Goal: Information Seeking & Learning: Learn about a topic

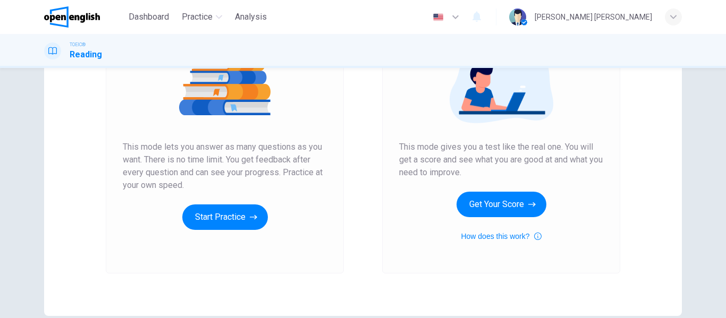
scroll to position [159, 0]
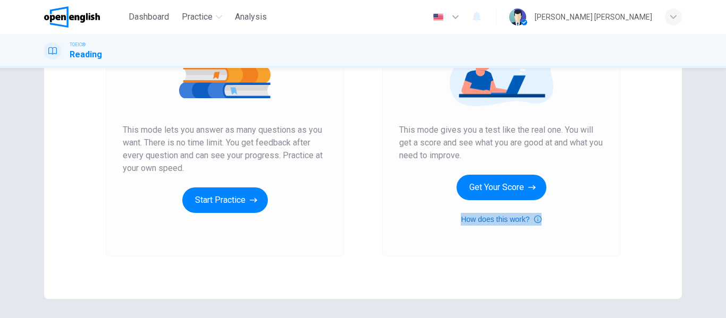
click at [514, 217] on button "How does this work?" at bounding box center [501, 219] width 80 height 13
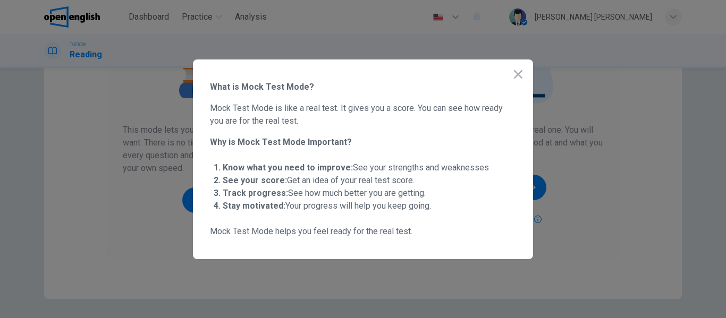
click at [519, 74] on icon "button" at bounding box center [518, 74] width 8 height 8
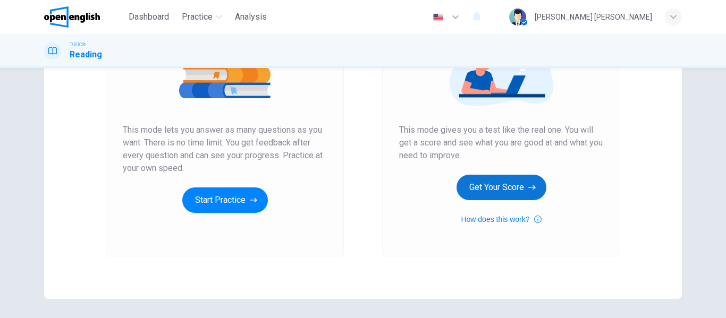
click at [508, 186] on button "Get Your Score" at bounding box center [501, 187] width 90 height 25
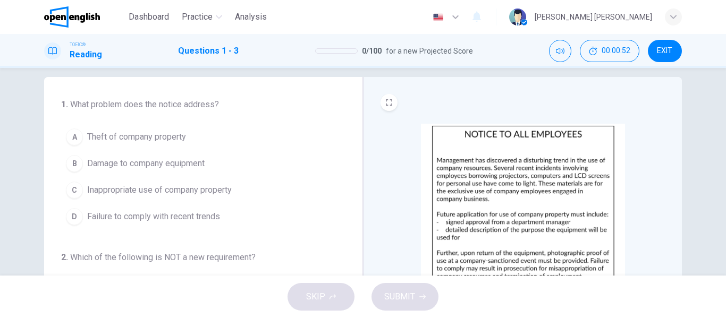
scroll to position [0, 0]
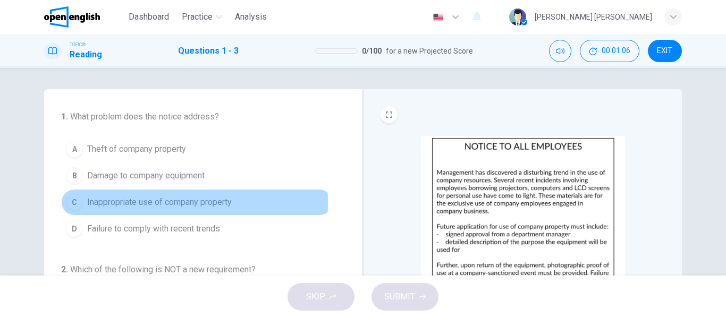
drag, startPoint x: 73, startPoint y: 202, endPoint x: 86, endPoint y: 203, distance: 12.8
click at [74, 203] on div "C" at bounding box center [74, 202] width 17 height 17
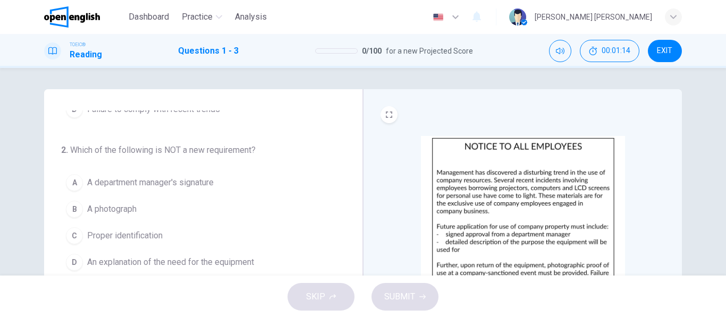
scroll to position [53, 0]
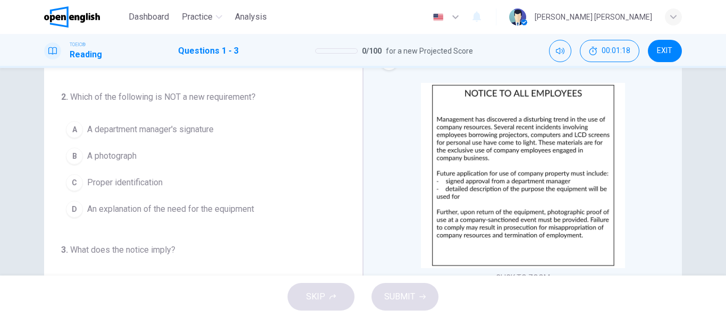
click at [121, 153] on span "A photograph" at bounding box center [111, 156] width 49 height 13
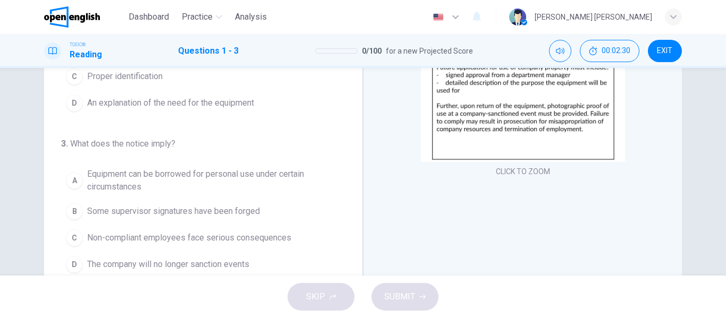
scroll to position [204, 0]
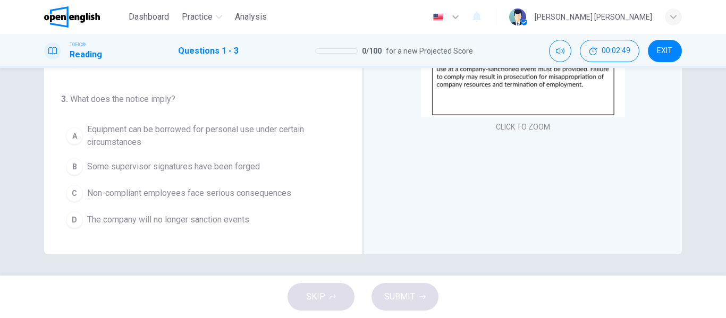
click at [104, 134] on span "Equipment can be borrowed for personal use under certain circumstances" at bounding box center [207, 135] width 241 height 25
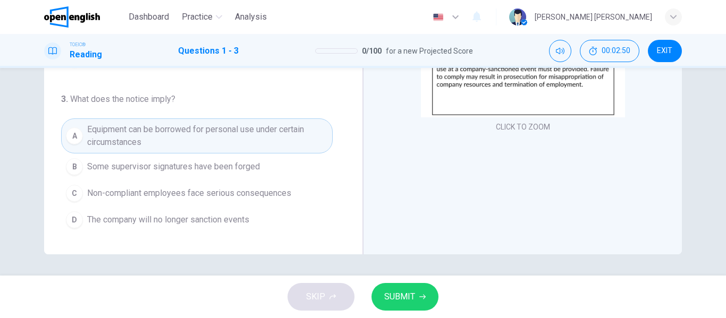
click at [409, 295] on span "SUBMIT" at bounding box center [399, 296] width 31 height 15
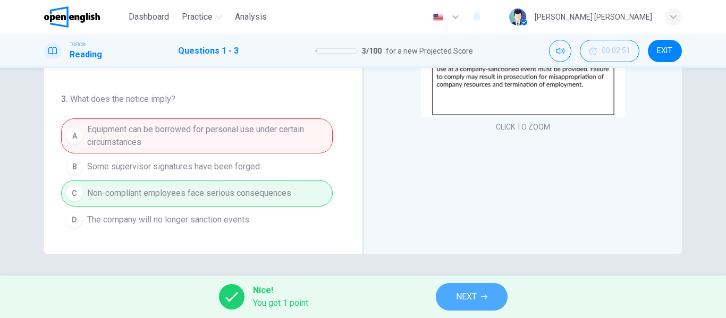
click at [483, 296] on icon "button" at bounding box center [484, 297] width 6 height 6
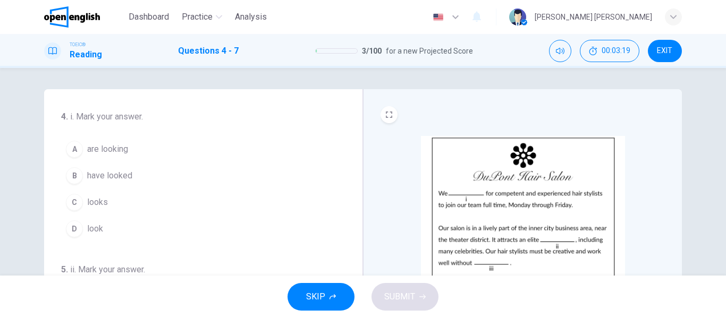
scroll to position [53, 0]
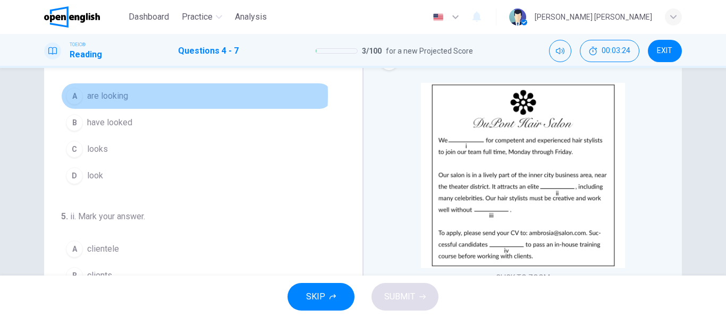
click at [110, 95] on span "are looking" at bounding box center [107, 96] width 41 height 13
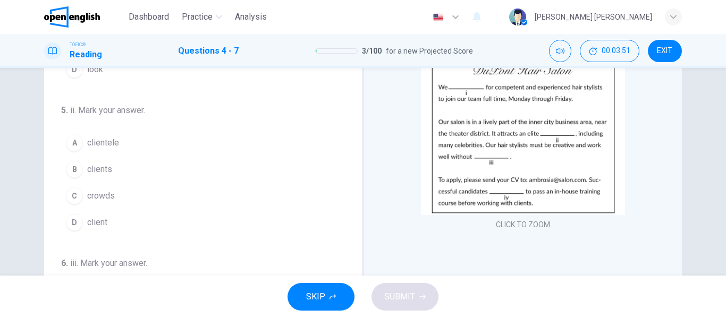
click at [100, 168] on span "clients" at bounding box center [99, 169] width 25 height 13
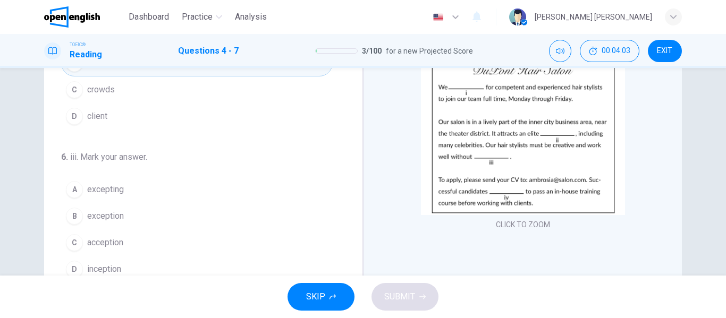
scroll to position [212, 0]
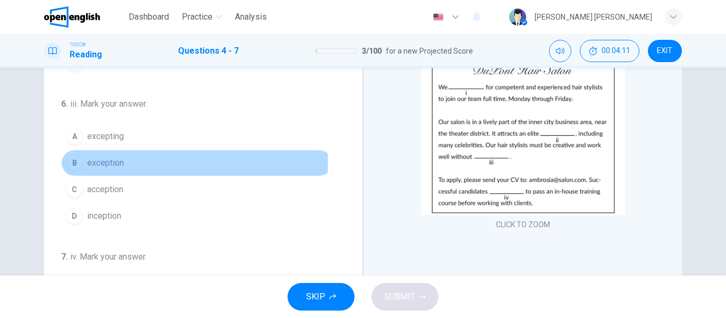
click at [116, 162] on span "exception" at bounding box center [105, 163] width 37 height 13
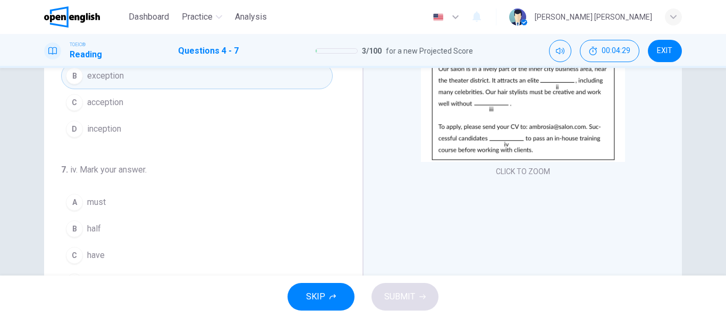
scroll to position [264, 0]
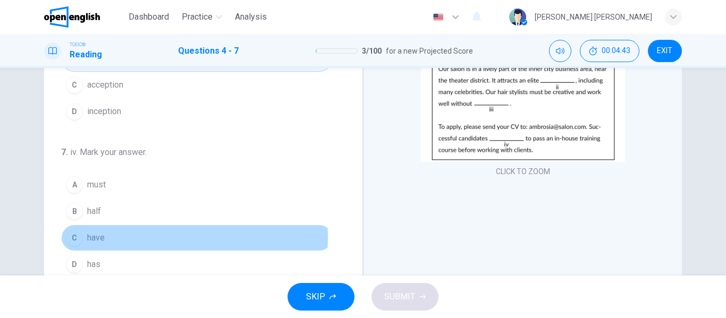
click at [105, 237] on button "C have" at bounding box center [196, 238] width 271 height 27
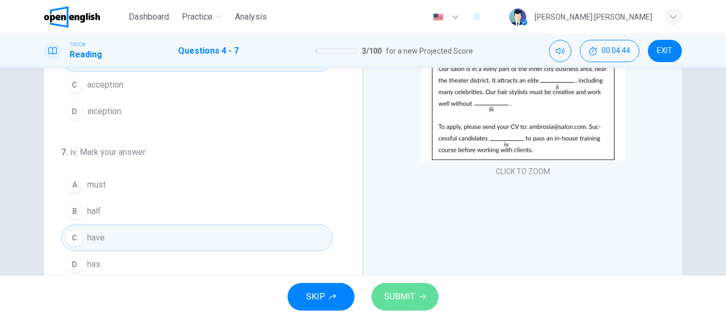
click at [419, 291] on button "SUBMIT" at bounding box center [404, 297] width 67 height 28
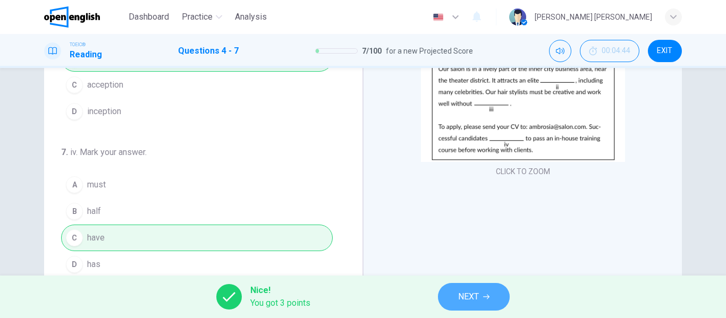
click at [483, 294] on icon "button" at bounding box center [486, 297] width 6 height 6
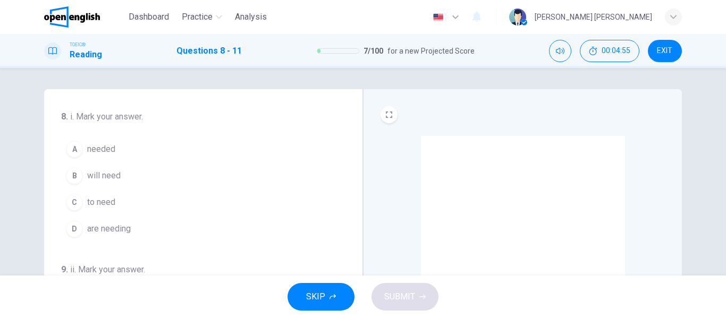
scroll to position [53, 0]
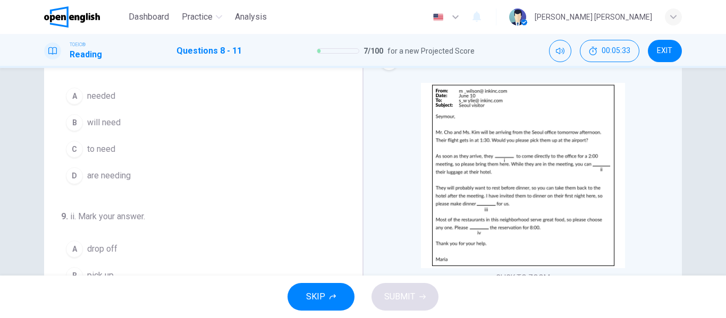
click at [125, 118] on button "B will need" at bounding box center [196, 122] width 271 height 27
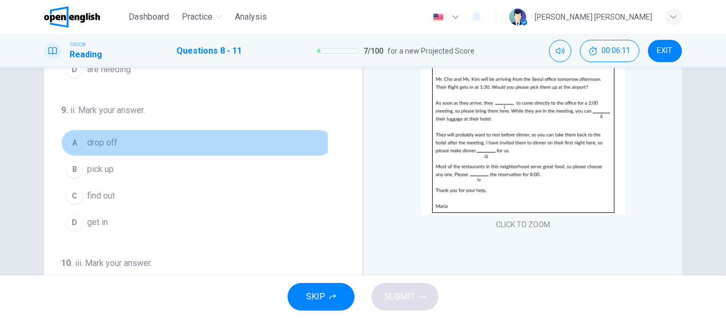
click at [109, 144] on span "drop off" at bounding box center [102, 143] width 30 height 13
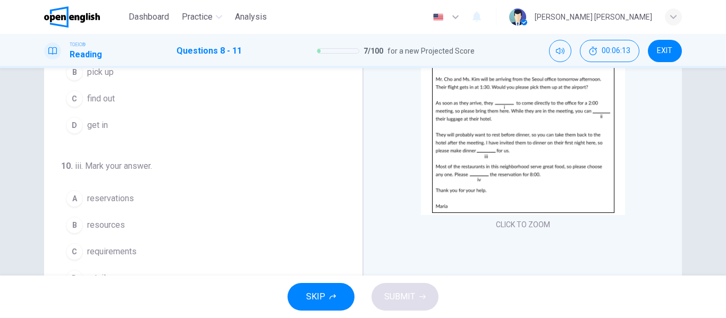
scroll to position [159, 0]
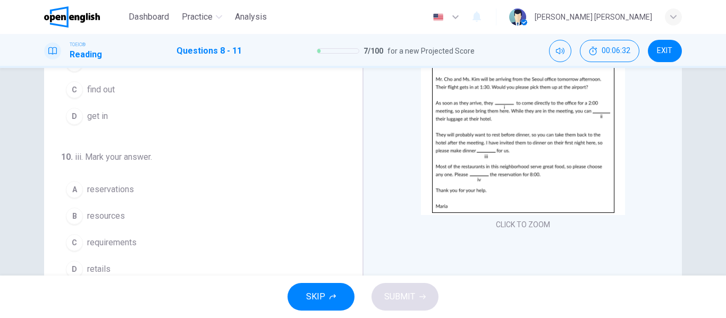
click at [124, 188] on span "reservations" at bounding box center [110, 189] width 47 height 13
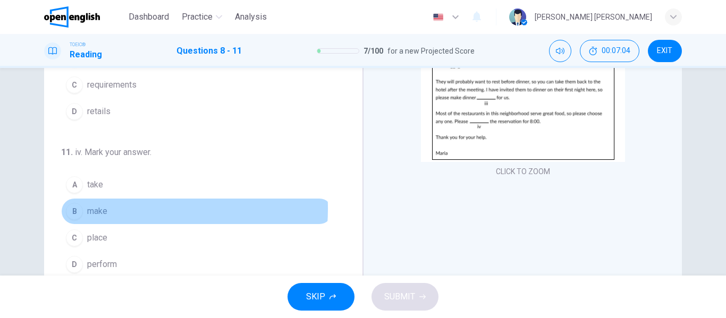
click at [105, 209] on span "make" at bounding box center [97, 211] width 20 height 13
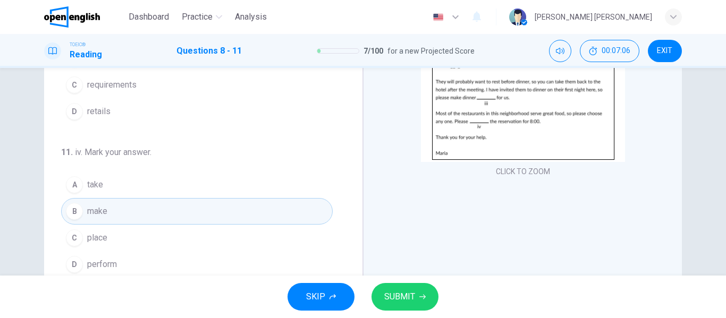
click at [406, 295] on span "SUBMIT" at bounding box center [399, 296] width 31 height 15
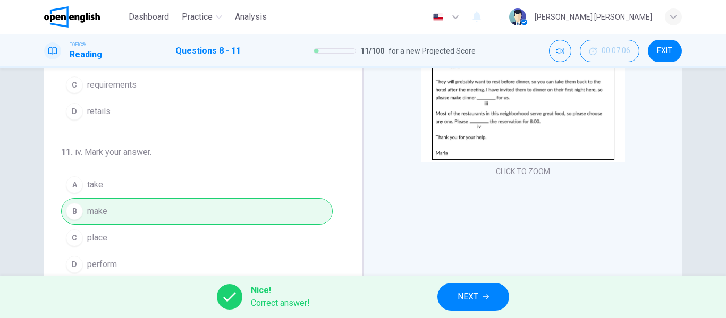
click at [478, 296] on span "NEXT" at bounding box center [467, 296] width 21 height 15
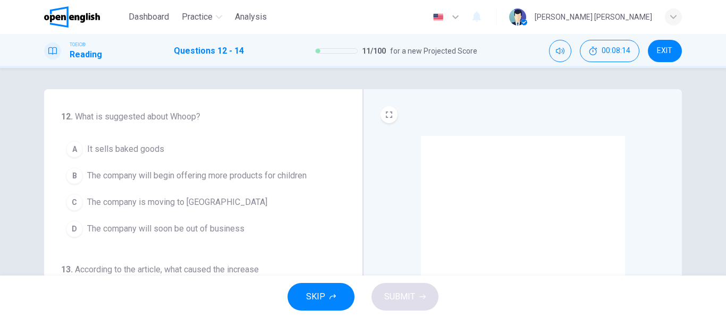
scroll to position [53, 0]
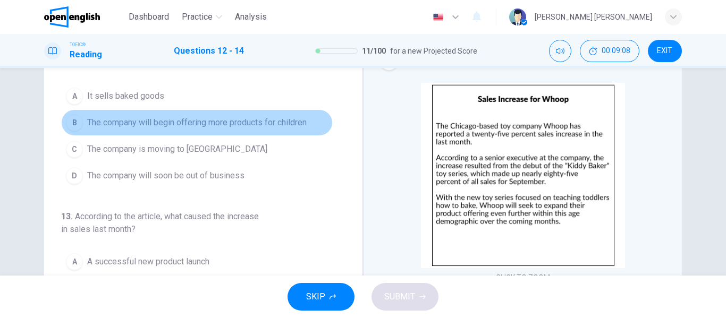
click at [266, 121] on span "The company will begin offering more products for children" at bounding box center [196, 122] width 219 height 13
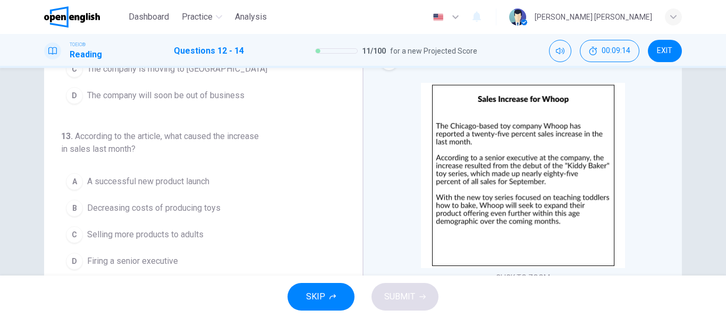
scroll to position [106, 0]
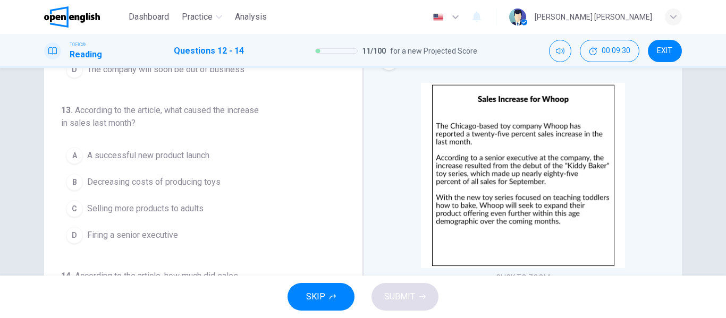
click at [191, 155] on span "A successful new product launch" at bounding box center [148, 155] width 122 height 13
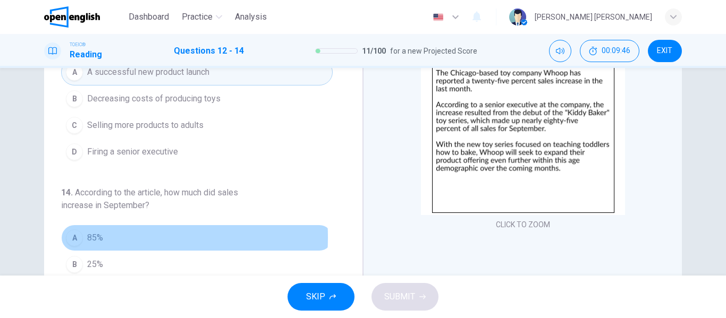
click at [96, 237] on span "85%" at bounding box center [95, 238] width 16 height 13
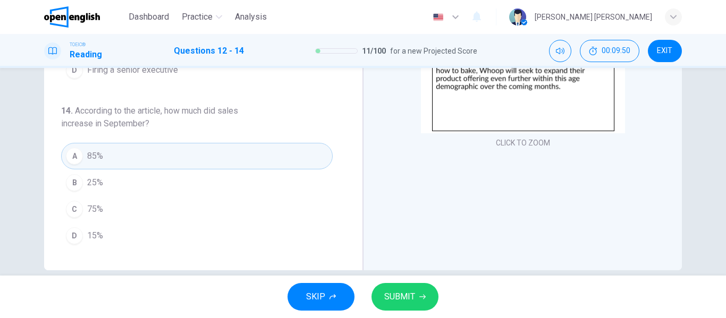
scroll to position [204, 0]
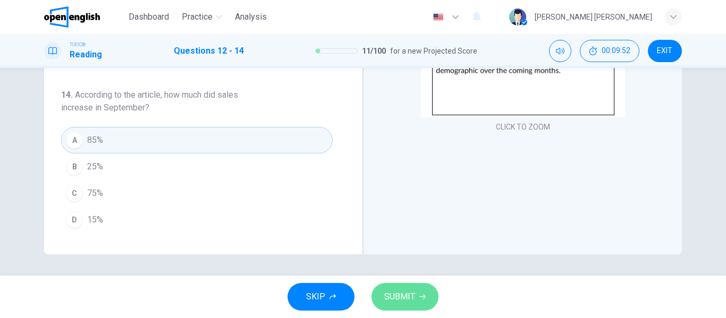
click at [412, 296] on span "SUBMIT" at bounding box center [399, 296] width 31 height 15
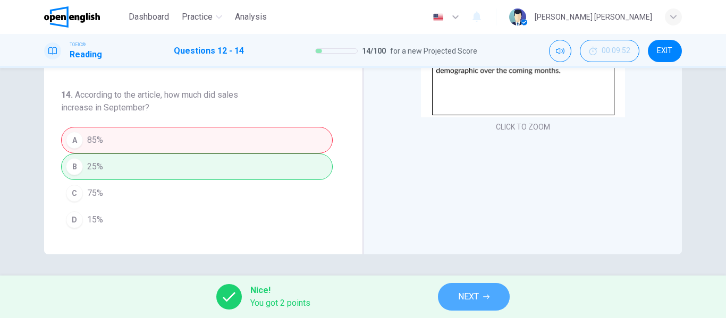
click at [481, 298] on button "NEXT" at bounding box center [474, 297] width 72 height 28
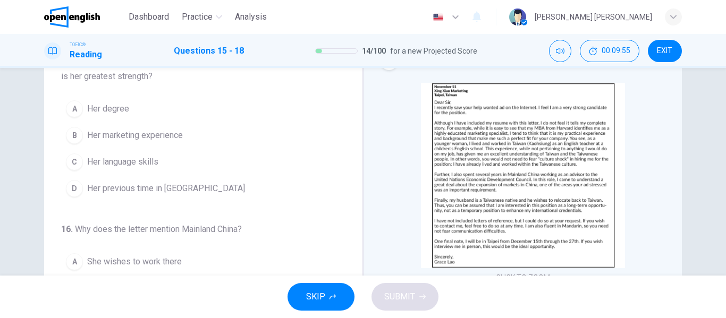
scroll to position [0, 0]
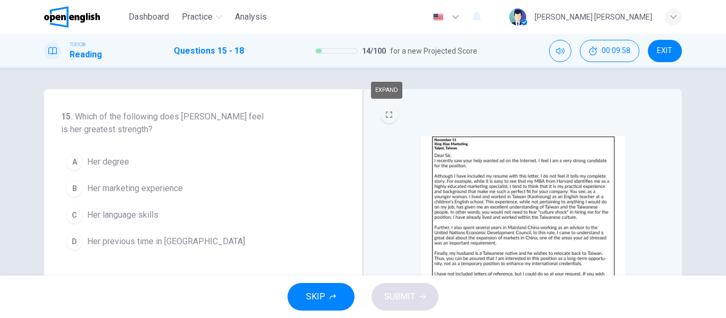
click at [387, 112] on icon "EXPAND" at bounding box center [389, 115] width 6 height 6
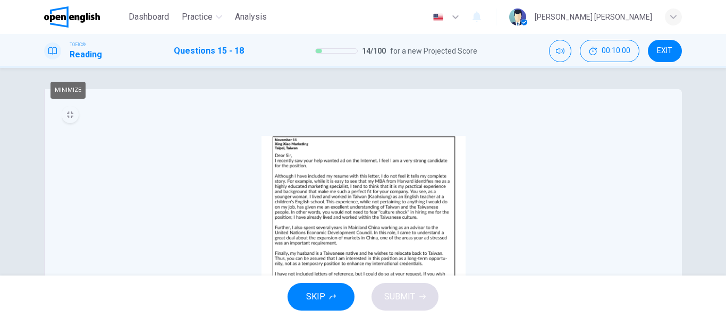
click at [68, 115] on icon "MINIMIZE" at bounding box center [70, 115] width 6 height 6
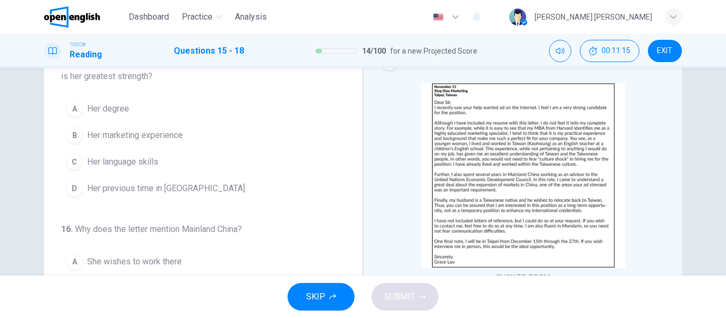
scroll to position [106, 0]
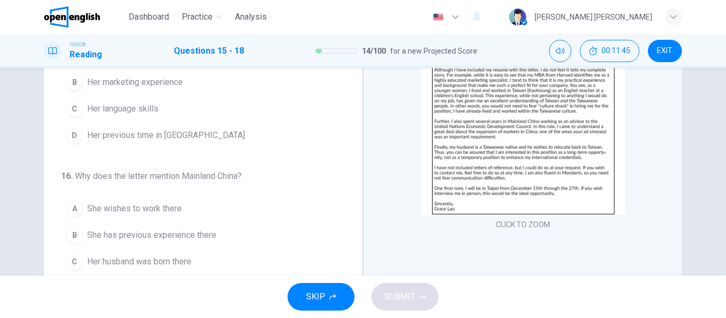
click at [530, 224] on button "CLICK TO ZOOM" at bounding box center [522, 224] width 63 height 15
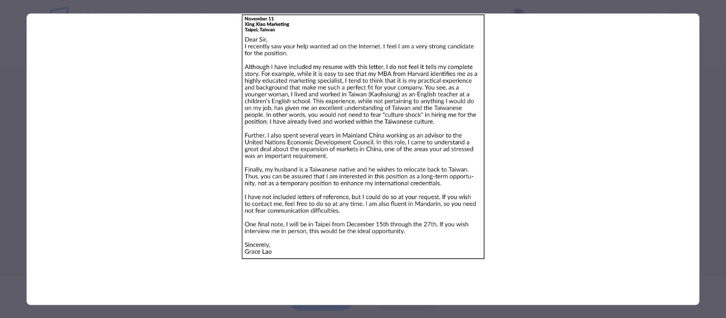
click at [582, 121] on img at bounding box center [363, 136] width 672 height 246
click at [206, 191] on img at bounding box center [363, 136] width 672 height 246
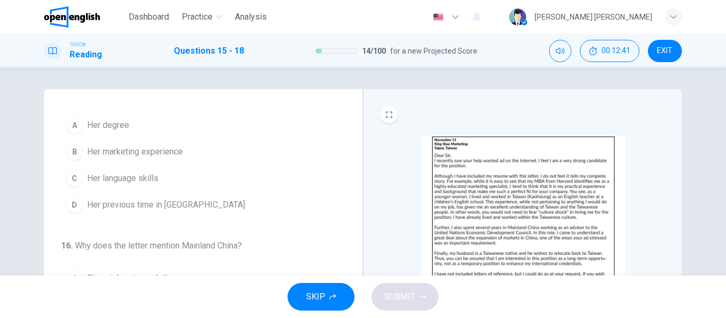
scroll to position [53, 0]
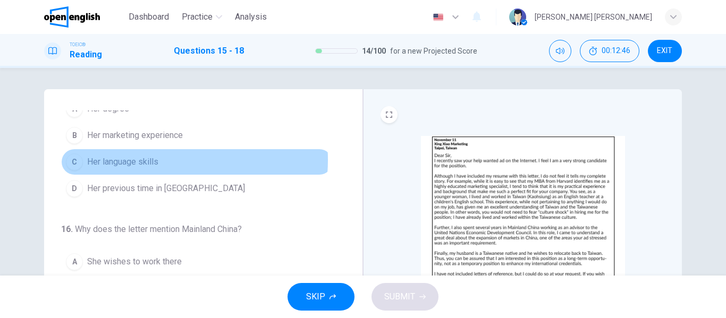
click at [142, 160] on span "Her language skills" at bounding box center [122, 162] width 71 height 13
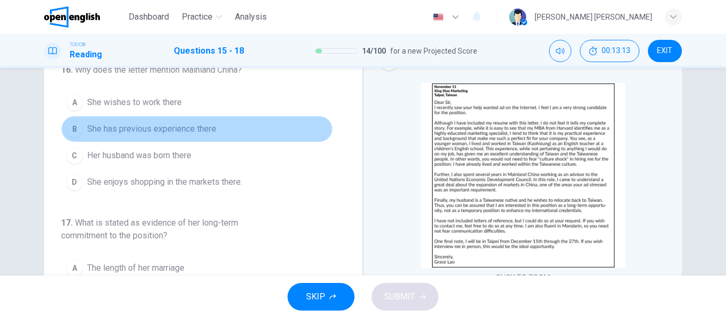
click at [206, 127] on span "She has previous experience there" at bounding box center [151, 129] width 129 height 13
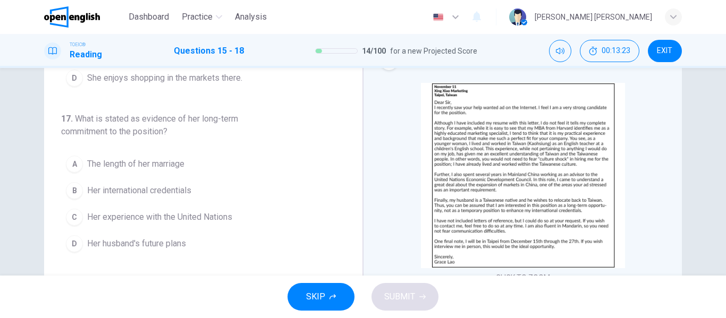
scroll to position [266, 0]
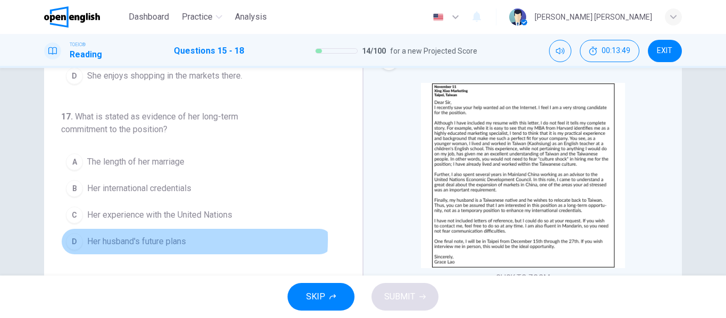
click at [169, 240] on span "Her husband's future plans" at bounding box center [136, 241] width 99 height 13
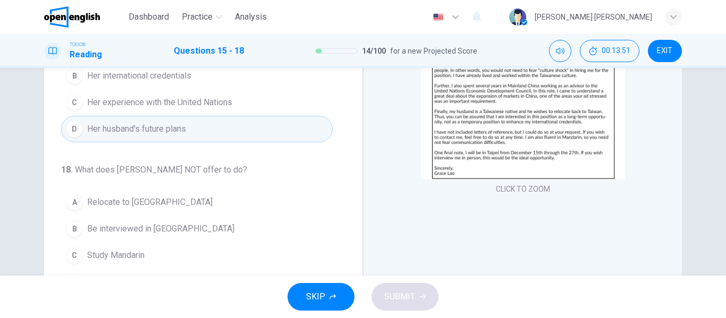
scroll to position [159, 0]
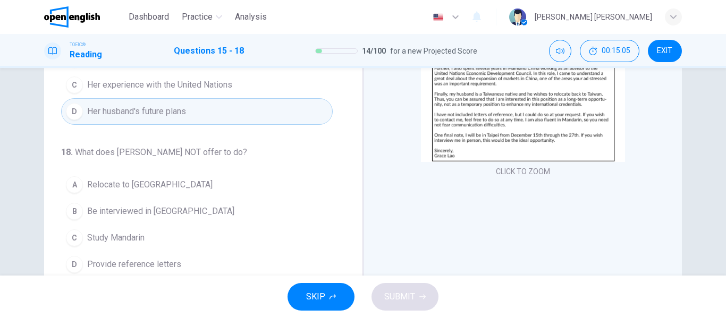
click at [137, 236] on span "Study Mandarin" at bounding box center [115, 238] width 57 height 13
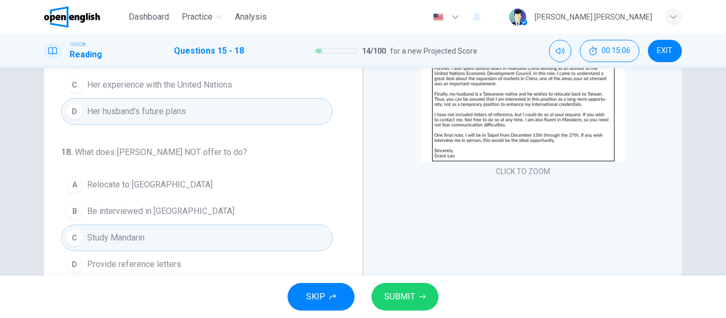
click at [413, 297] on span "SUBMIT" at bounding box center [399, 296] width 31 height 15
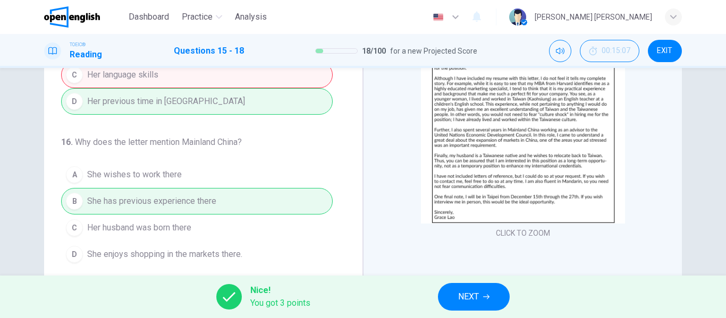
scroll to position [53, 0]
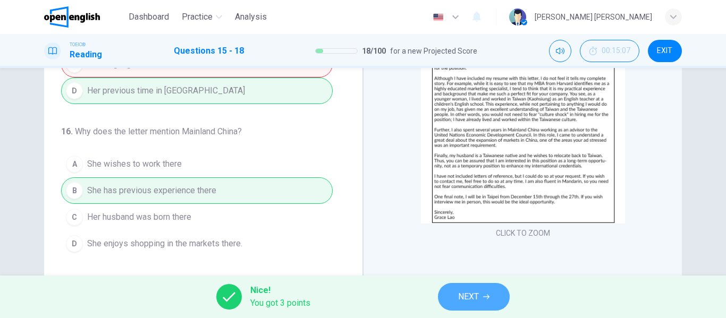
click at [467, 295] on span "NEXT" at bounding box center [468, 296] width 21 height 15
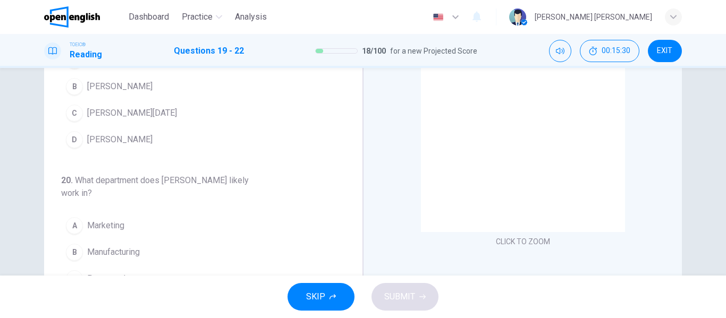
scroll to position [106, 0]
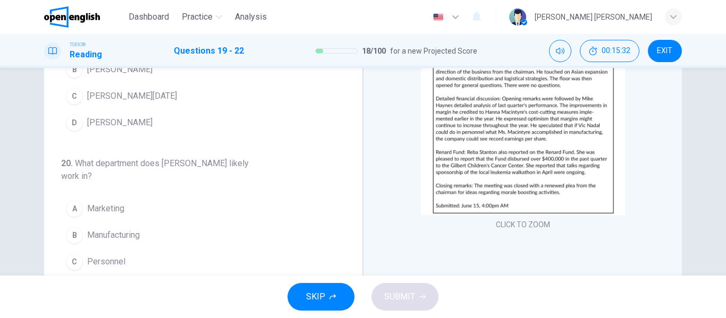
click at [529, 224] on button "CLICK TO ZOOM" at bounding box center [522, 224] width 63 height 15
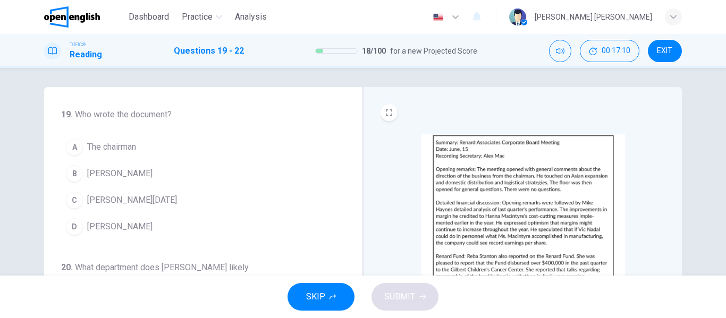
scroll to position [0, 0]
click at [107, 174] on span "[PERSON_NAME]" at bounding box center [119, 175] width 65 height 13
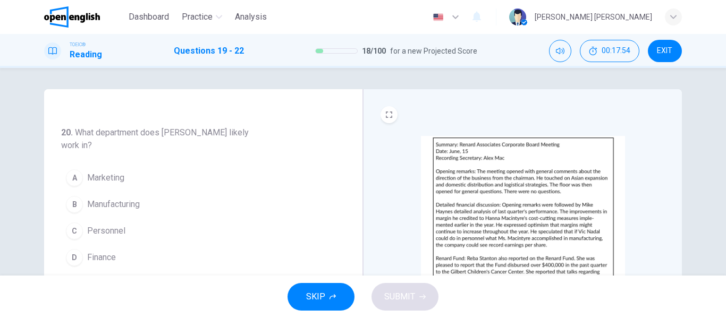
scroll to position [159, 0]
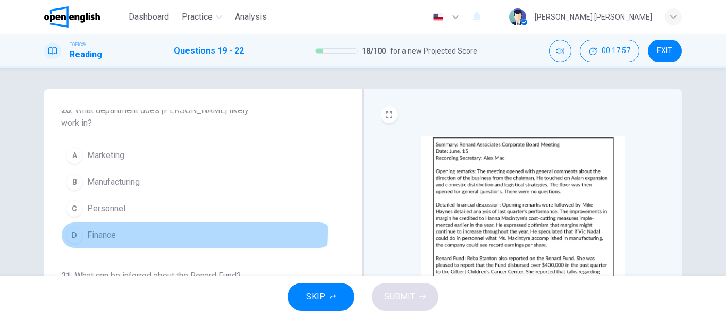
click at [104, 232] on span "Finance" at bounding box center [101, 235] width 29 height 13
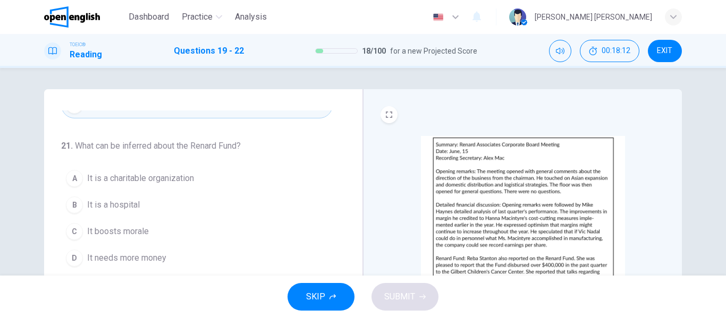
scroll to position [53, 0]
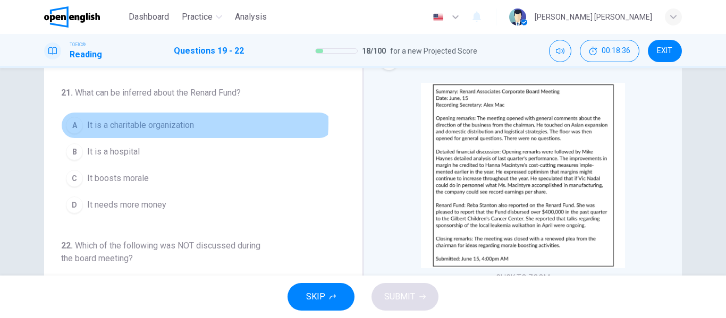
click at [179, 123] on span "It is a charitable organization" at bounding box center [140, 125] width 107 height 13
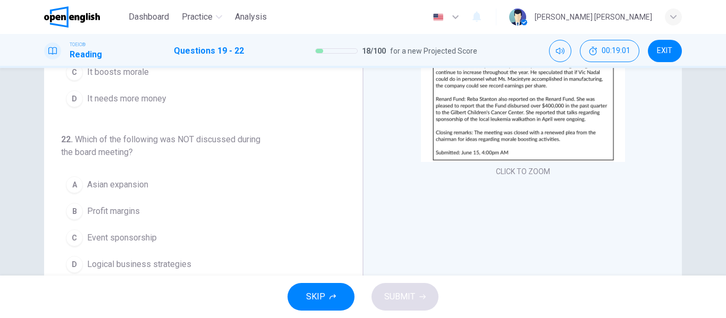
scroll to position [204, 0]
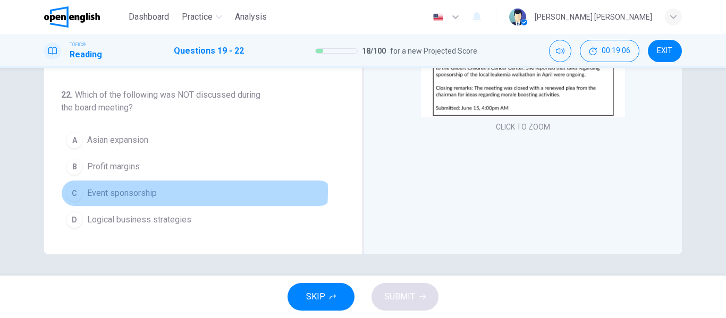
click at [140, 191] on span "Event sponsorship" at bounding box center [122, 193] width 70 height 13
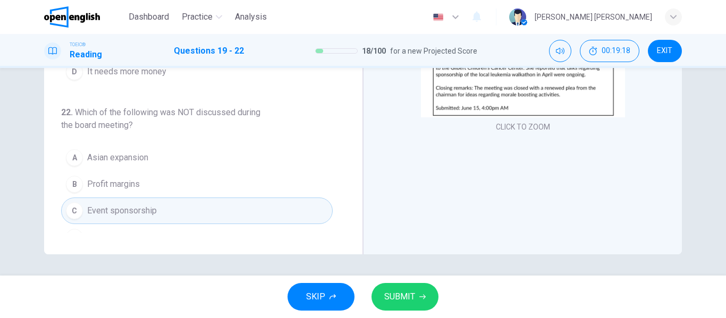
scroll to position [289, 0]
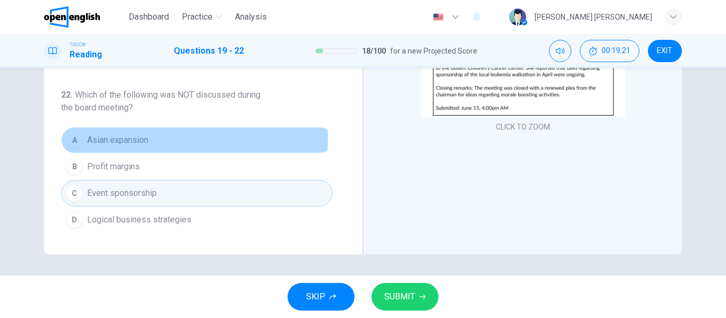
click at [140, 138] on span "Asian expansion" at bounding box center [117, 140] width 61 height 13
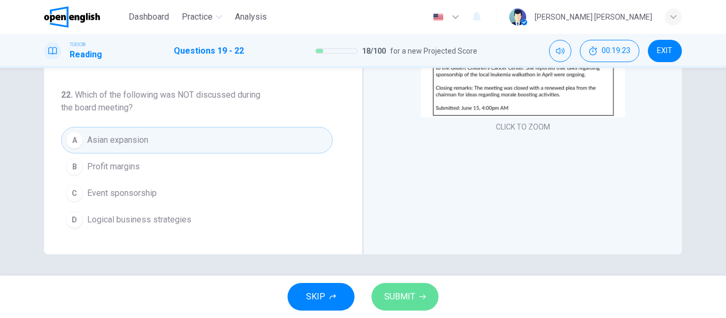
click at [405, 292] on span "SUBMIT" at bounding box center [399, 296] width 31 height 15
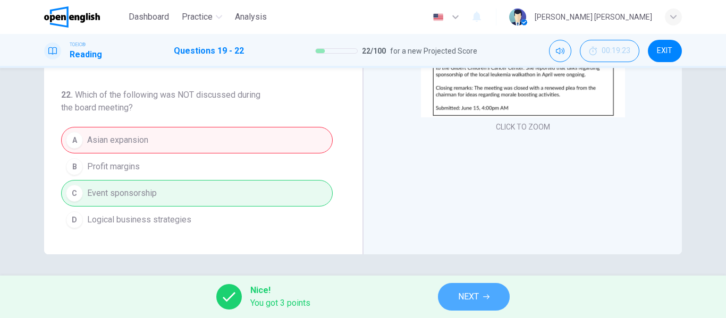
click at [481, 294] on button "NEXT" at bounding box center [474, 297] width 72 height 28
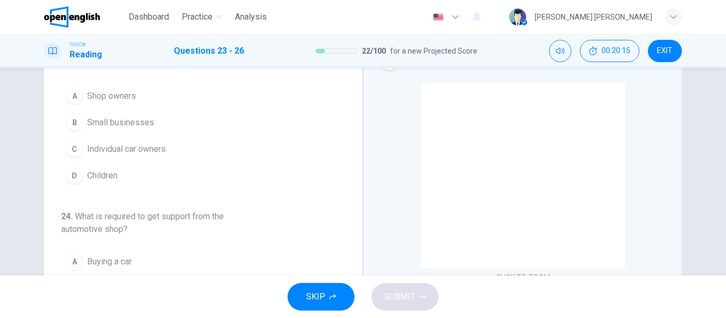
scroll to position [0, 0]
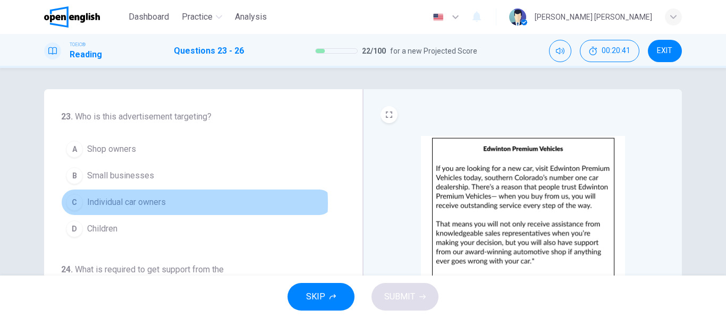
click at [149, 203] on span "Individual car owners" at bounding box center [126, 202] width 79 height 13
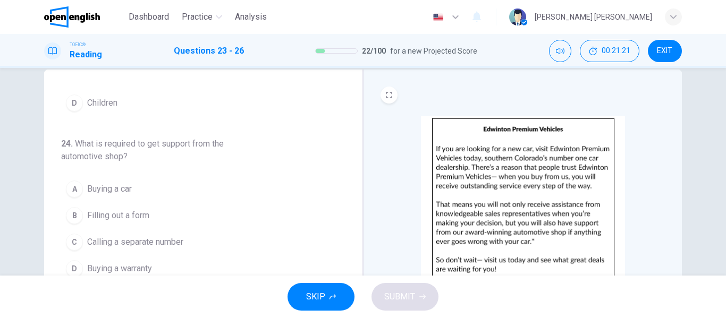
scroll to position [53, 0]
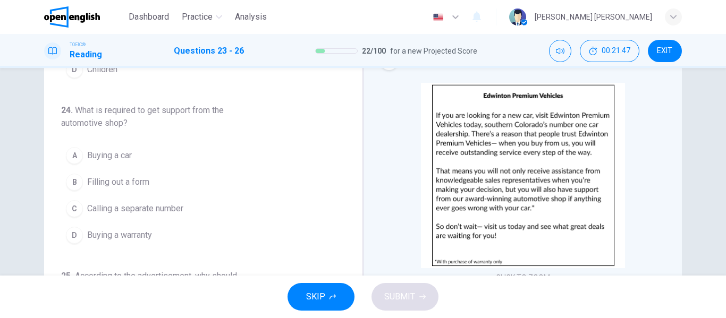
click at [120, 155] on span "Buying a car" at bounding box center [109, 155] width 45 height 13
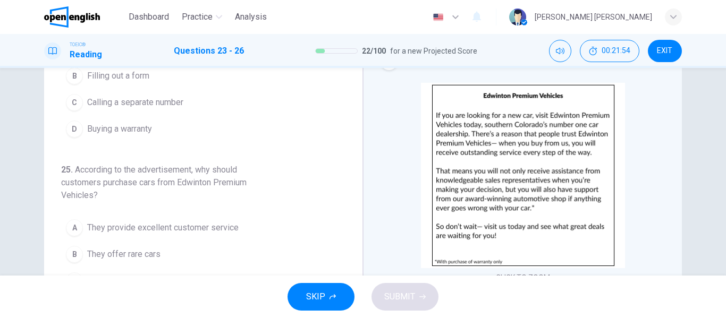
scroll to position [266, 0]
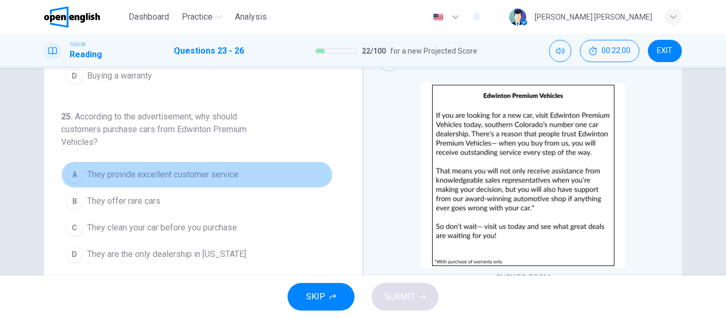
click at [215, 174] on span "They provide excellent customer service" at bounding box center [162, 174] width 151 height 13
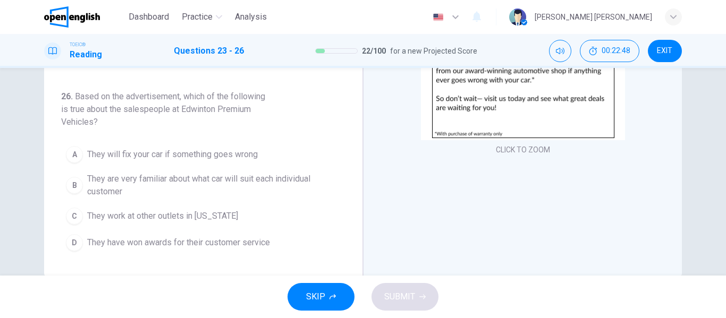
scroll to position [204, 0]
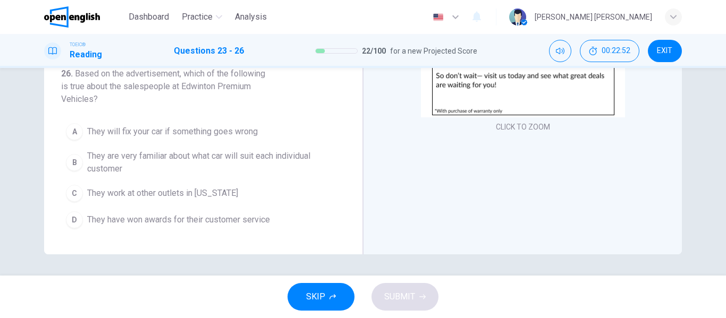
click at [192, 131] on span "They will fix your car if something goes wrong" at bounding box center [172, 131] width 171 height 13
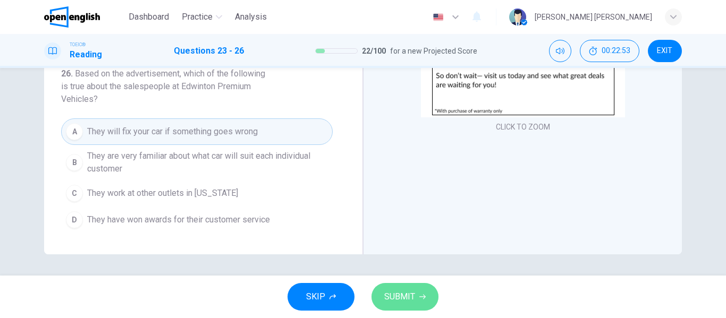
click at [405, 289] on button "SUBMIT" at bounding box center [404, 297] width 67 height 28
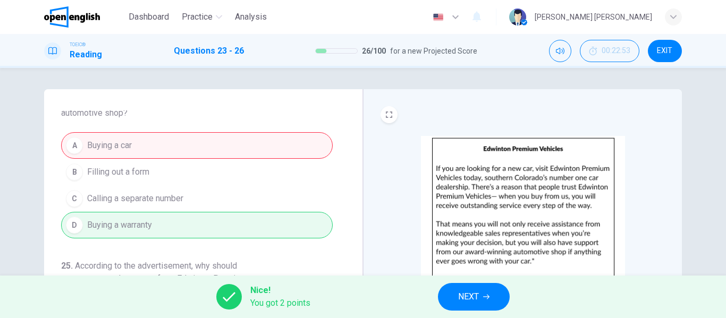
scroll to position [266, 0]
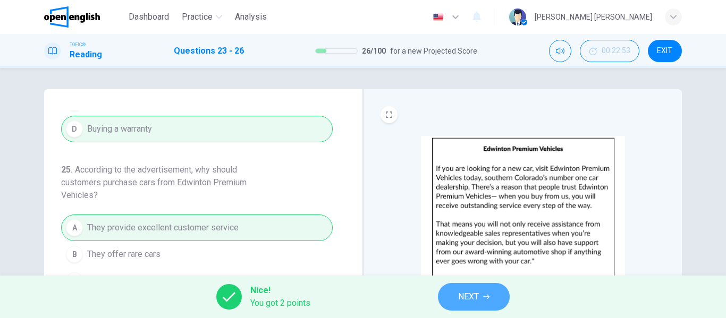
click at [470, 295] on span "NEXT" at bounding box center [468, 296] width 21 height 15
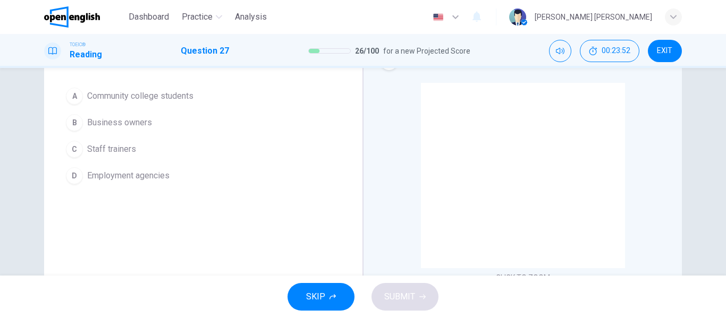
scroll to position [0, 0]
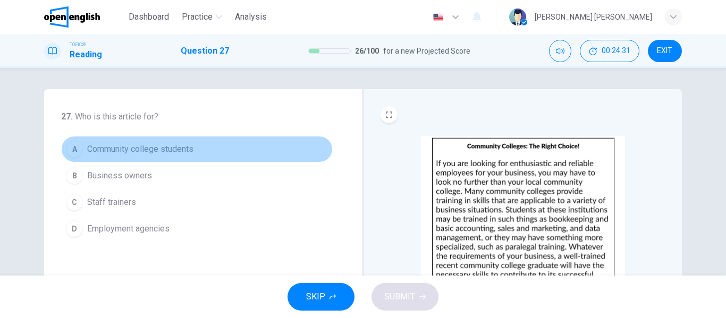
click at [192, 148] on span "Community college students" at bounding box center [140, 149] width 106 height 13
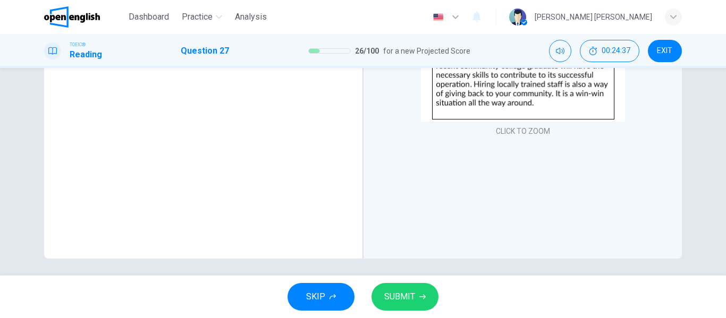
scroll to position [204, 0]
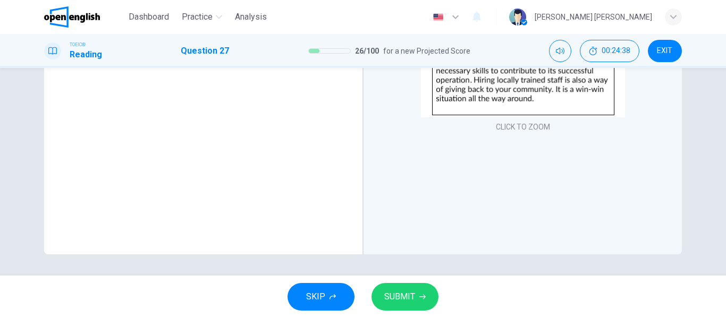
click at [419, 295] on icon "button" at bounding box center [422, 297] width 6 height 6
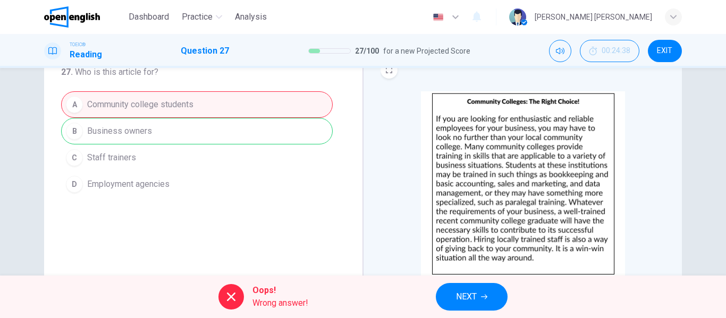
scroll to position [0, 0]
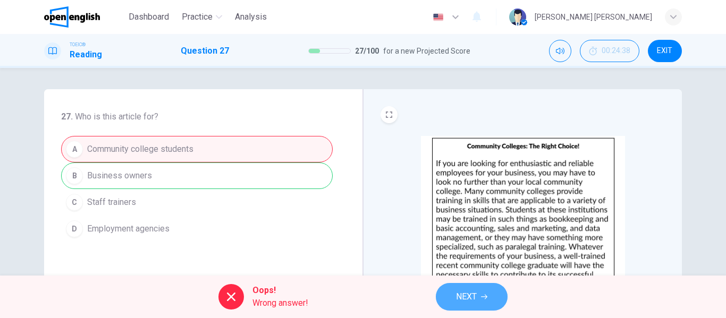
click at [475, 294] on span "NEXT" at bounding box center [466, 296] width 21 height 15
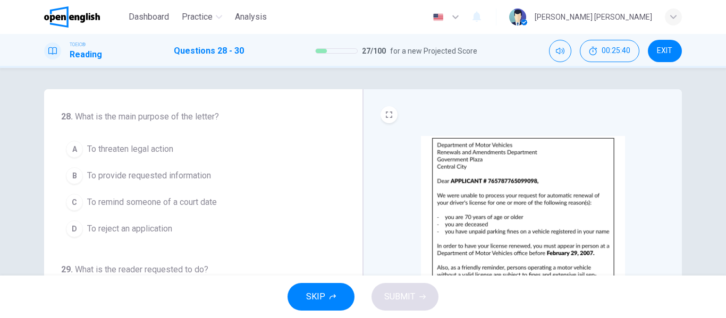
scroll to position [53, 0]
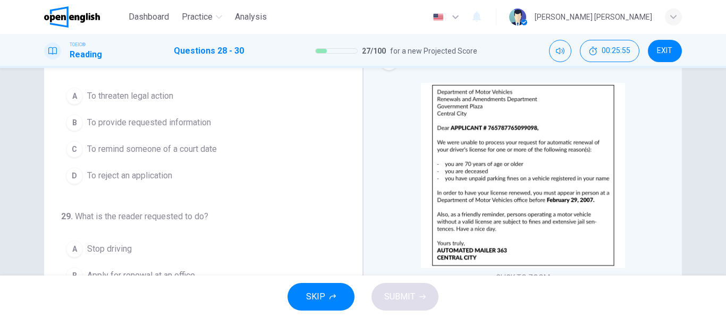
click at [161, 174] on span "To reject an application" at bounding box center [129, 175] width 85 height 13
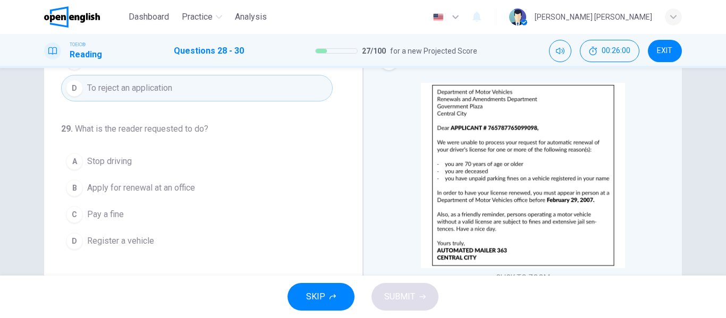
scroll to position [106, 0]
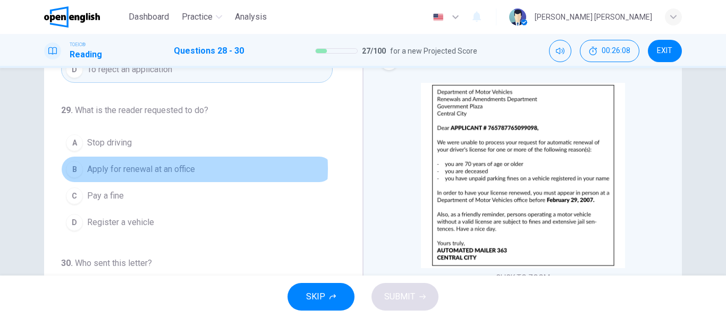
click at [177, 169] on span "Apply for renewal at an office" at bounding box center [141, 169] width 108 height 13
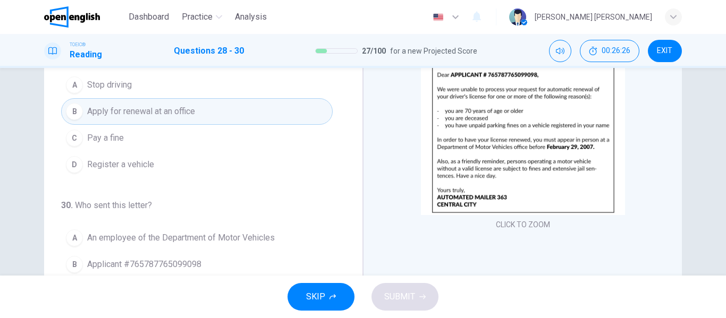
scroll to position [159, 0]
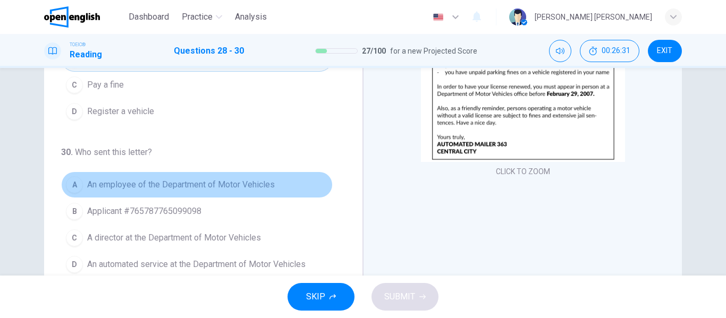
click at [239, 183] on span "An employee of the Department of Motor Vehicles" at bounding box center [181, 184] width 188 height 13
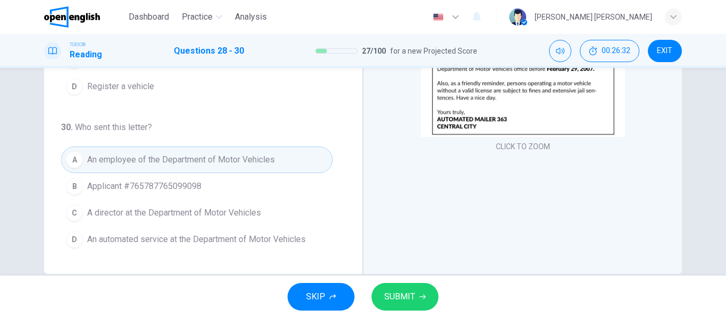
scroll to position [204, 0]
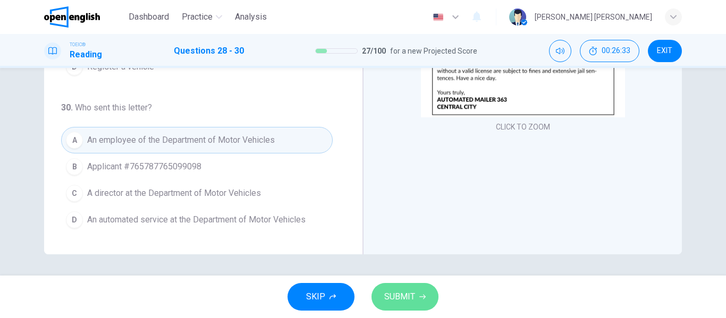
click at [401, 289] on span "SUBMIT" at bounding box center [399, 296] width 31 height 15
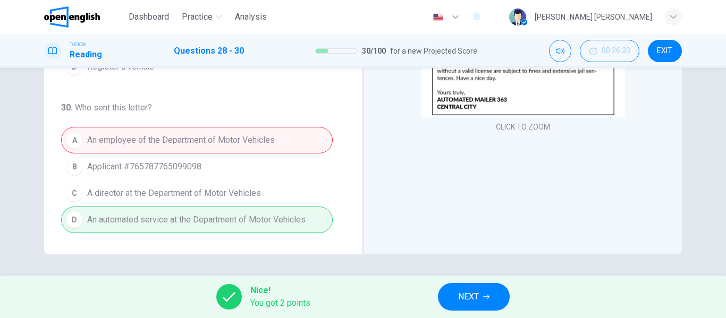
click at [481, 296] on button "NEXT" at bounding box center [474, 297] width 72 height 28
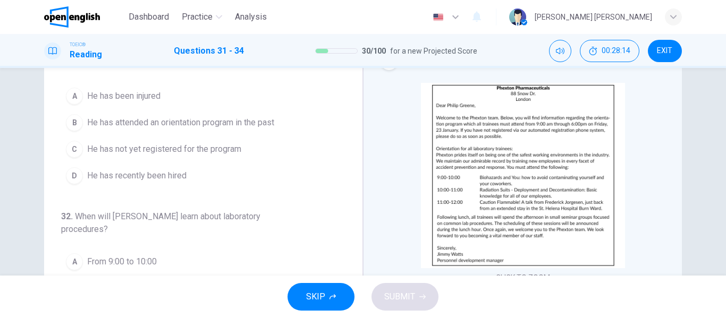
scroll to position [0, 0]
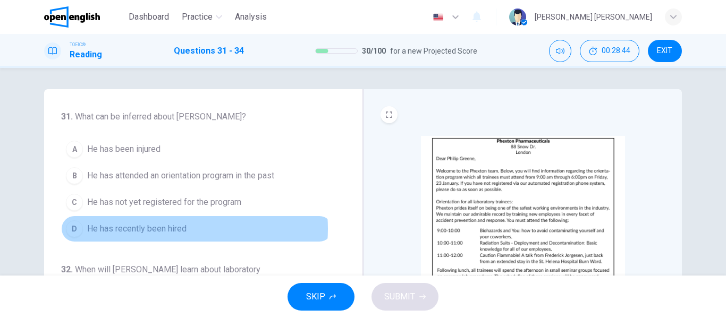
click at [166, 229] on span "He has recently been hired" at bounding box center [136, 229] width 99 height 13
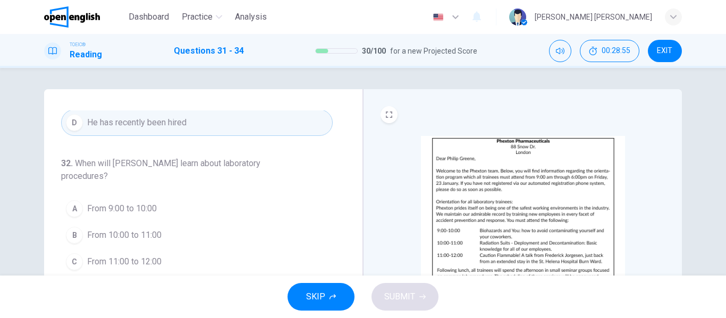
scroll to position [53, 0]
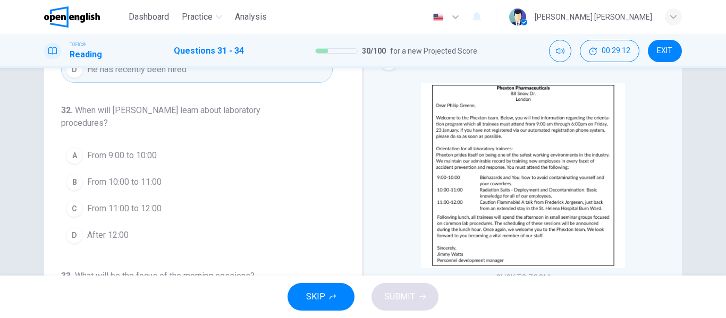
click at [137, 156] on span "From 9:00 to 10:00" at bounding box center [122, 155] width 70 height 13
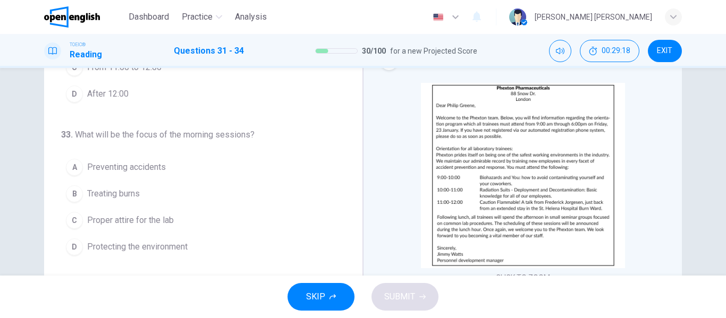
scroll to position [266, 0]
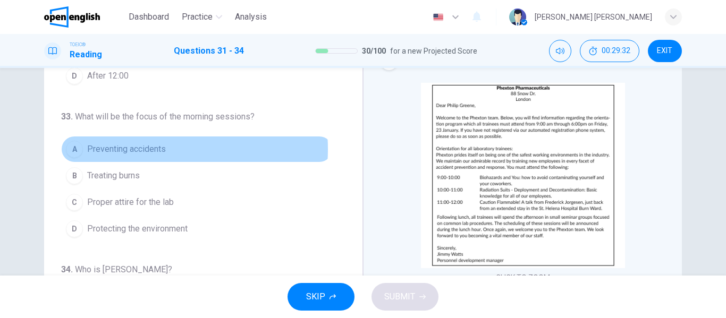
click at [140, 149] on span "Preventing accidents" at bounding box center [126, 149] width 79 height 13
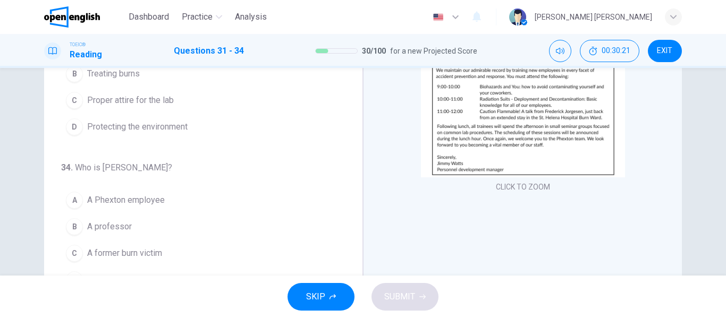
scroll to position [159, 0]
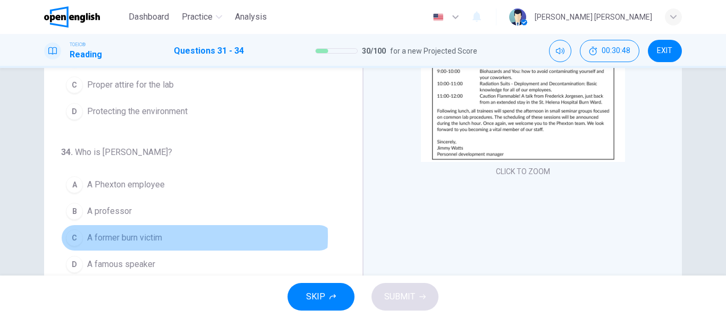
click at [150, 236] on span "A former burn victim" at bounding box center [124, 238] width 75 height 13
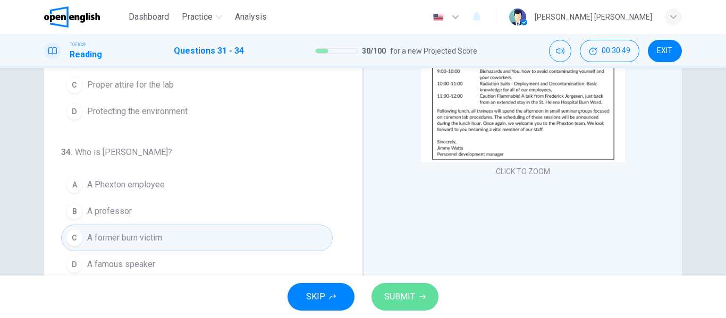
click at [389, 294] on span "SUBMIT" at bounding box center [399, 296] width 31 height 15
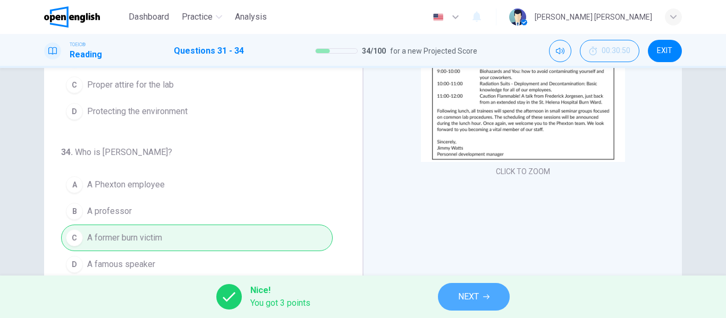
click at [476, 294] on span "NEXT" at bounding box center [468, 296] width 21 height 15
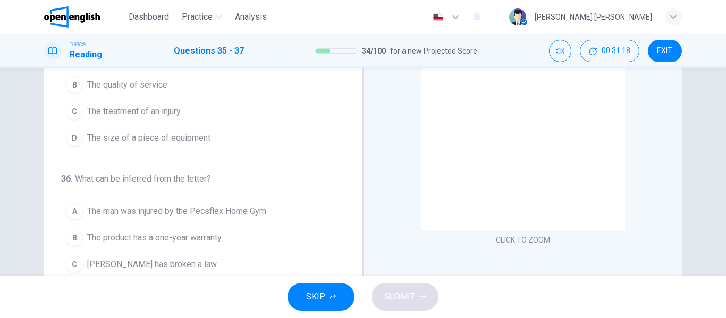
scroll to position [106, 0]
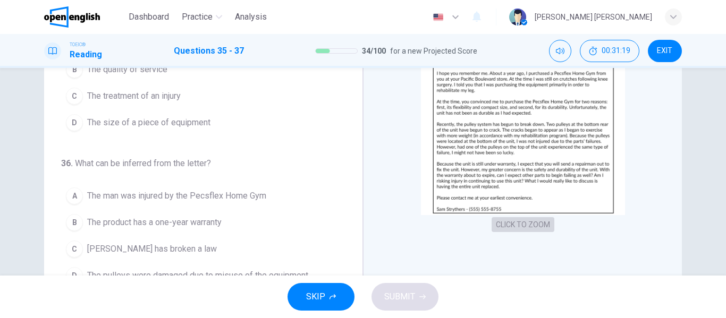
click at [510, 223] on button "CLICK TO ZOOM" at bounding box center [522, 224] width 63 height 15
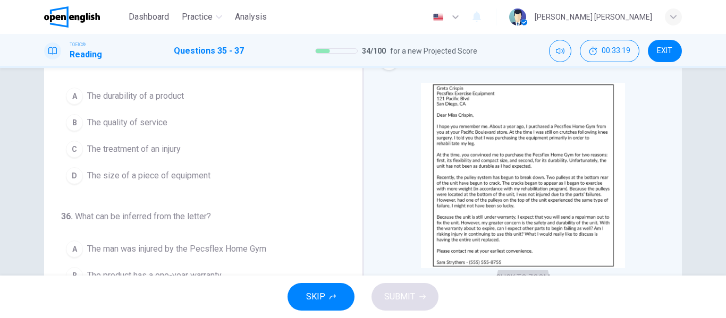
scroll to position [0, 0]
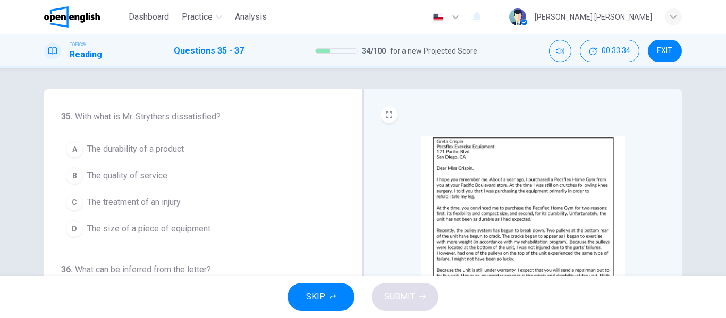
click at [173, 148] on span "The durability of a product" at bounding box center [135, 149] width 97 height 13
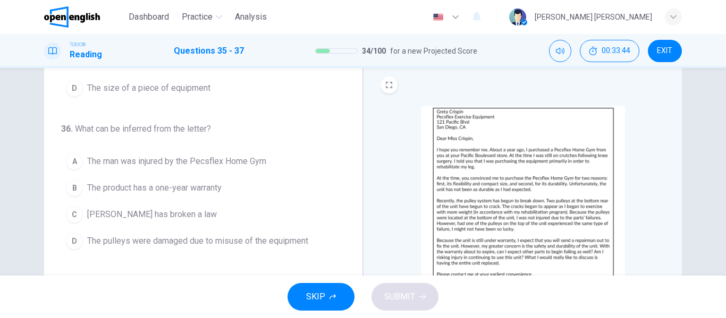
scroll to position [53, 0]
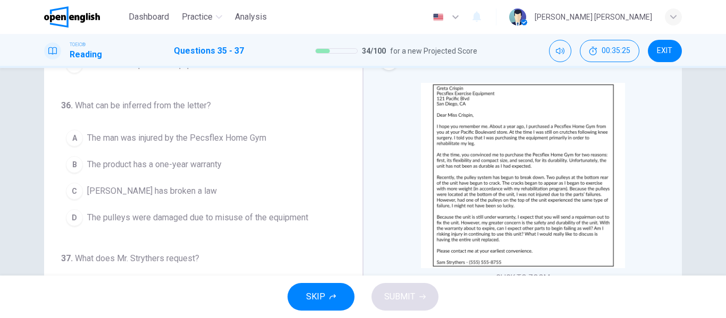
click at [218, 137] on span "The man was injured by the Pecsflex Home Gym" at bounding box center [176, 138] width 179 height 13
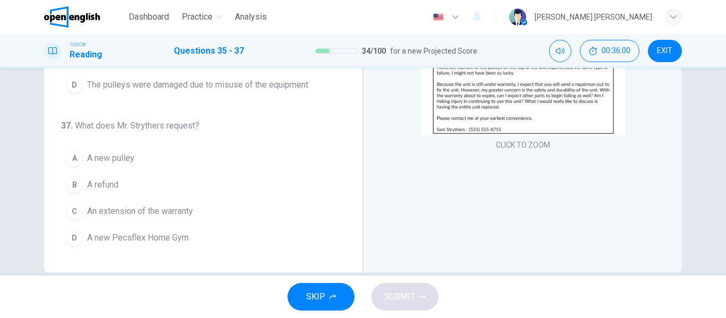
scroll to position [204, 0]
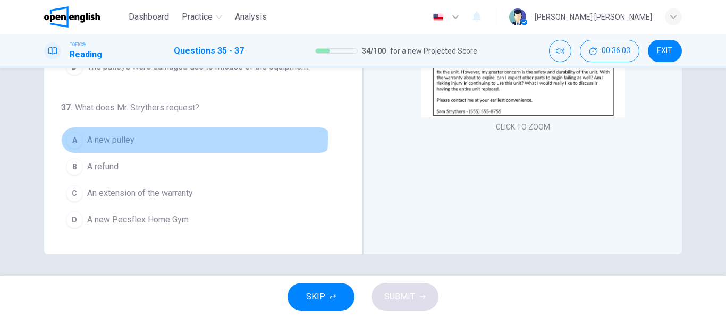
click at [126, 138] on span "A new pulley" at bounding box center [110, 140] width 47 height 13
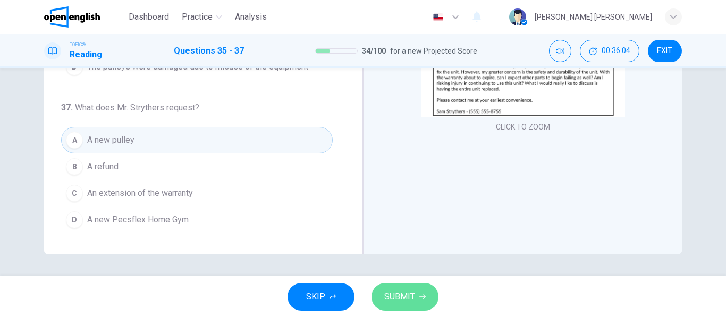
click at [421, 297] on icon "button" at bounding box center [422, 297] width 6 height 5
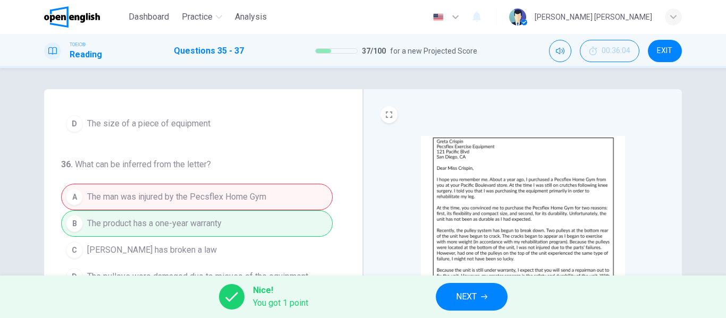
scroll to position [111, 0]
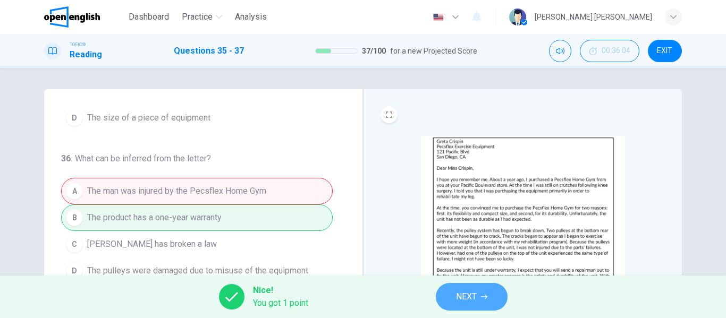
click at [481, 294] on button "NEXT" at bounding box center [472, 297] width 72 height 28
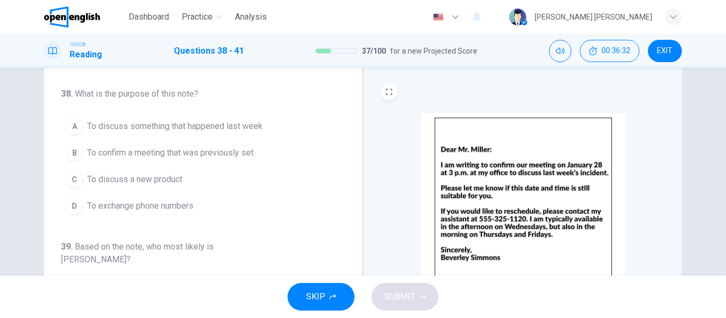
scroll to position [0, 0]
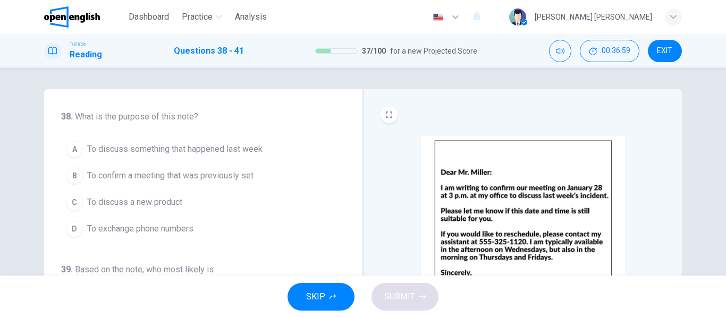
click at [254, 148] on span "To discuss something that happened last week" at bounding box center [174, 149] width 175 height 13
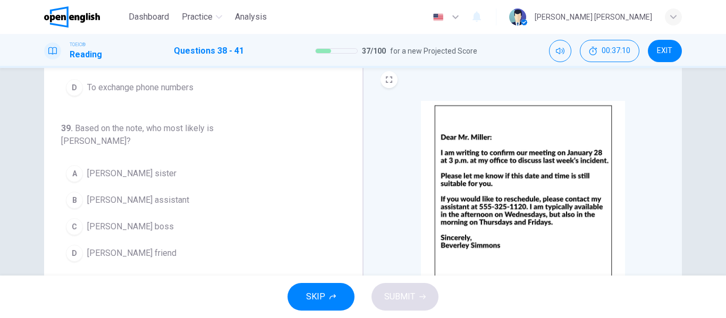
scroll to position [53, 0]
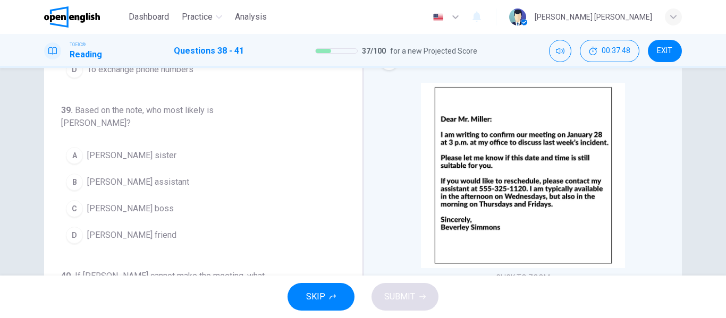
click at [135, 202] on span "[PERSON_NAME] boss" at bounding box center [130, 208] width 87 height 13
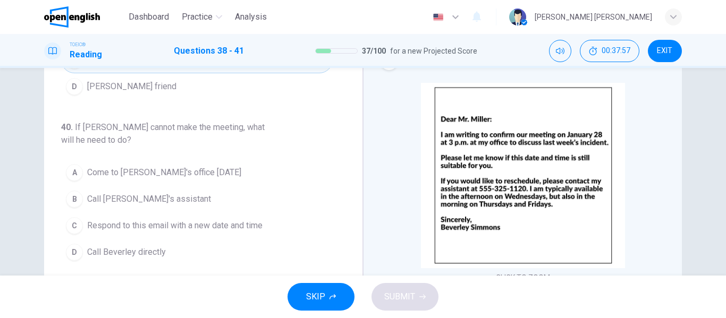
scroll to position [266, 0]
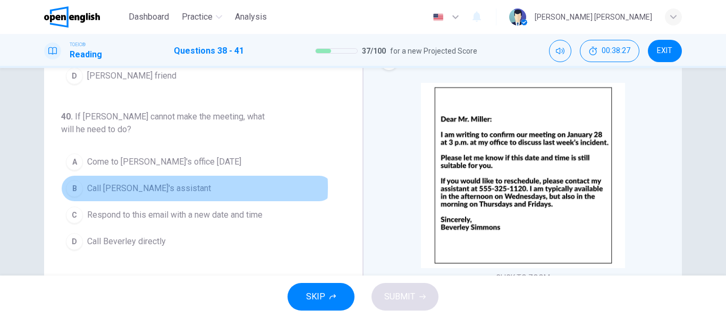
click at [160, 182] on span "Call [PERSON_NAME]'s assistant" at bounding box center [149, 188] width 124 height 13
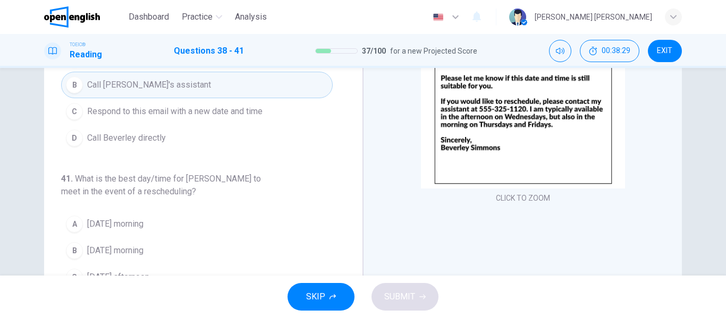
scroll to position [159, 0]
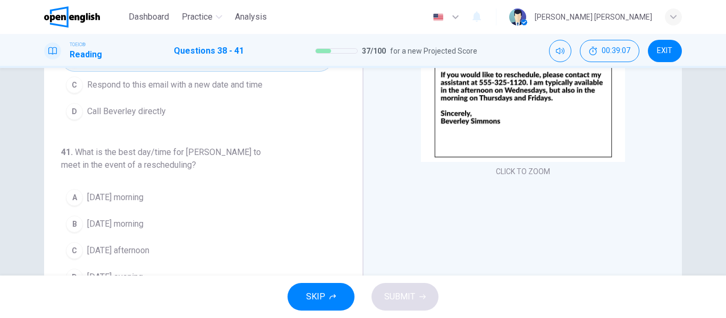
click at [148, 244] on span "[DATE] afternoon" at bounding box center [118, 250] width 62 height 13
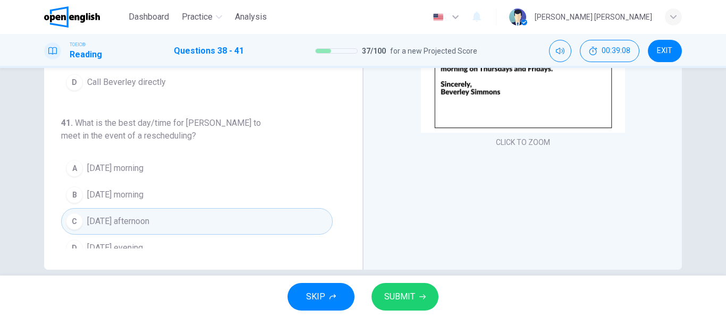
scroll to position [204, 0]
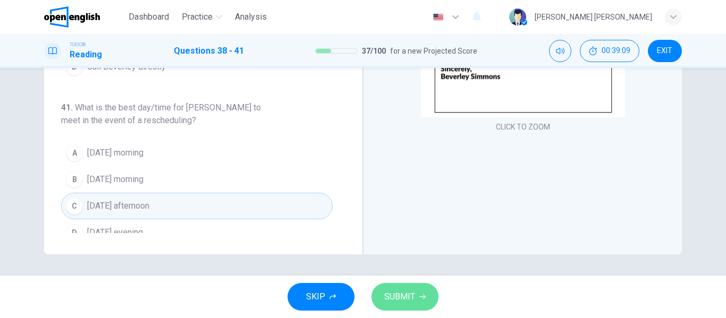
click at [406, 294] on span "SUBMIT" at bounding box center [399, 296] width 31 height 15
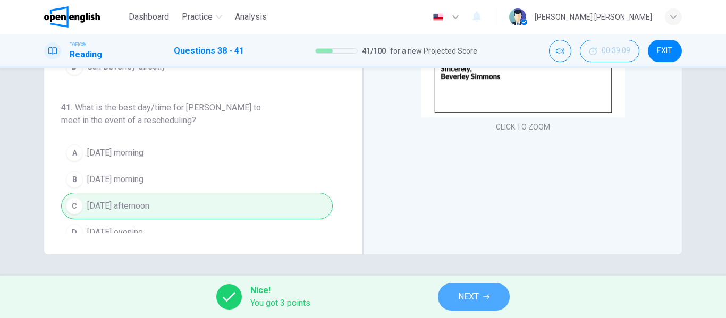
click at [478, 293] on span "NEXT" at bounding box center [468, 296] width 21 height 15
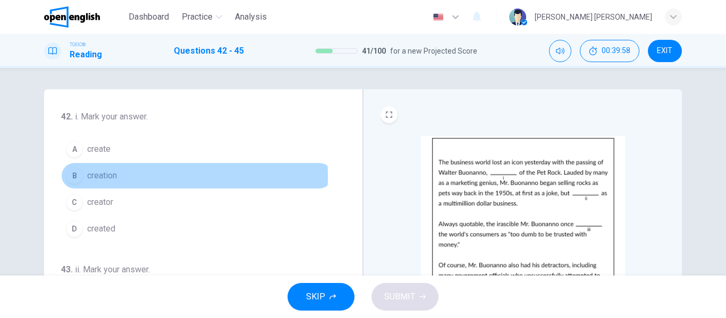
click at [114, 176] on span "creation" at bounding box center [102, 175] width 30 height 13
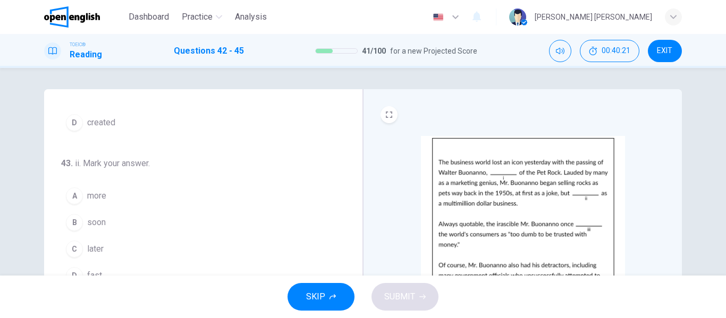
scroll to position [159, 0]
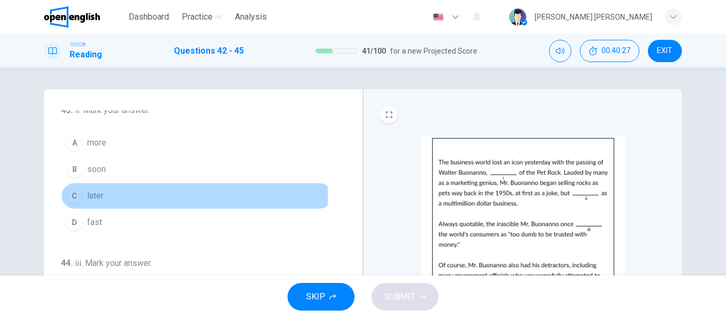
click at [98, 195] on span "later" at bounding box center [95, 196] width 16 height 13
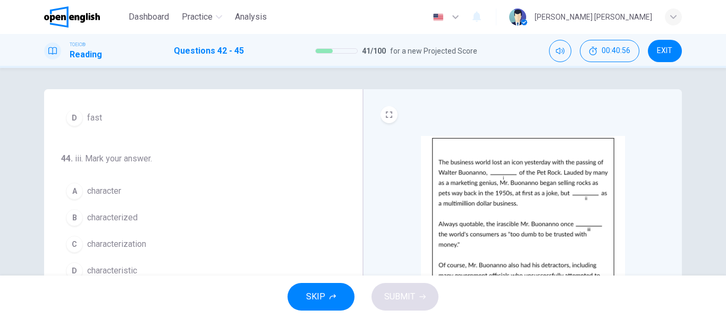
scroll to position [53, 0]
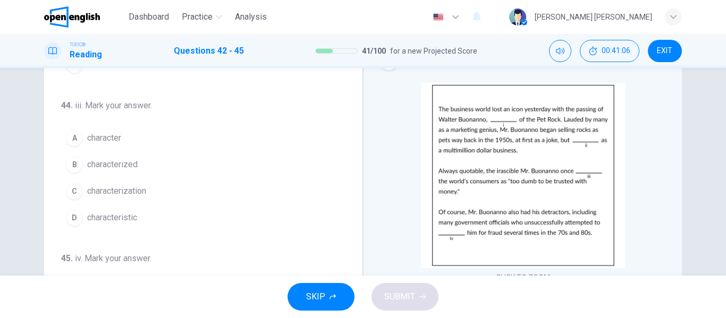
click at [126, 163] on span "characterized" at bounding box center [112, 164] width 50 height 13
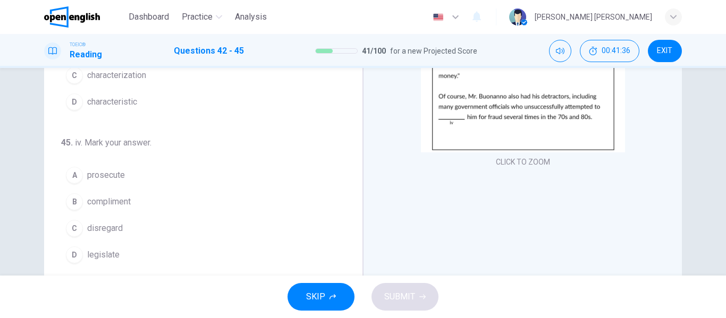
scroll to position [151, 0]
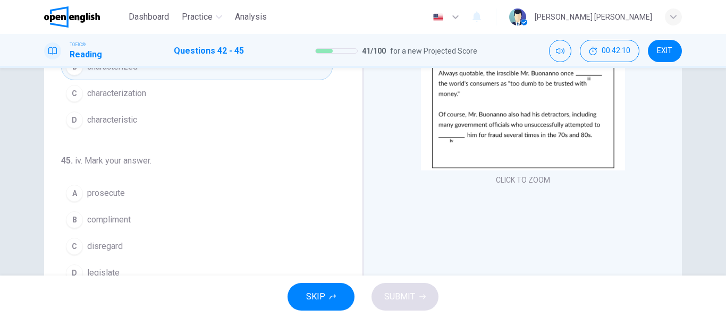
click at [114, 243] on span "disregard" at bounding box center [105, 246] width 36 height 13
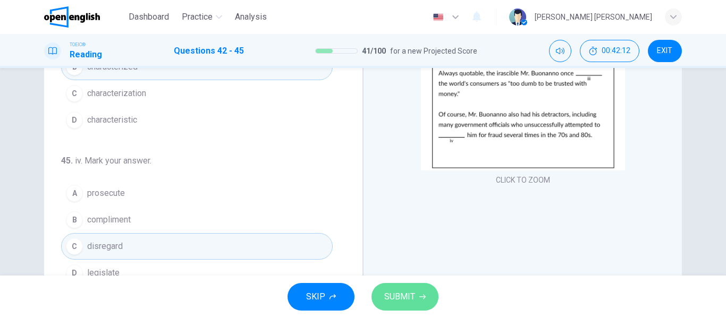
click at [403, 296] on span "SUBMIT" at bounding box center [399, 296] width 31 height 15
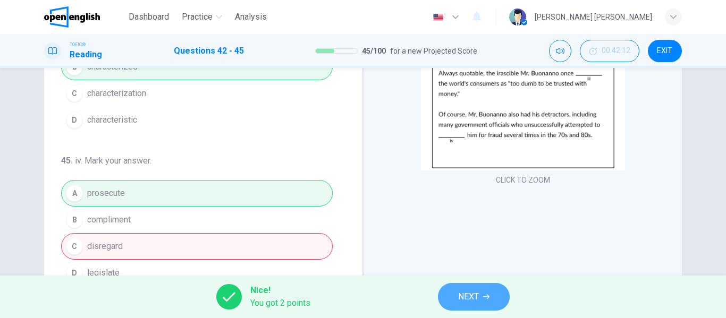
click at [480, 298] on button "NEXT" at bounding box center [474, 297] width 72 height 28
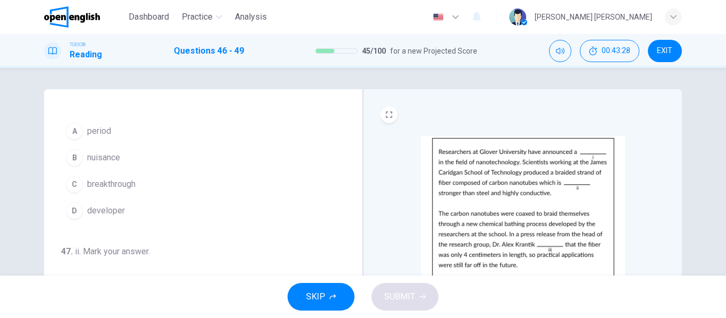
scroll to position [0, 0]
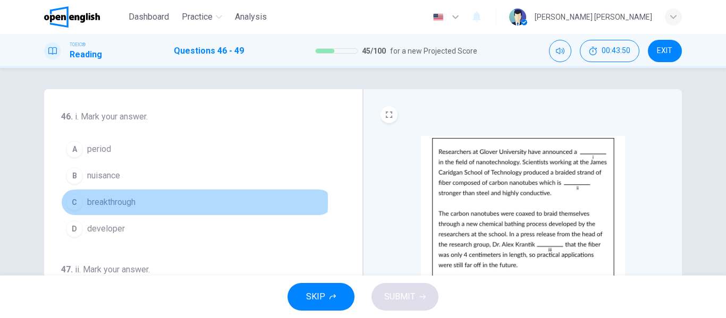
click at [125, 202] on span "breakthrough" at bounding box center [111, 202] width 48 height 13
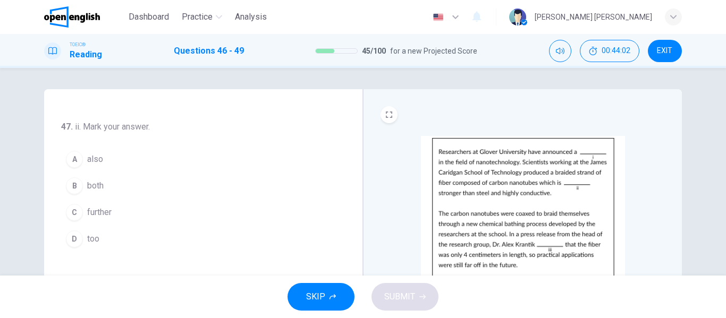
scroll to position [159, 0]
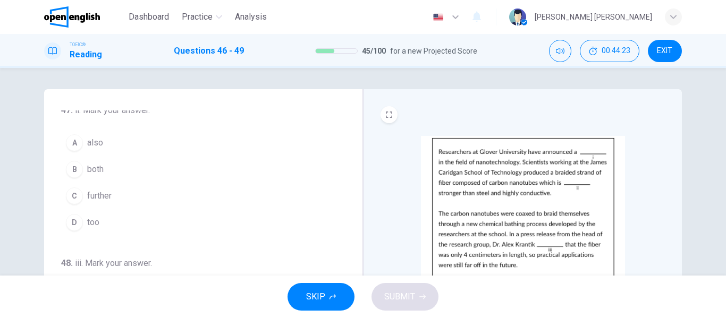
click at [99, 194] on span "further" at bounding box center [99, 196] width 24 height 13
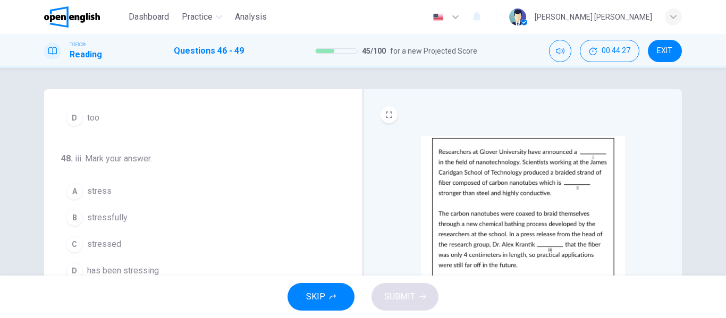
scroll to position [53, 0]
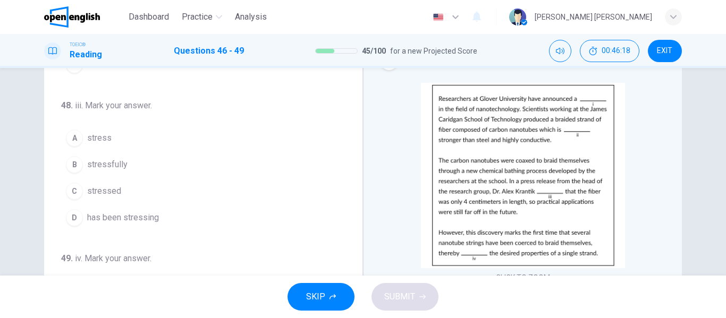
click at [104, 137] on span "stress" at bounding box center [99, 138] width 24 height 13
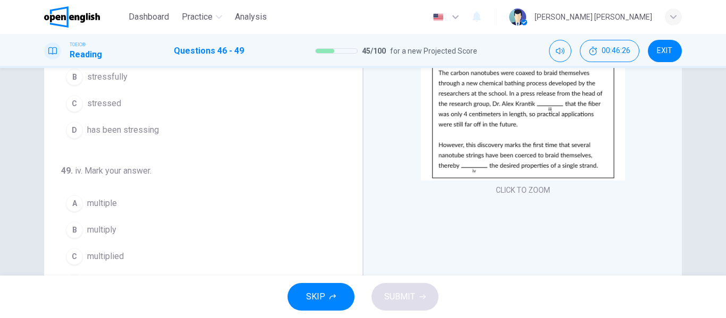
scroll to position [159, 0]
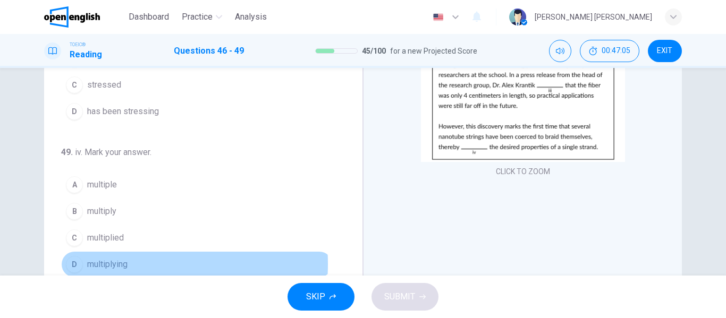
drag, startPoint x: 114, startPoint y: 264, endPoint x: 158, endPoint y: 263, distance: 44.6
click at [114, 264] on span "multiplying" at bounding box center [107, 264] width 40 height 13
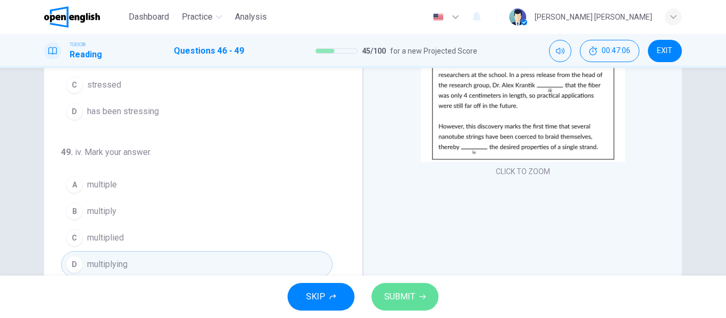
click at [410, 296] on span "SUBMIT" at bounding box center [399, 296] width 31 height 15
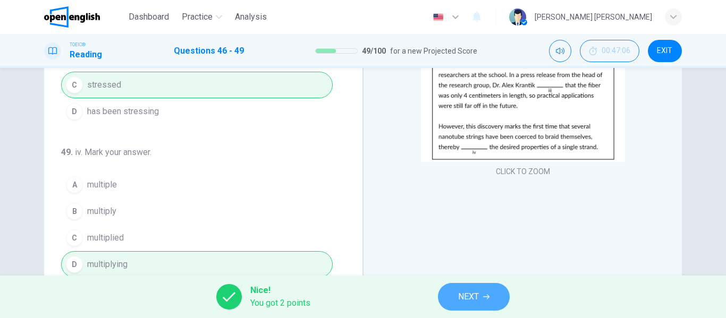
click at [483, 296] on icon "button" at bounding box center [486, 297] width 6 height 6
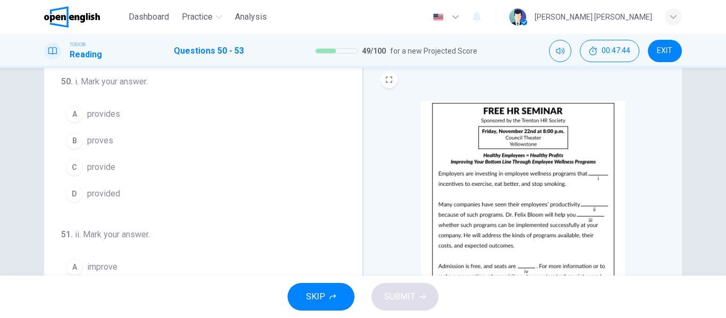
scroll to position [53, 0]
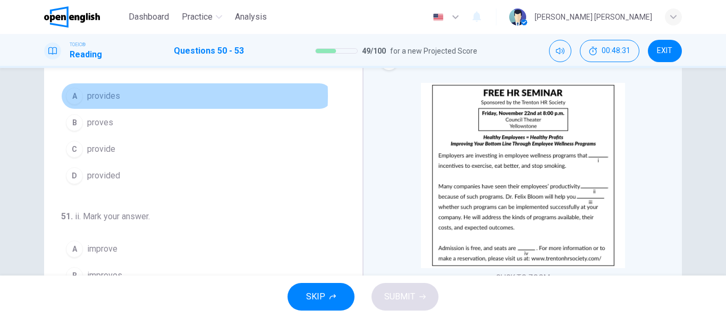
click at [113, 96] on span "provides" at bounding box center [103, 96] width 33 height 13
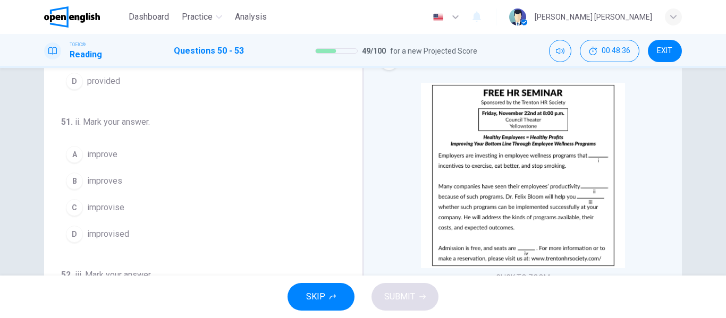
scroll to position [106, 0]
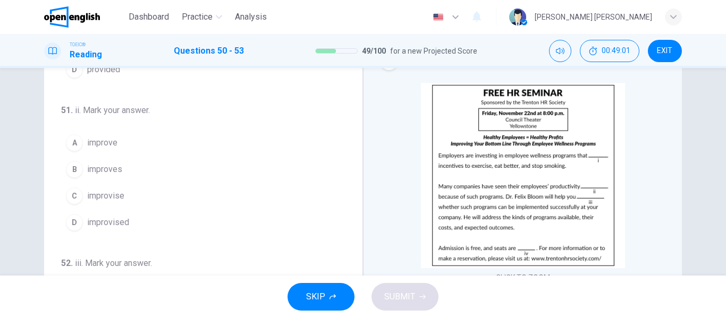
click at [111, 143] on span "improve" at bounding box center [102, 143] width 30 height 13
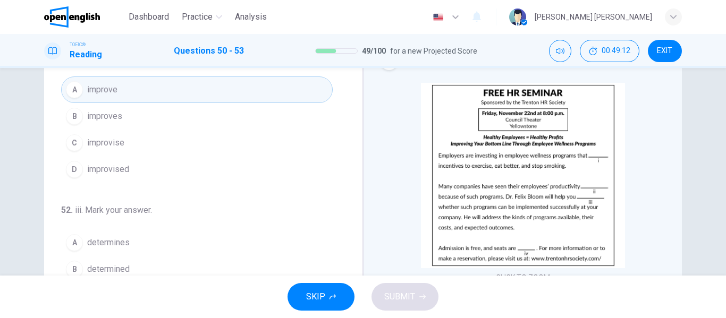
scroll to position [212, 0]
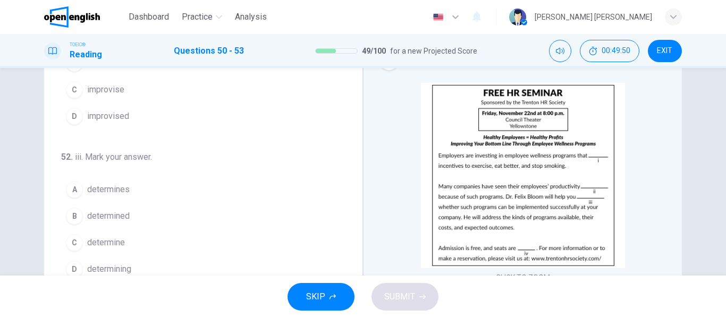
click at [122, 242] on span "determine" at bounding box center [106, 242] width 38 height 13
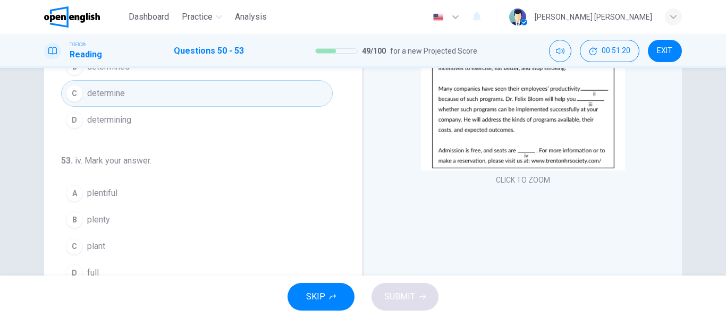
scroll to position [204, 0]
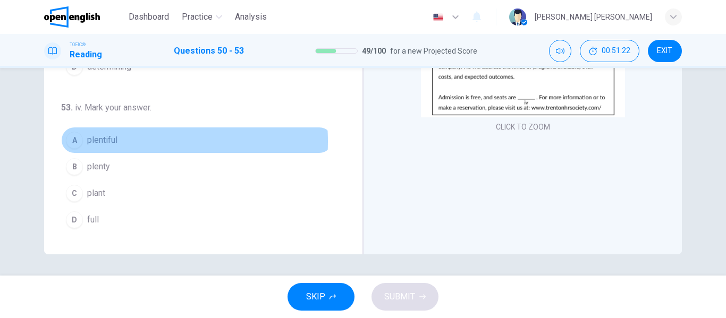
click at [112, 142] on span "plentiful" at bounding box center [102, 140] width 30 height 13
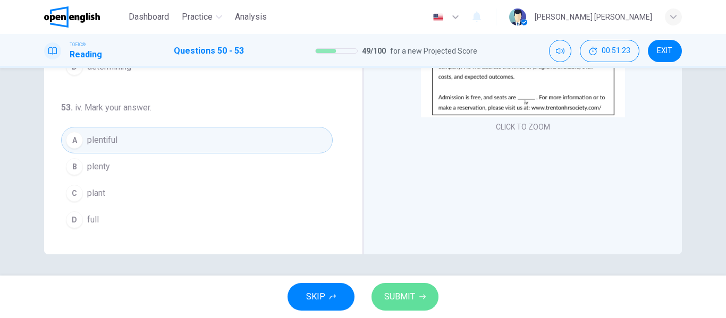
click at [403, 296] on span "SUBMIT" at bounding box center [399, 296] width 31 height 15
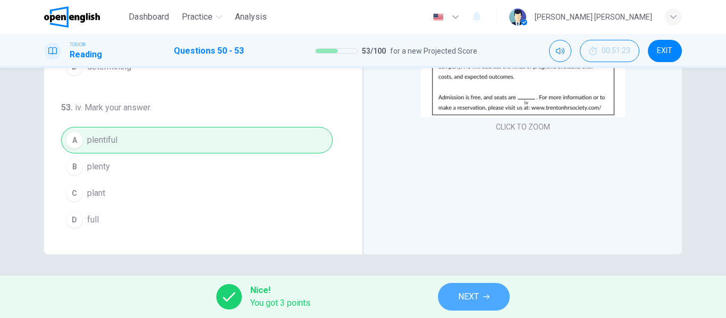
click at [480, 297] on button "NEXT" at bounding box center [474, 297] width 72 height 28
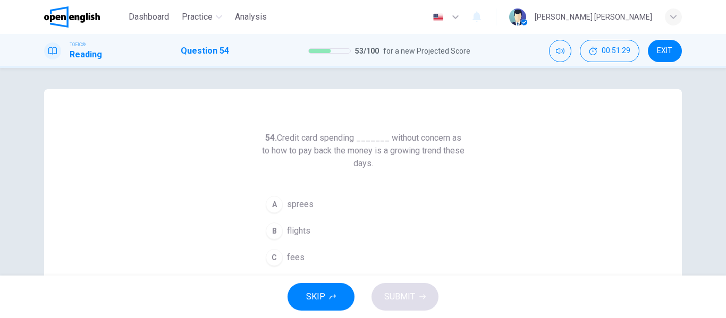
scroll to position [53, 0]
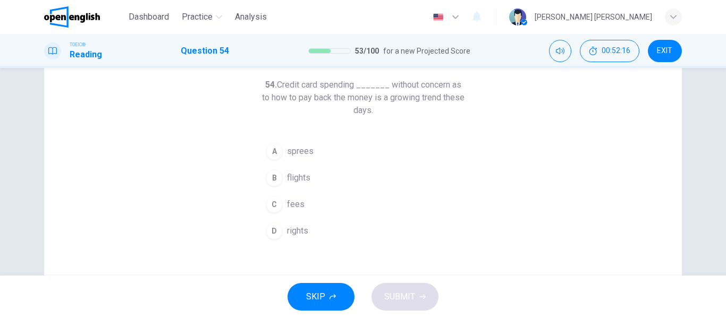
click at [292, 203] on span "fees" at bounding box center [296, 204] width 18 height 13
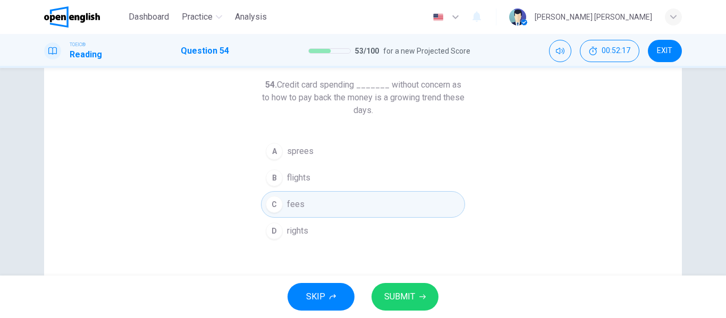
click at [398, 299] on span "SUBMIT" at bounding box center [399, 296] width 31 height 15
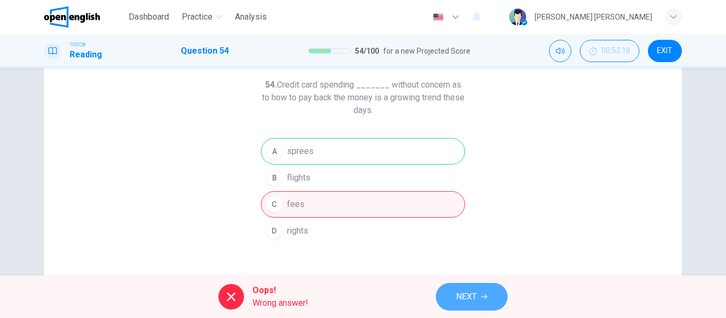
click at [475, 295] on span "NEXT" at bounding box center [466, 296] width 21 height 15
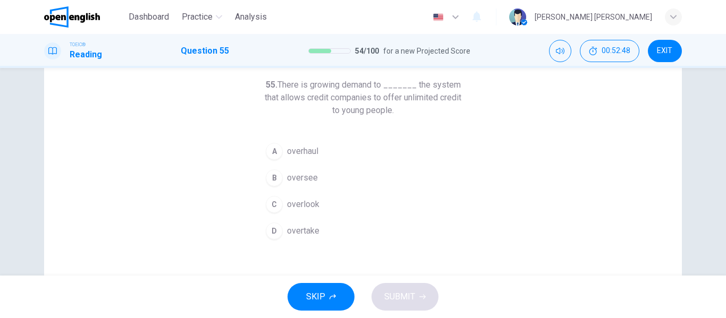
click at [306, 151] on span "overhaul" at bounding box center [302, 151] width 31 height 13
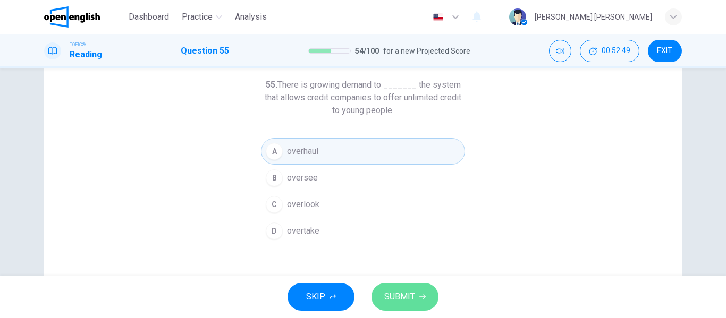
click at [416, 297] on button "SUBMIT" at bounding box center [404, 297] width 67 height 28
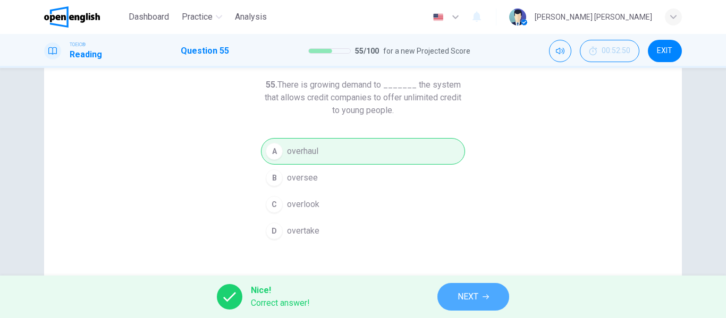
click at [479, 292] on button "NEXT" at bounding box center [473, 297] width 72 height 28
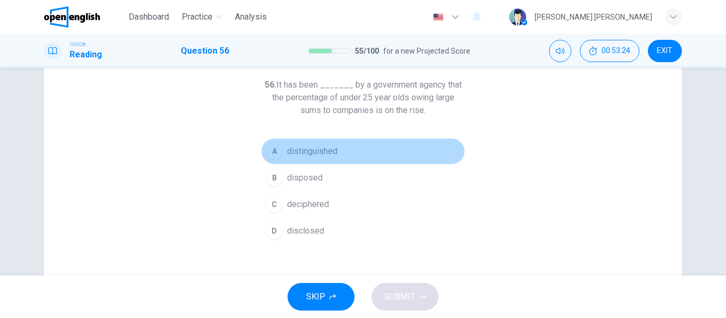
click at [327, 150] on span "distinguished" at bounding box center [312, 151] width 50 height 13
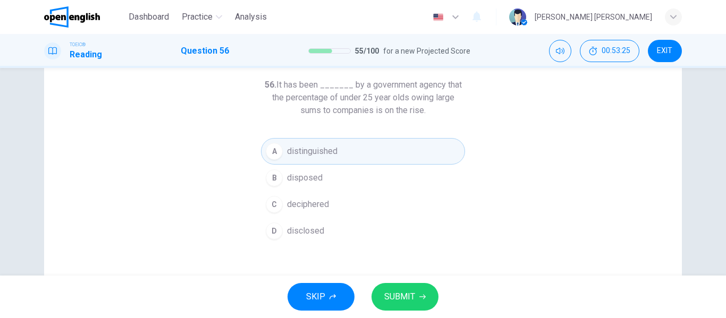
click at [417, 291] on button "SUBMIT" at bounding box center [404, 297] width 67 height 28
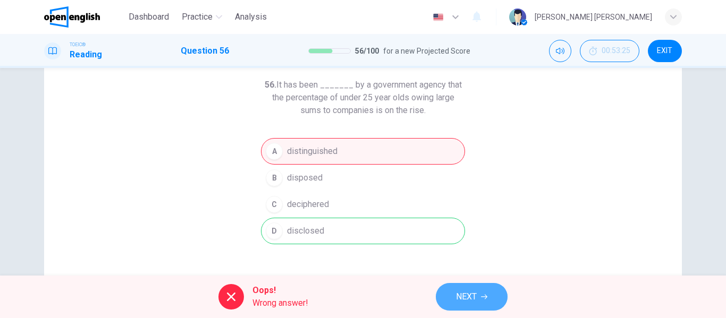
click at [476, 294] on span "NEXT" at bounding box center [466, 296] width 21 height 15
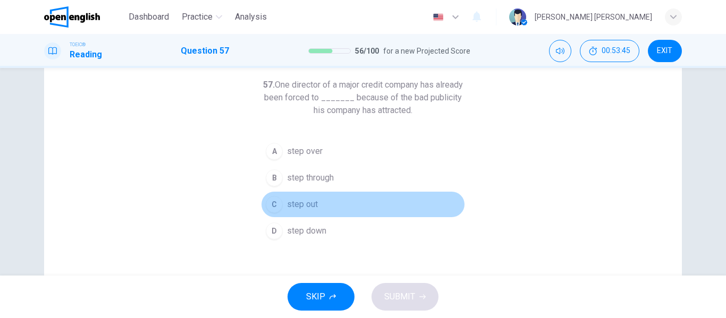
drag, startPoint x: 316, startPoint y: 202, endPoint x: 329, endPoint y: 215, distance: 18.0
click at [314, 203] on button "C step out" at bounding box center [363, 204] width 204 height 27
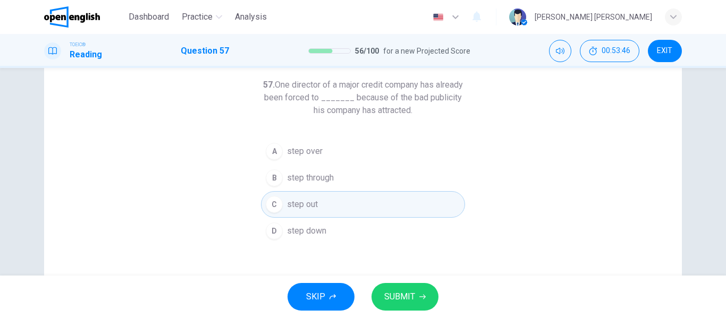
click at [410, 294] on span "SUBMIT" at bounding box center [399, 296] width 31 height 15
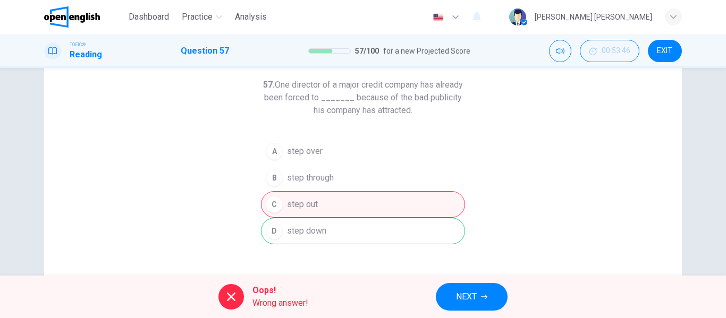
click at [472, 297] on span "NEXT" at bounding box center [466, 296] width 21 height 15
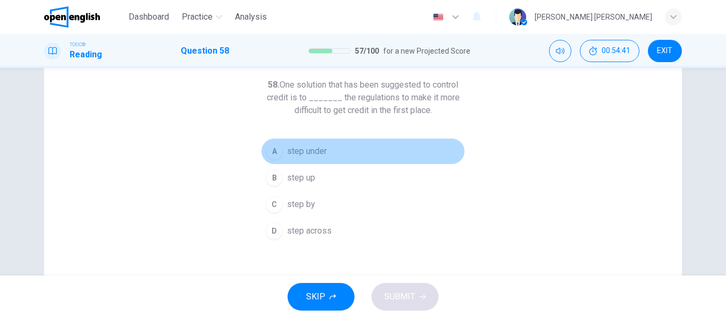
click at [318, 151] on span "step under" at bounding box center [307, 151] width 40 height 13
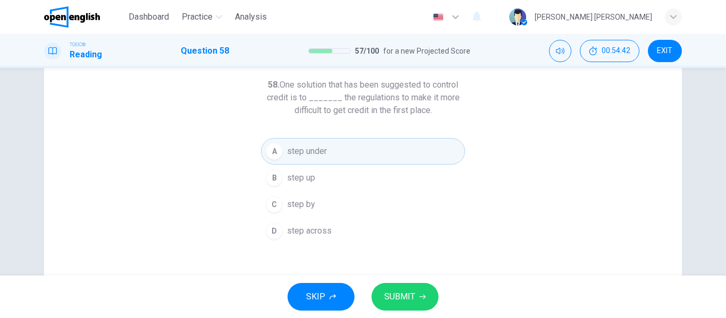
click at [413, 295] on span "SUBMIT" at bounding box center [399, 296] width 31 height 15
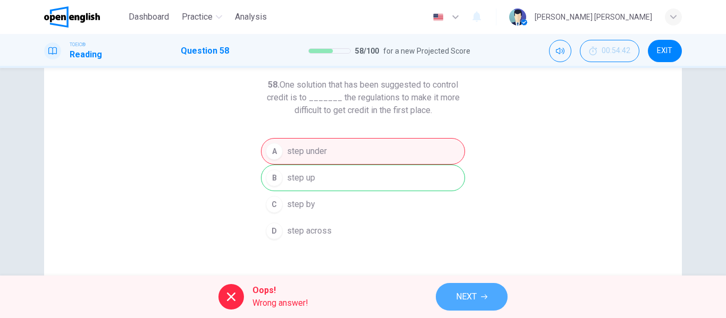
click at [483, 295] on icon "button" at bounding box center [484, 297] width 6 height 6
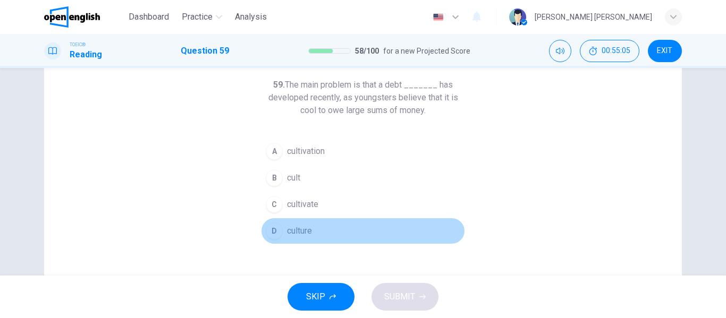
click at [296, 234] on span "culture" at bounding box center [299, 231] width 25 height 13
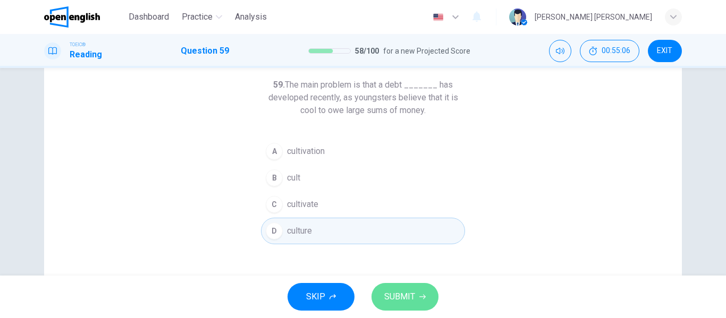
click at [412, 295] on span "SUBMIT" at bounding box center [399, 296] width 31 height 15
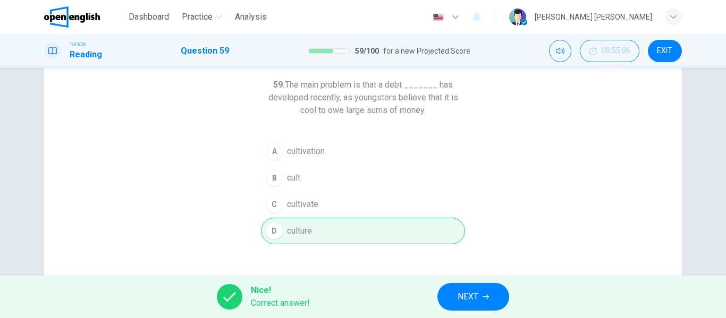
click at [478, 296] on span "NEXT" at bounding box center [467, 296] width 21 height 15
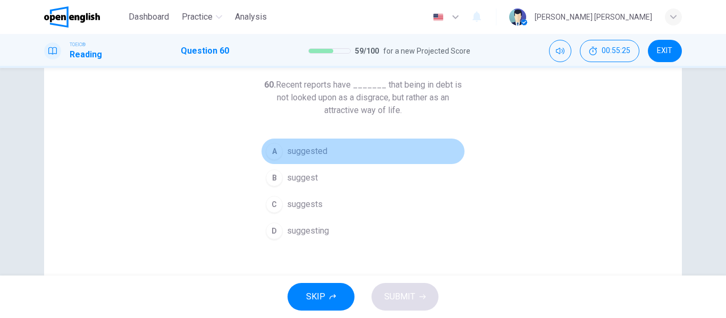
click at [313, 149] on span "suggested" at bounding box center [307, 151] width 40 height 13
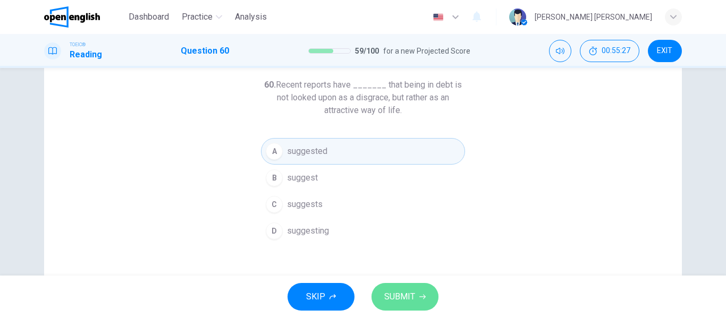
click at [413, 298] on span "SUBMIT" at bounding box center [399, 296] width 31 height 15
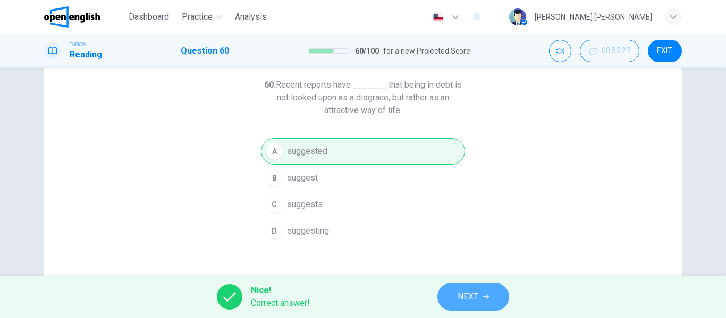
click at [476, 298] on span "NEXT" at bounding box center [467, 296] width 21 height 15
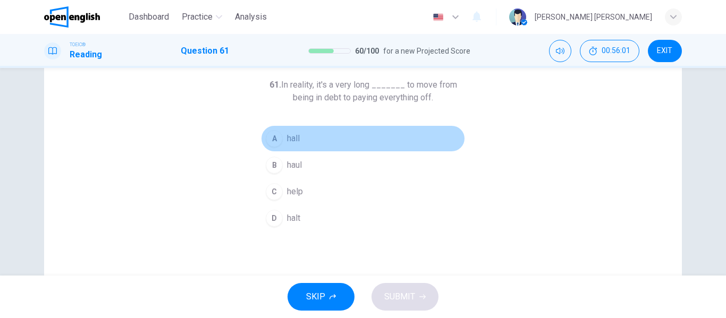
click at [293, 138] on span "hall" at bounding box center [293, 138] width 13 height 13
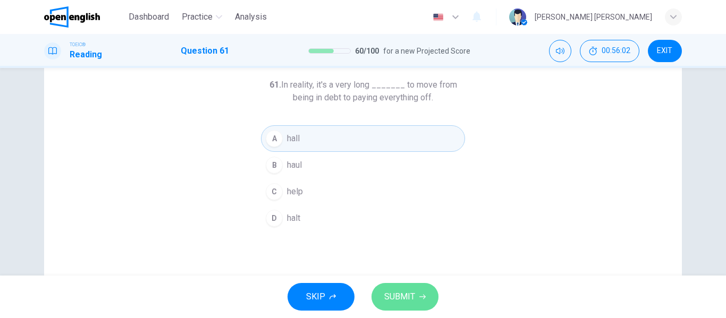
click at [424, 295] on icon "button" at bounding box center [422, 297] width 6 height 6
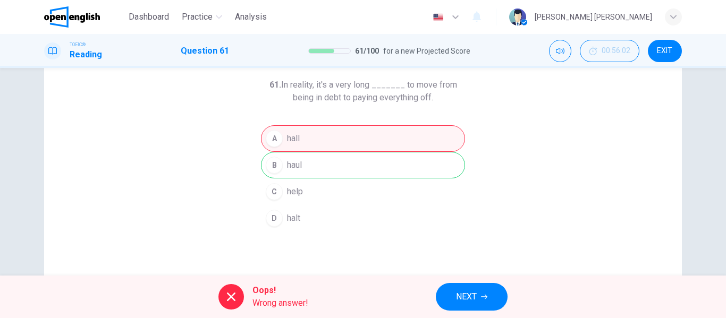
click at [479, 299] on button "NEXT" at bounding box center [472, 297] width 72 height 28
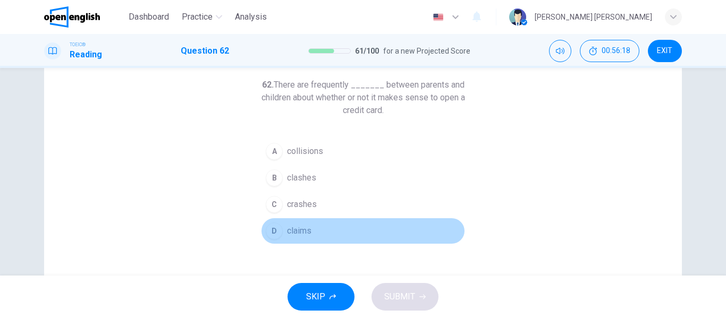
click at [301, 229] on span "claims" at bounding box center [299, 231] width 24 height 13
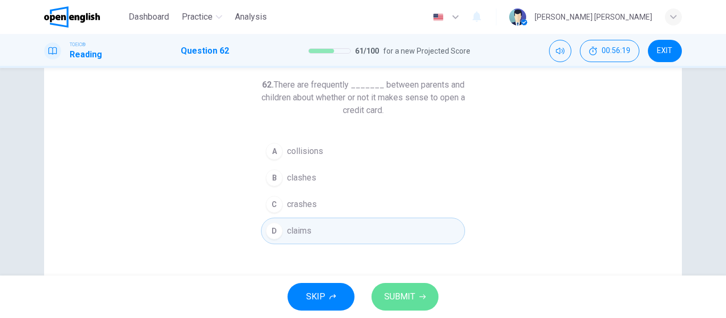
click at [401, 295] on span "SUBMIT" at bounding box center [399, 296] width 31 height 15
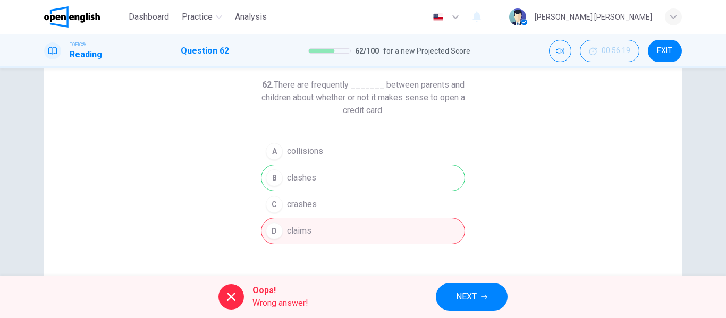
click at [480, 293] on button "NEXT" at bounding box center [472, 297] width 72 height 28
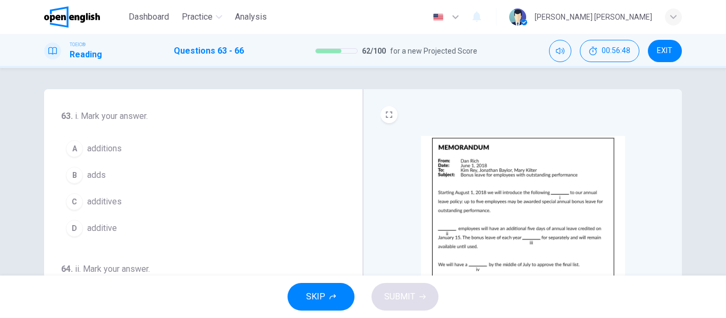
scroll to position [0, 0]
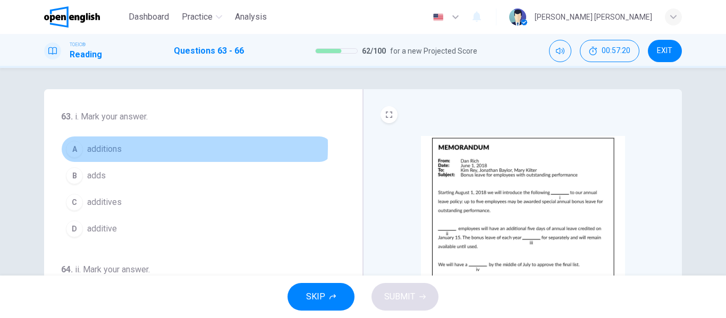
click at [112, 147] on span "additions" at bounding box center [104, 149] width 35 height 13
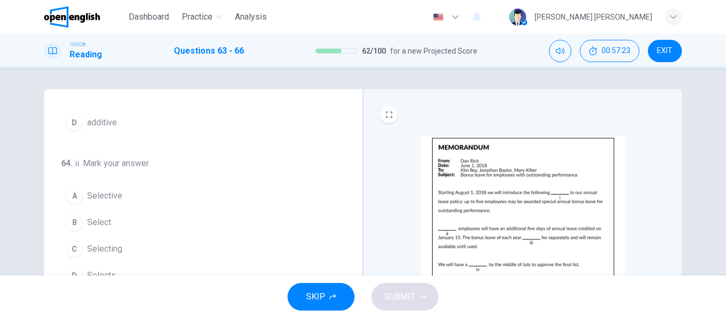
scroll to position [53, 0]
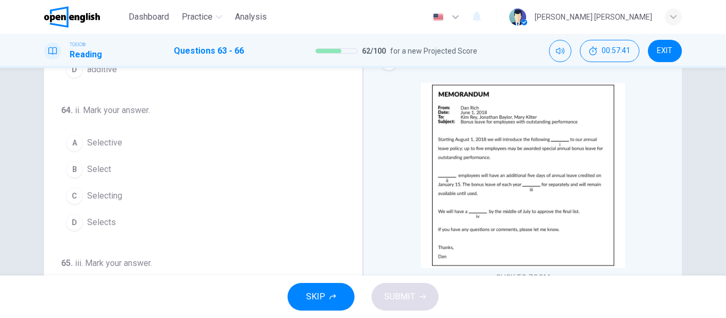
click at [119, 145] on button "A Selective" at bounding box center [196, 143] width 271 height 27
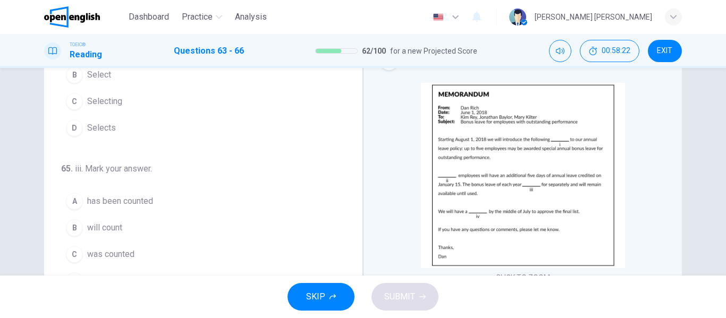
scroll to position [212, 0]
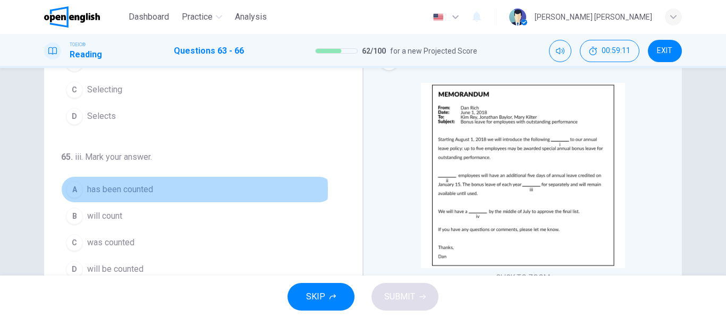
click at [148, 190] on span "has been counted" at bounding box center [120, 189] width 66 height 13
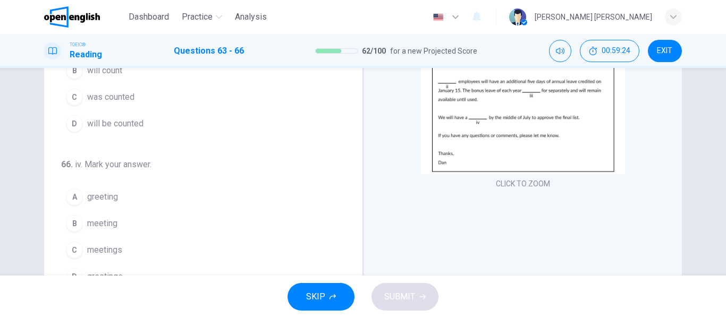
scroll to position [159, 0]
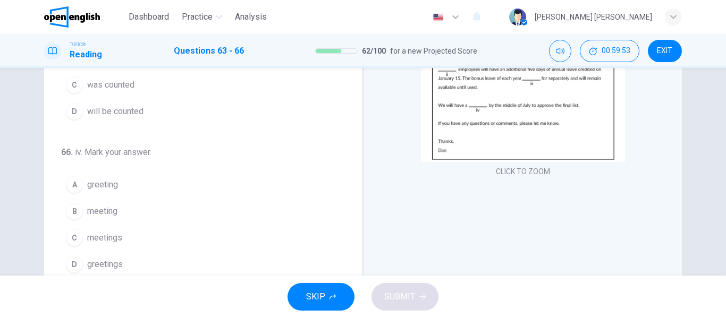
click at [106, 211] on span "meeting" at bounding box center [102, 211] width 30 height 13
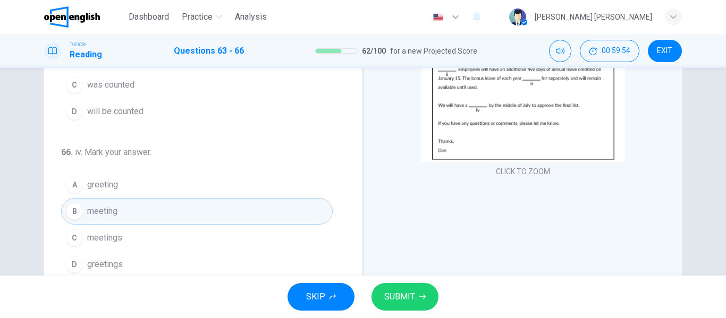
click at [414, 297] on span "SUBMIT" at bounding box center [399, 296] width 31 height 15
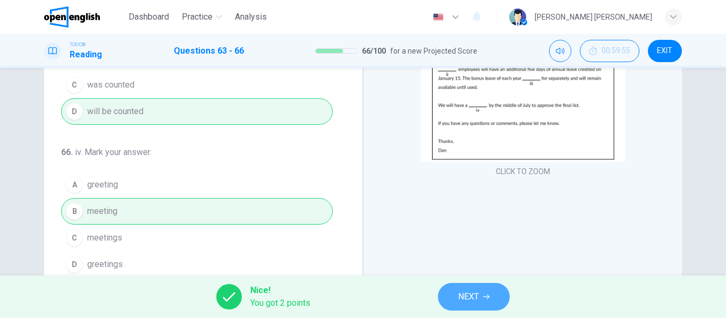
click at [483, 296] on button "NEXT" at bounding box center [474, 297] width 72 height 28
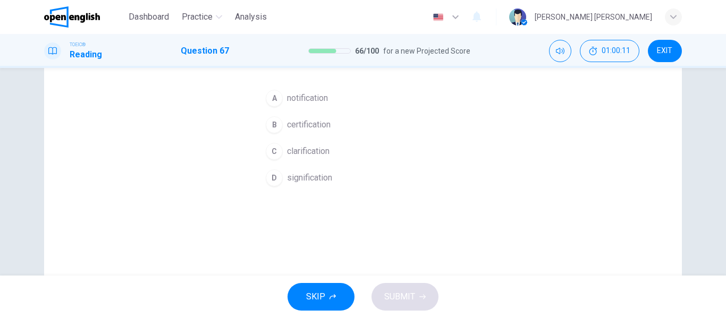
scroll to position [53, 0]
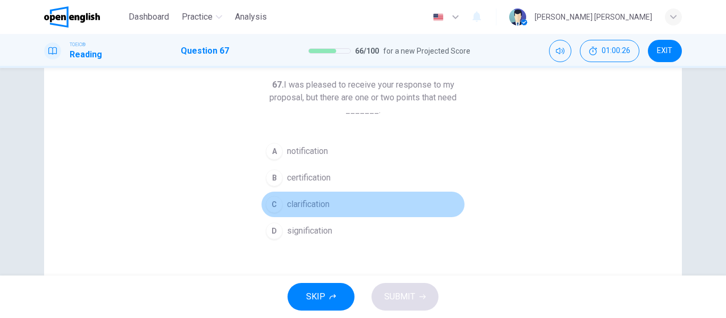
click at [318, 202] on span "clarification" at bounding box center [308, 204] width 42 height 13
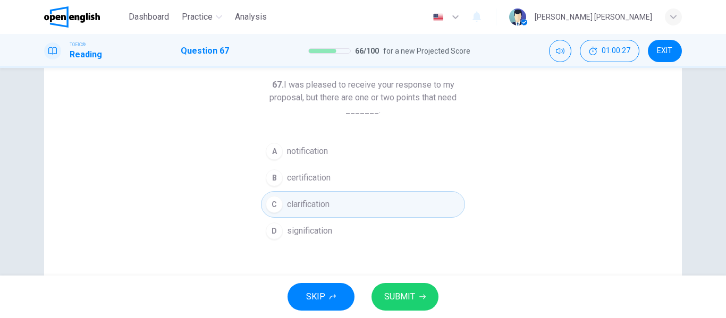
click at [411, 299] on span "SUBMIT" at bounding box center [399, 296] width 31 height 15
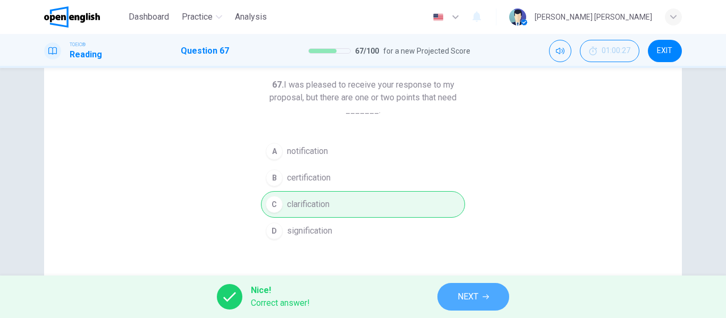
click at [478, 294] on span "NEXT" at bounding box center [467, 296] width 21 height 15
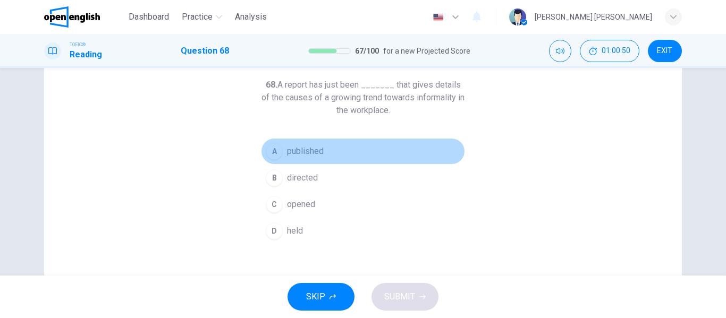
click at [312, 151] on span "published" at bounding box center [305, 151] width 37 height 13
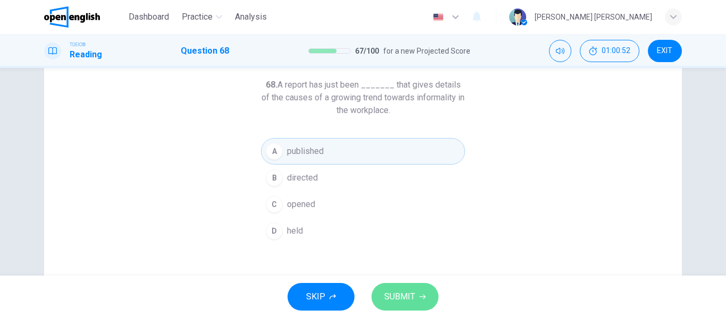
click at [407, 294] on span "SUBMIT" at bounding box center [399, 296] width 31 height 15
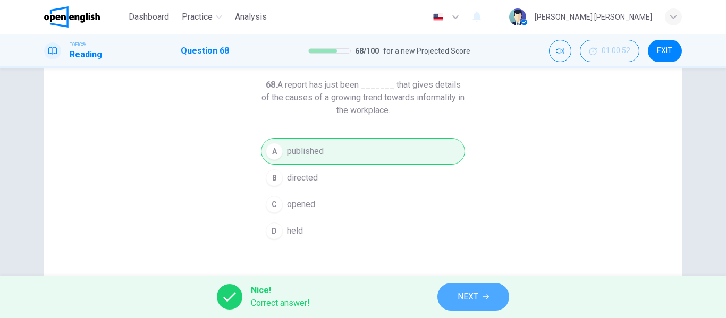
click at [478, 296] on span "NEXT" at bounding box center [467, 296] width 21 height 15
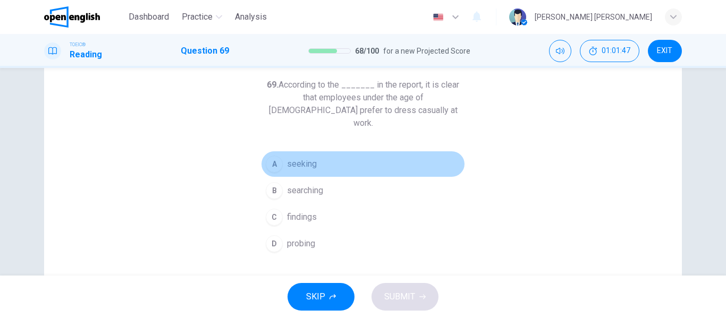
click at [303, 158] on span "seeking" at bounding box center [302, 164] width 30 height 13
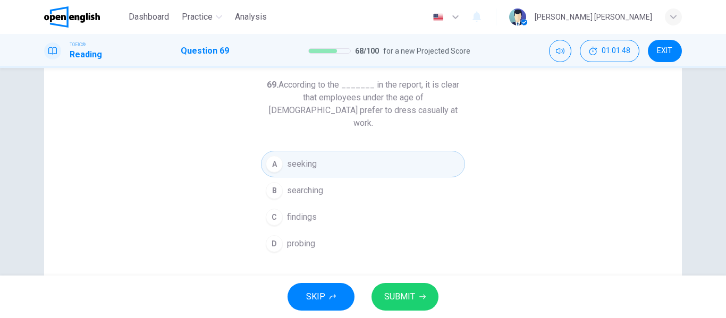
click at [416, 290] on button "SUBMIT" at bounding box center [404, 297] width 67 height 28
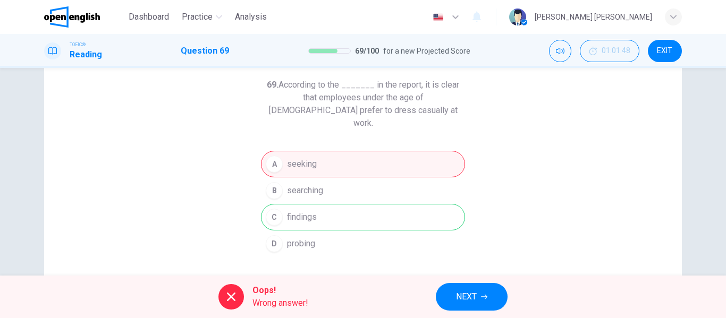
click at [475, 299] on span "NEXT" at bounding box center [466, 296] width 21 height 15
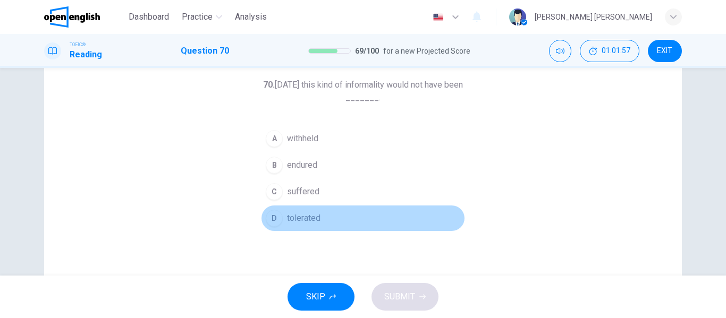
click at [306, 217] on span "tolerated" at bounding box center [303, 218] width 33 height 13
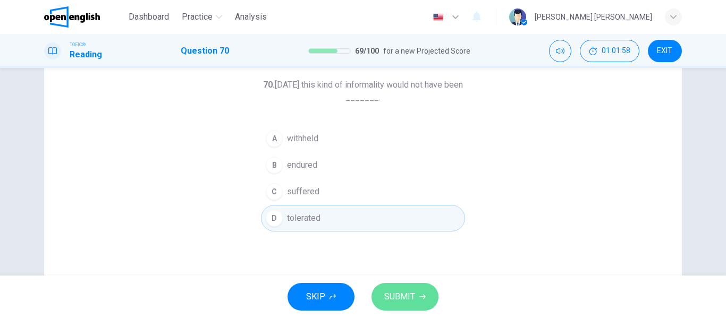
click at [419, 292] on button "SUBMIT" at bounding box center [404, 297] width 67 height 28
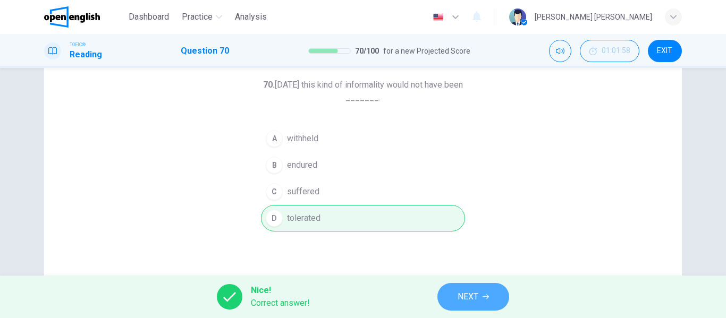
click at [483, 297] on icon "button" at bounding box center [485, 297] width 6 height 5
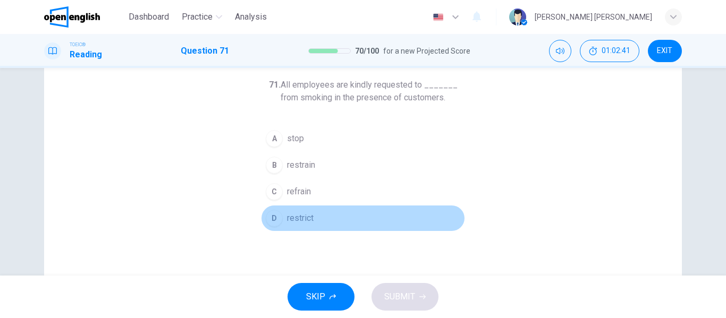
click at [304, 217] on span "restrict" at bounding box center [300, 218] width 27 height 13
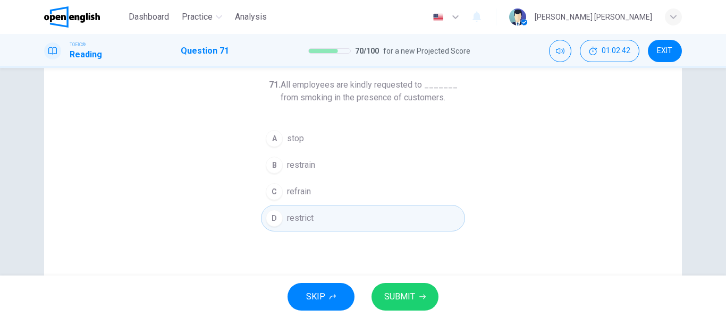
click at [413, 294] on span "SUBMIT" at bounding box center [399, 296] width 31 height 15
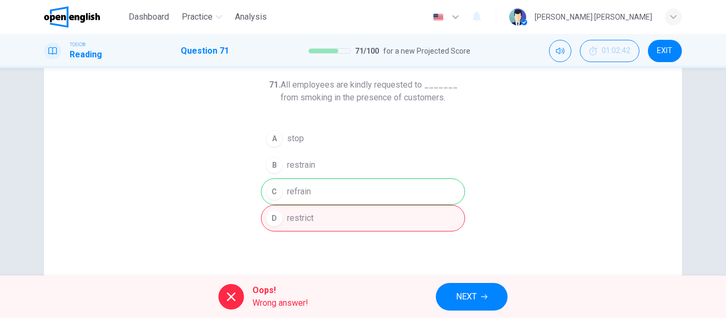
click at [472, 289] on button "NEXT" at bounding box center [472, 297] width 72 height 28
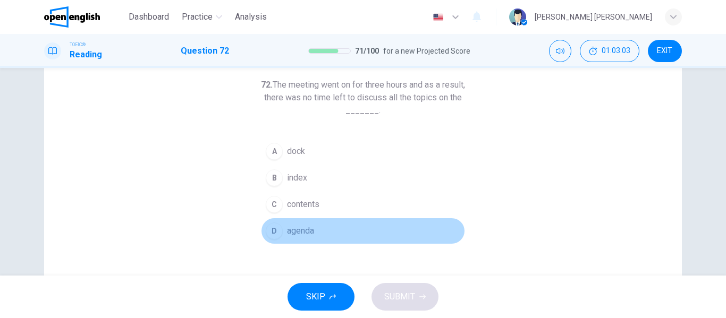
click at [296, 230] on span "agenda" at bounding box center [300, 231] width 27 height 13
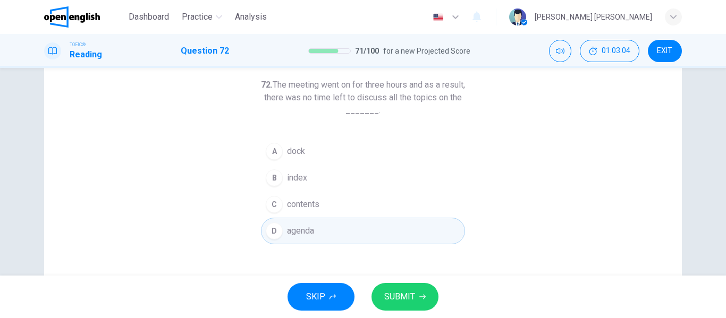
click at [412, 292] on span "SUBMIT" at bounding box center [399, 296] width 31 height 15
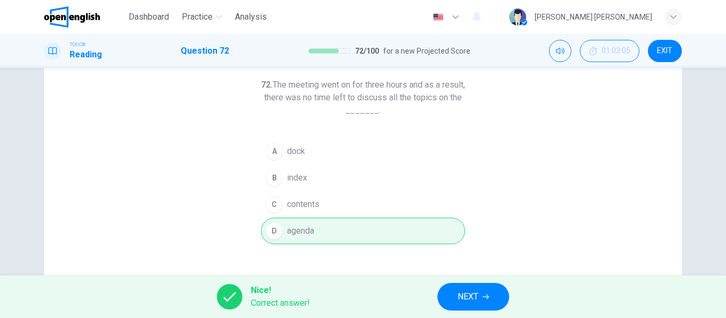
click at [483, 296] on icon "button" at bounding box center [485, 297] width 6 height 6
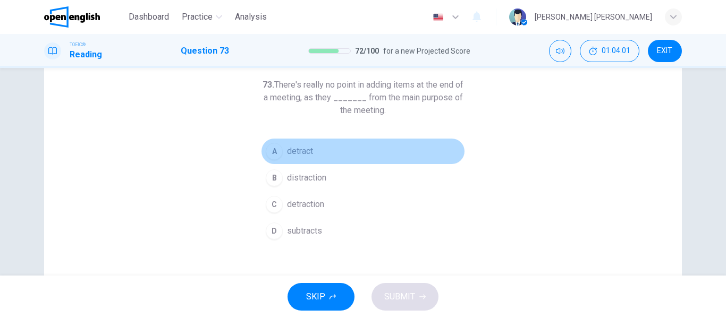
click at [304, 151] on span "detract" at bounding box center [300, 151] width 26 height 13
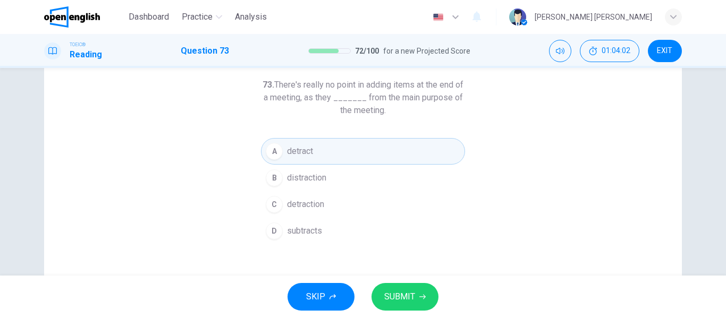
click at [415, 301] on button "SUBMIT" at bounding box center [404, 297] width 67 height 28
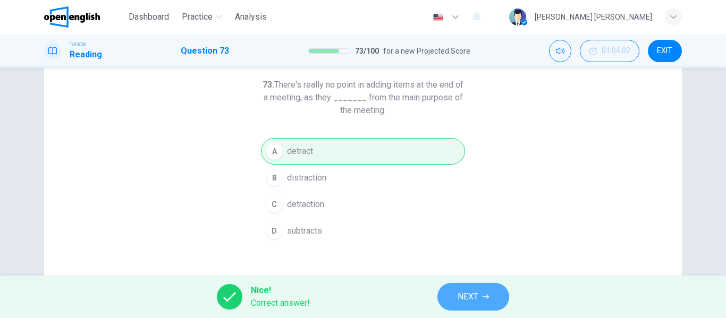
click at [482, 297] on button "NEXT" at bounding box center [473, 297] width 72 height 28
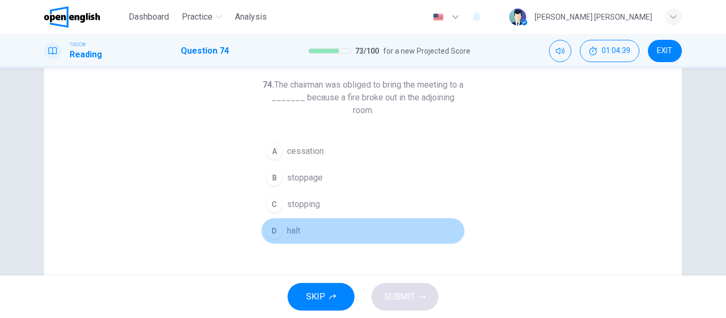
click at [290, 229] on span "halt" at bounding box center [293, 231] width 13 height 13
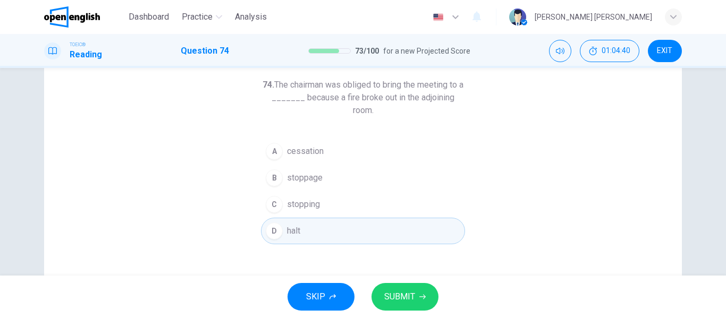
click at [421, 302] on button "SUBMIT" at bounding box center [404, 297] width 67 height 28
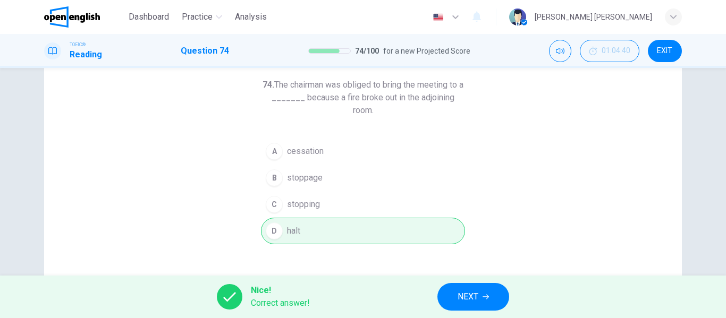
click at [483, 294] on icon "button" at bounding box center [485, 297] width 6 height 6
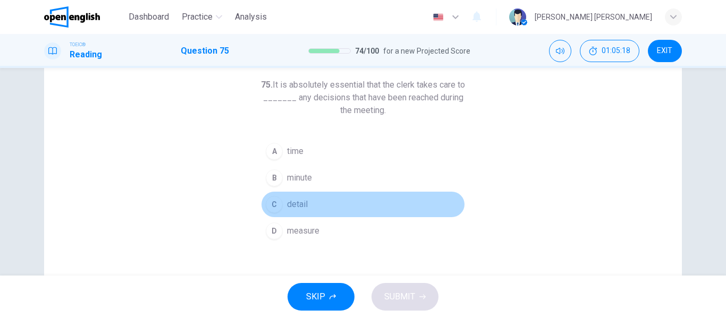
click at [297, 205] on span "detail" at bounding box center [297, 204] width 21 height 13
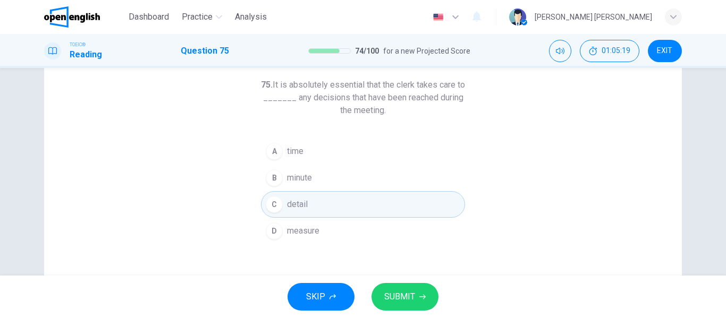
click at [410, 299] on span "SUBMIT" at bounding box center [399, 296] width 31 height 15
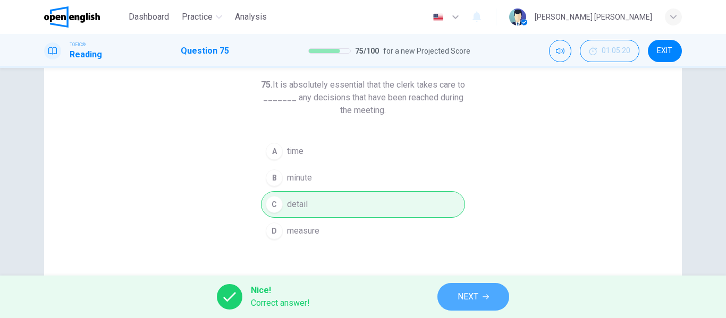
click at [481, 297] on button "NEXT" at bounding box center [473, 297] width 72 height 28
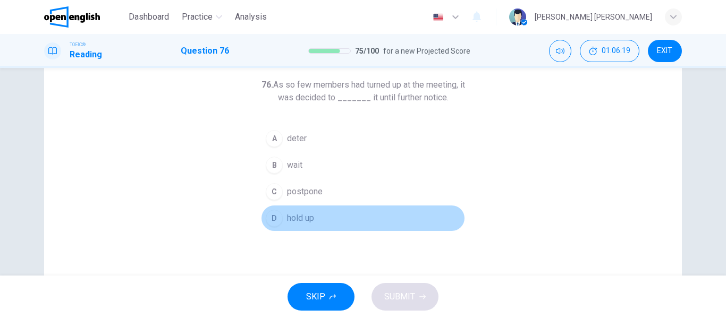
click at [308, 218] on span "hold up" at bounding box center [300, 218] width 27 height 13
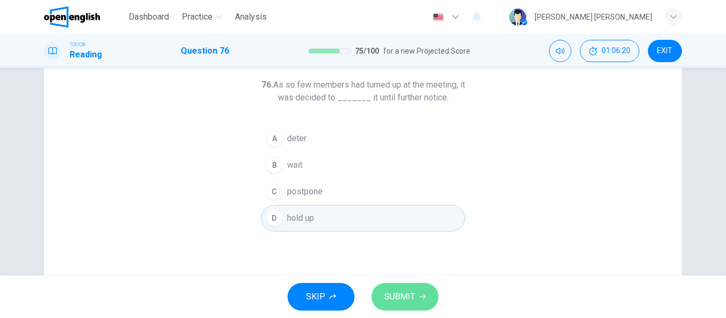
click at [400, 292] on span "SUBMIT" at bounding box center [399, 296] width 31 height 15
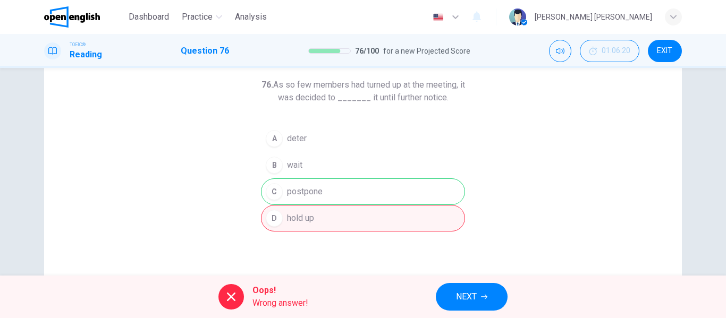
click at [476, 298] on span "NEXT" at bounding box center [466, 296] width 21 height 15
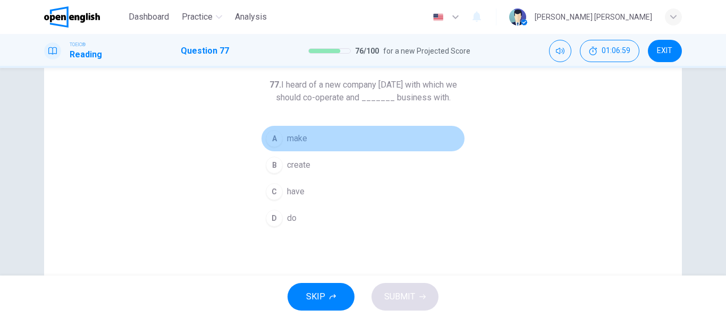
drag, startPoint x: 297, startPoint y: 137, endPoint x: 313, endPoint y: 164, distance: 31.4
click at [298, 138] on span "make" at bounding box center [297, 138] width 20 height 13
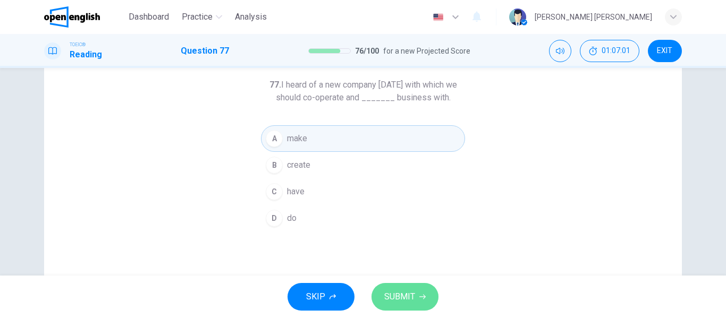
click at [417, 291] on button "SUBMIT" at bounding box center [404, 297] width 67 height 28
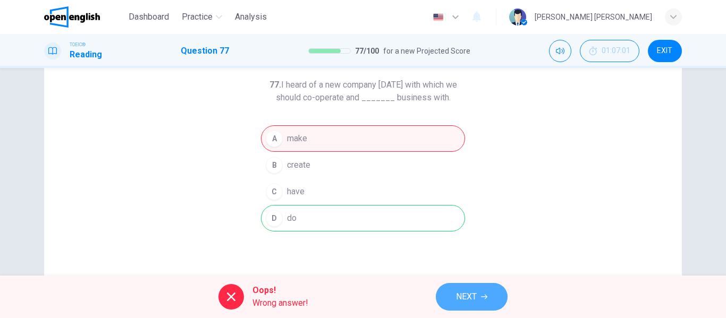
click at [487, 296] on icon "button" at bounding box center [484, 297] width 6 height 6
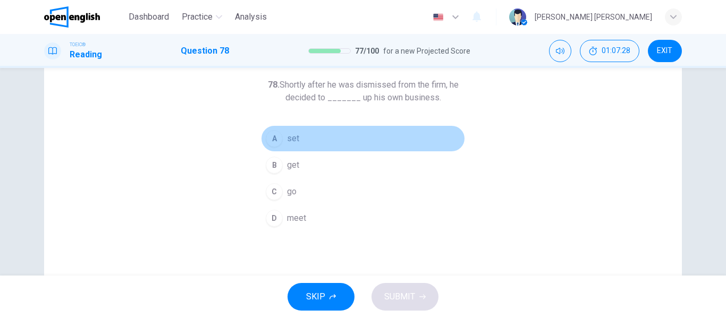
click at [292, 139] on span "set" at bounding box center [293, 138] width 12 height 13
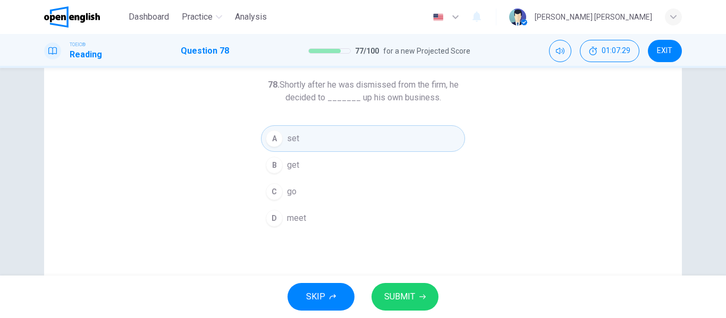
click at [423, 297] on icon "button" at bounding box center [422, 297] width 6 height 5
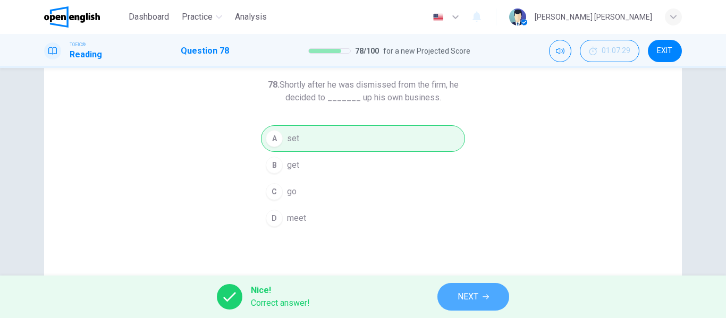
click at [481, 295] on button "NEXT" at bounding box center [473, 297] width 72 height 28
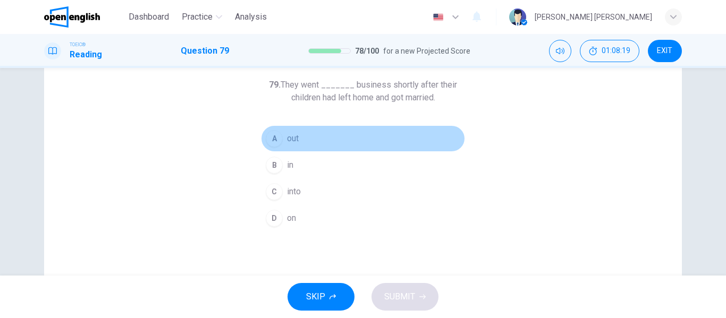
click at [295, 138] on span "out" at bounding box center [293, 138] width 12 height 13
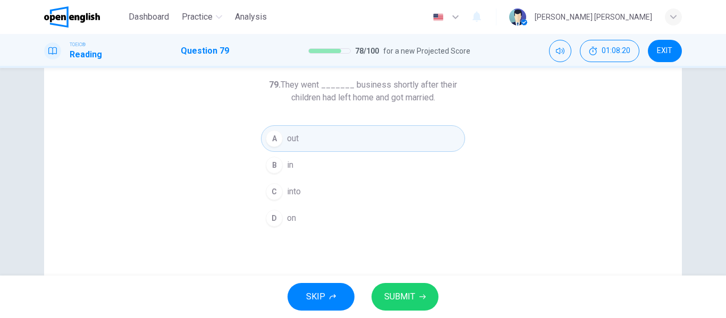
click at [408, 294] on span "SUBMIT" at bounding box center [399, 296] width 31 height 15
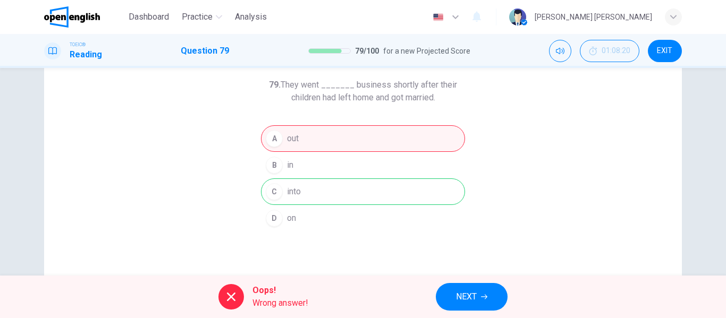
click at [474, 299] on span "NEXT" at bounding box center [466, 296] width 21 height 15
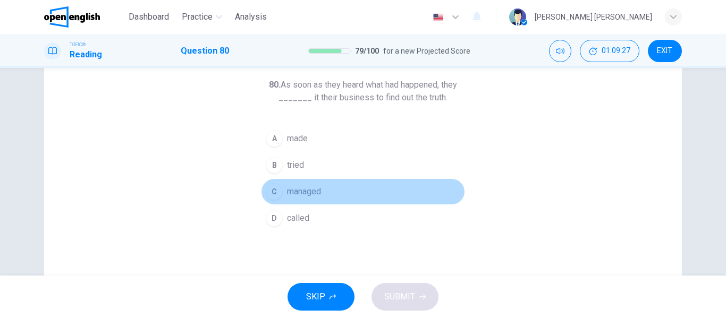
click at [311, 192] on span "managed" at bounding box center [304, 191] width 34 height 13
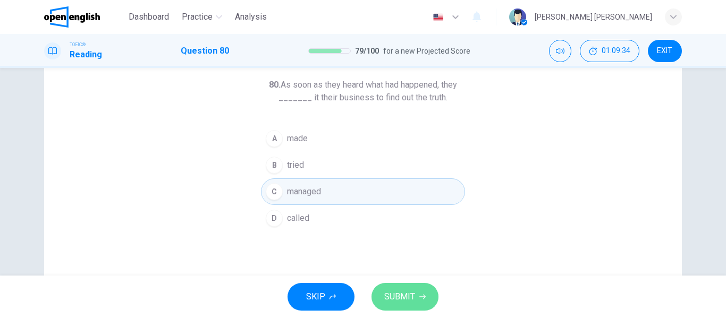
drag, startPoint x: 406, startPoint y: 292, endPoint x: 417, endPoint y: 283, distance: 13.6
click at [407, 292] on span "SUBMIT" at bounding box center [399, 296] width 31 height 15
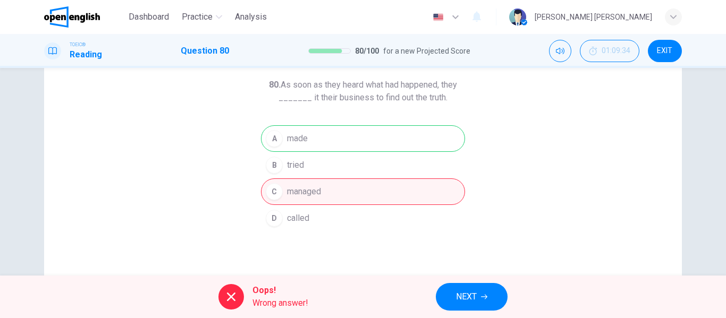
click at [467, 296] on span "NEXT" at bounding box center [466, 296] width 21 height 15
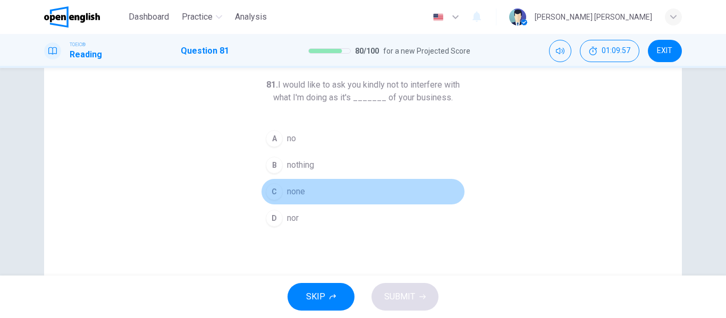
click at [303, 192] on button "C none" at bounding box center [363, 191] width 204 height 27
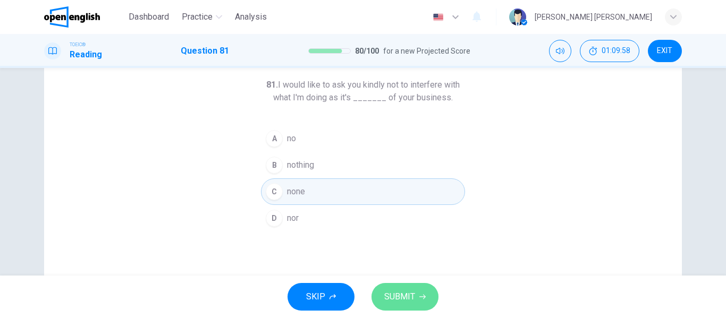
click at [408, 297] on span "SUBMIT" at bounding box center [399, 296] width 31 height 15
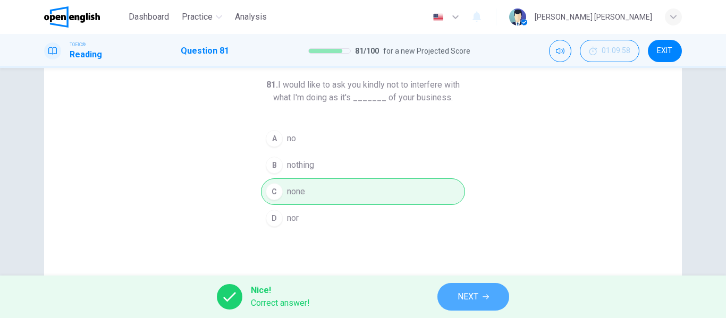
click at [483, 296] on icon "button" at bounding box center [485, 297] width 6 height 6
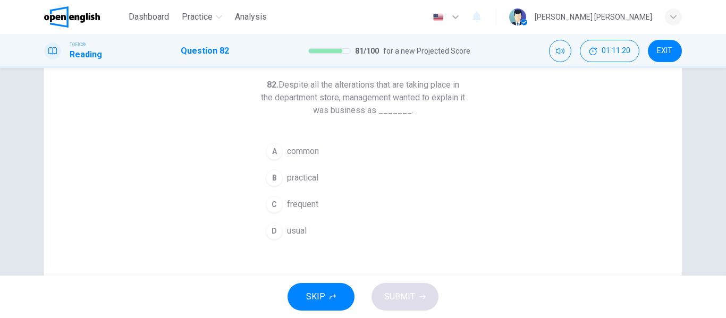
click at [301, 205] on span "frequent" at bounding box center [302, 204] width 31 height 13
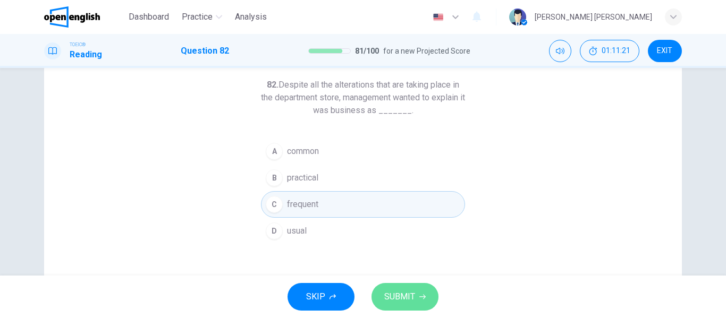
drag, startPoint x: 407, startPoint y: 295, endPoint x: 417, endPoint y: 288, distance: 11.9
click at [408, 295] on span "SUBMIT" at bounding box center [399, 296] width 31 height 15
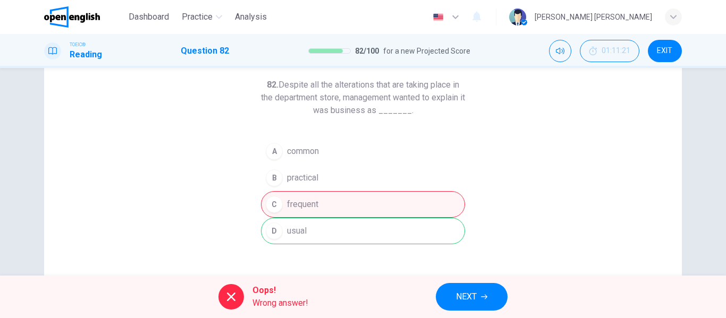
click at [481, 297] on icon "button" at bounding box center [484, 297] width 6 height 6
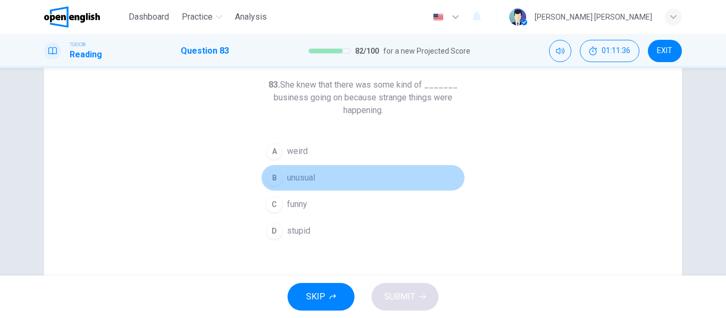
click at [305, 177] on span "unusual" at bounding box center [301, 178] width 28 height 13
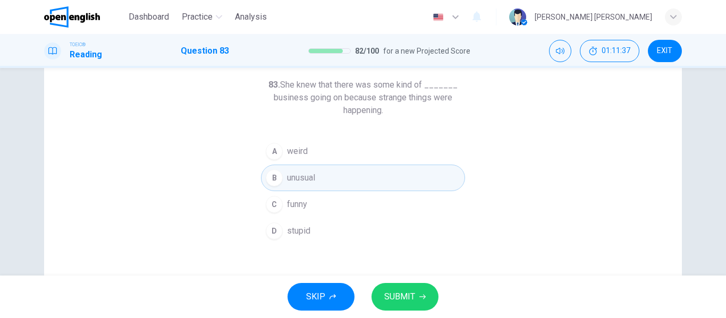
click at [404, 297] on span "SUBMIT" at bounding box center [399, 296] width 31 height 15
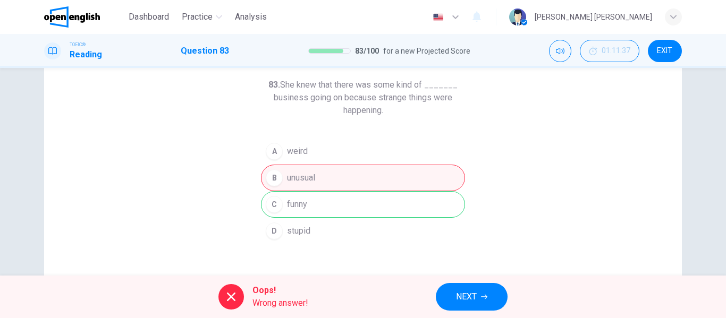
click at [473, 295] on span "NEXT" at bounding box center [466, 296] width 21 height 15
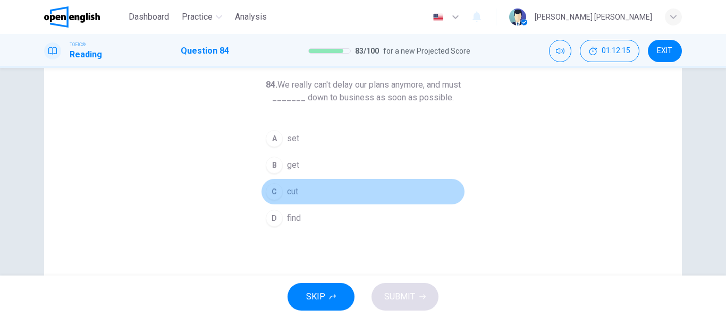
click at [291, 189] on span "cut" at bounding box center [292, 191] width 11 height 13
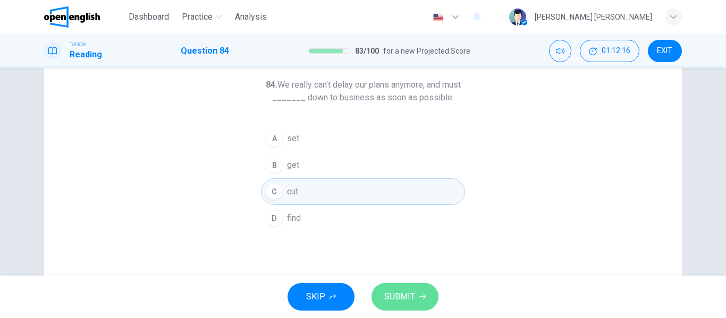
click at [414, 291] on button "SUBMIT" at bounding box center [404, 297] width 67 height 28
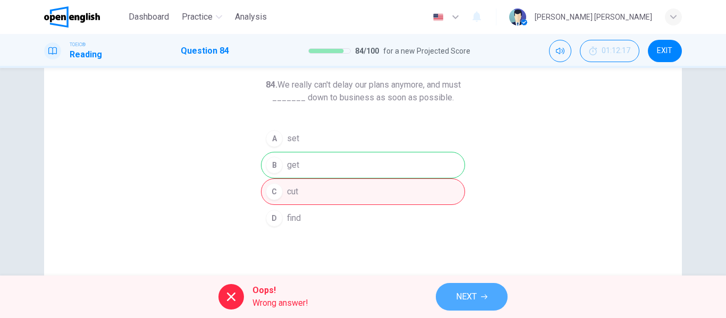
click at [474, 295] on span "NEXT" at bounding box center [466, 296] width 21 height 15
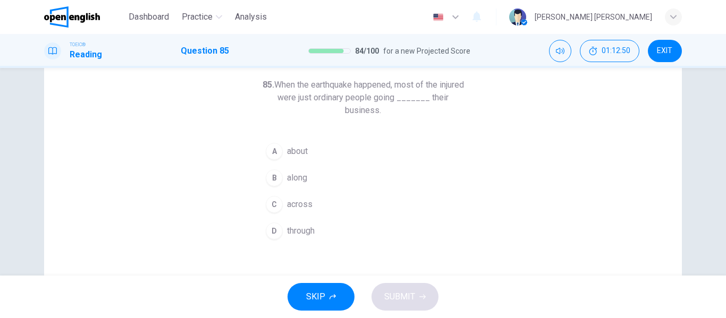
click at [302, 178] on span "along" at bounding box center [297, 178] width 20 height 13
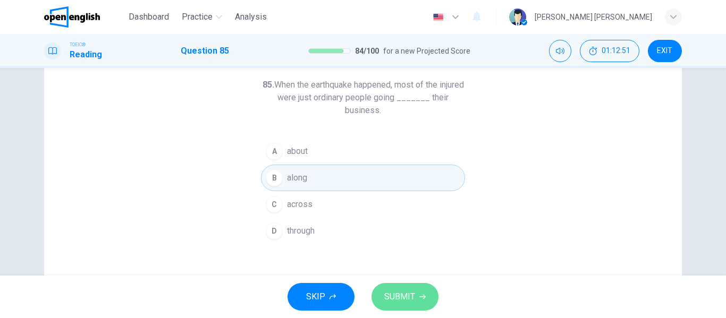
click at [422, 297] on icon "button" at bounding box center [422, 297] width 6 height 5
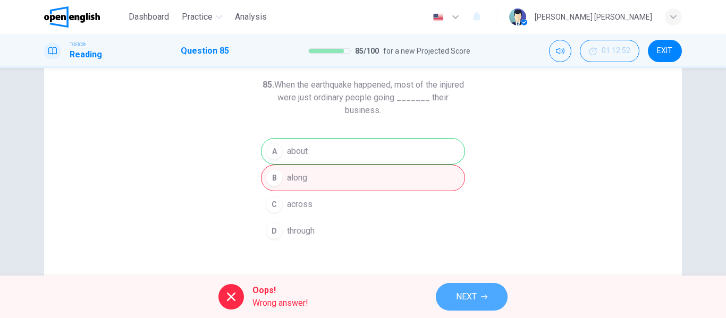
click at [485, 294] on icon "button" at bounding box center [484, 297] width 6 height 6
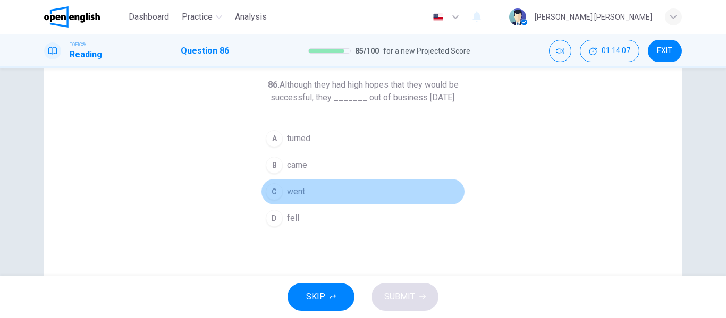
click at [297, 198] on span "went" at bounding box center [296, 191] width 18 height 13
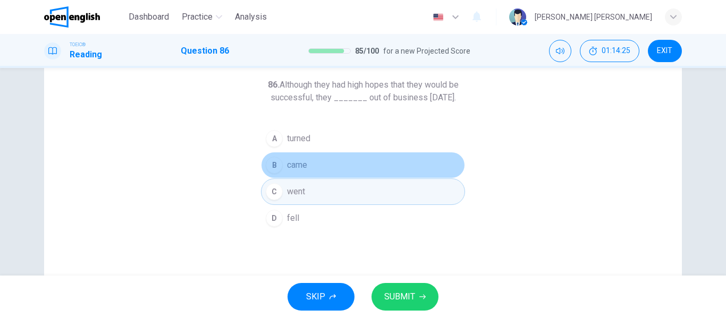
click at [310, 175] on button "B came" at bounding box center [363, 165] width 204 height 27
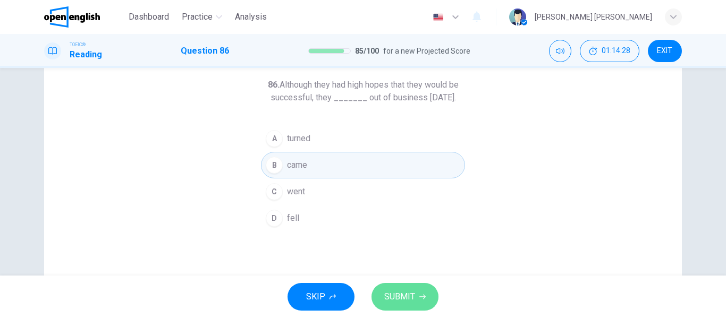
click at [409, 293] on span "SUBMIT" at bounding box center [399, 296] width 31 height 15
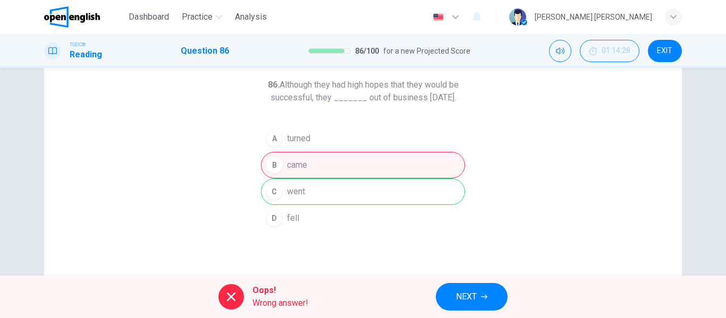
click at [330, 208] on div "A turned B came C went D fell" at bounding box center [363, 178] width 204 height 106
click at [476, 294] on span "NEXT" at bounding box center [466, 296] width 21 height 15
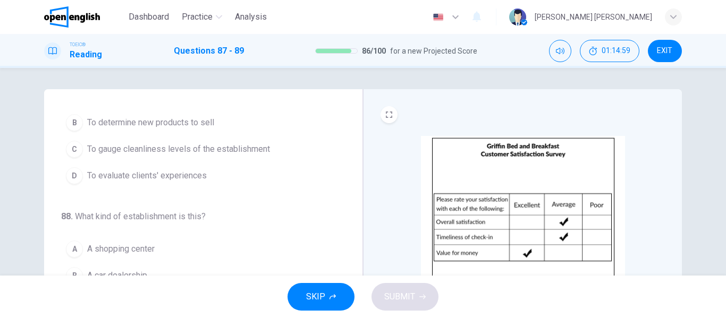
scroll to position [0, 0]
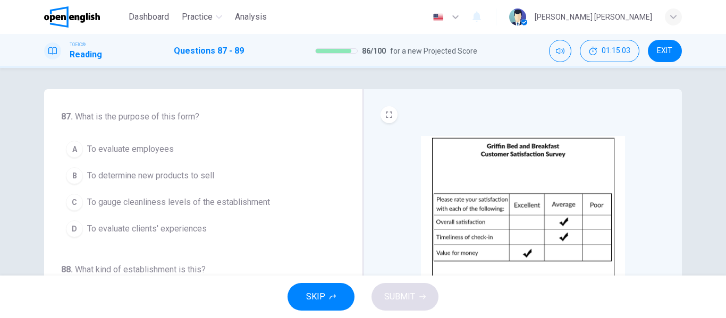
click at [194, 229] on span "To evaluate clients' experiences" at bounding box center [147, 229] width 120 height 13
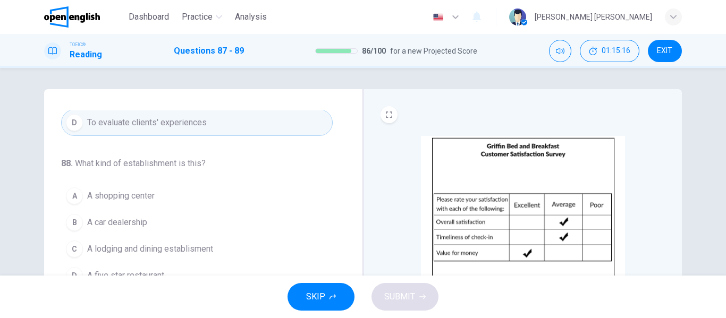
scroll to position [124, 0]
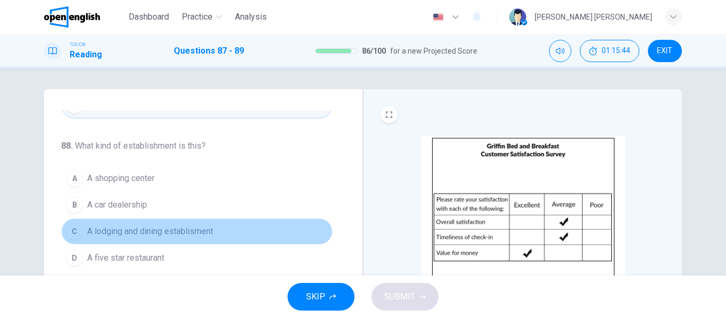
click at [199, 231] on span "A lodging and dining establisment" at bounding box center [150, 231] width 126 height 13
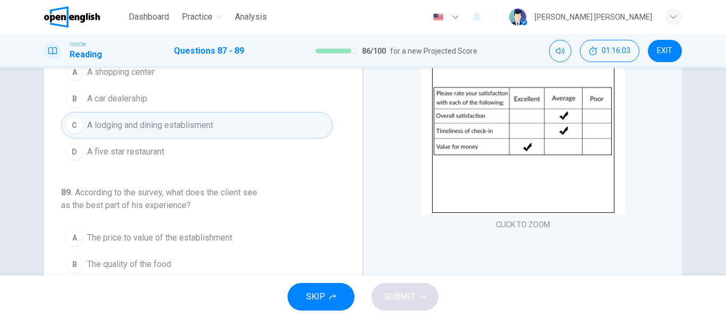
scroll to position [159, 0]
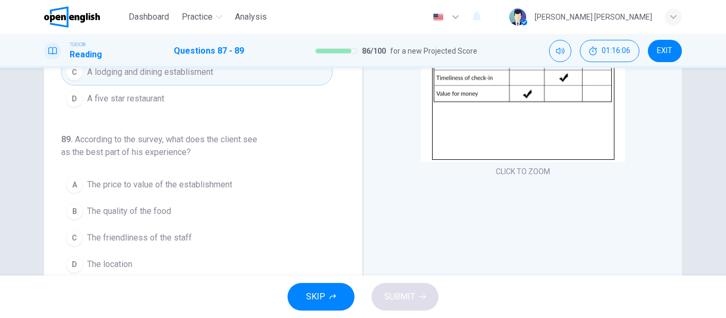
click at [127, 181] on span "The price to value of the establishment" at bounding box center [159, 184] width 145 height 13
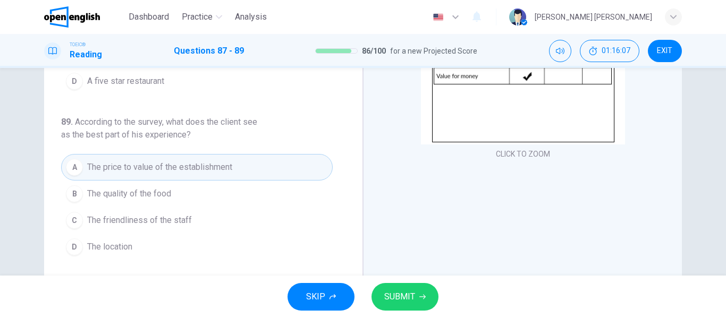
scroll to position [204, 0]
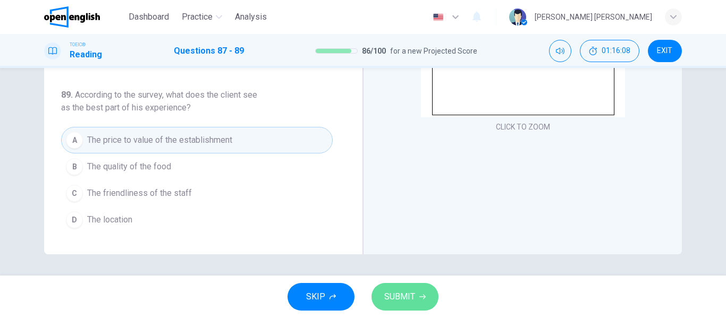
click at [405, 292] on span "SUBMIT" at bounding box center [399, 296] width 31 height 15
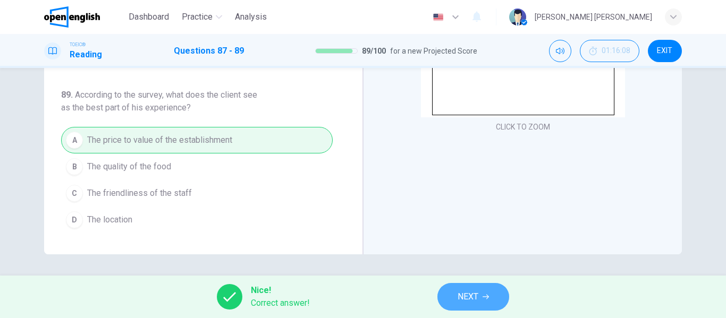
click at [478, 296] on span "NEXT" at bounding box center [467, 296] width 21 height 15
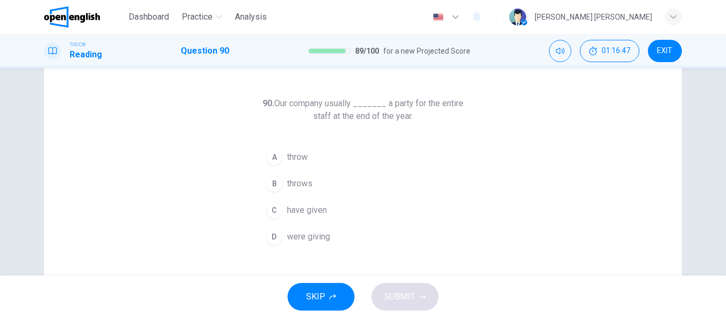
scroll to position [53, 0]
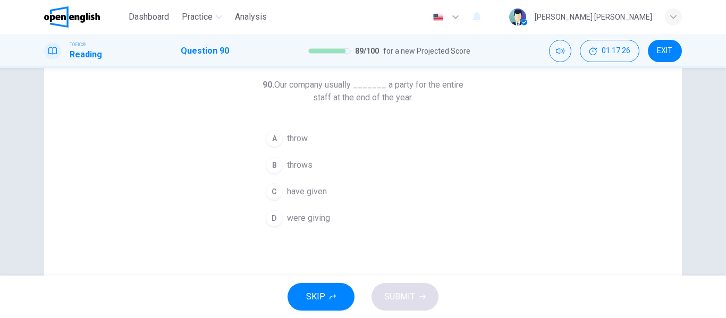
click at [302, 163] on span "throws" at bounding box center [299, 165] width 25 height 13
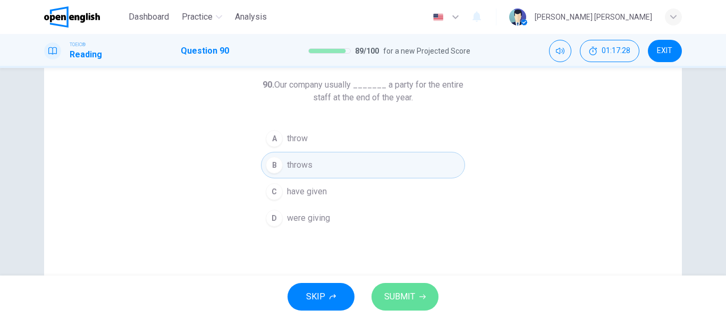
click at [412, 296] on span "SUBMIT" at bounding box center [399, 296] width 31 height 15
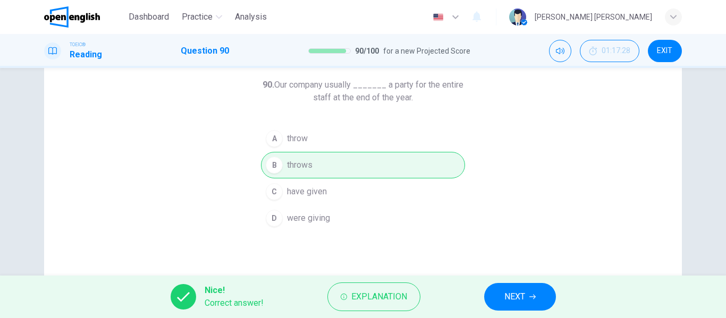
click at [529, 296] on button "NEXT" at bounding box center [520, 297] width 72 height 28
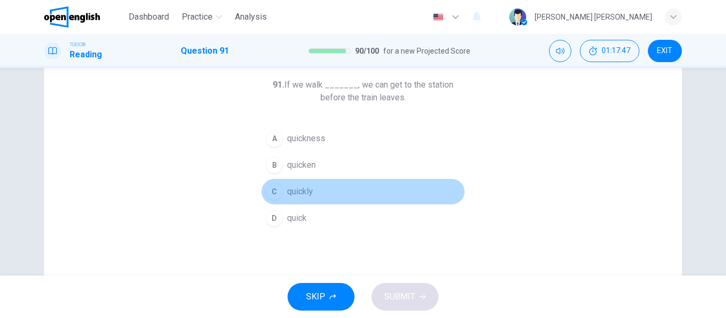
click at [307, 190] on span "quickly" at bounding box center [300, 191] width 26 height 13
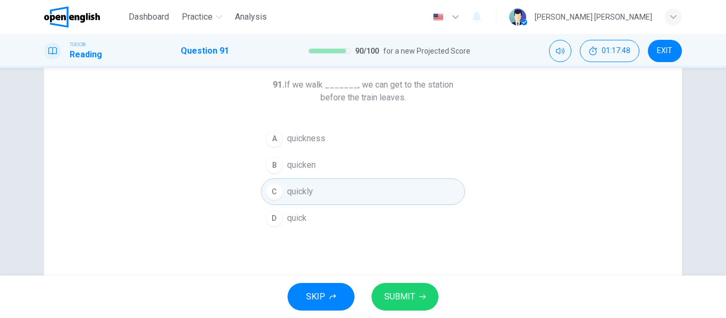
click at [398, 295] on span "SUBMIT" at bounding box center [399, 296] width 31 height 15
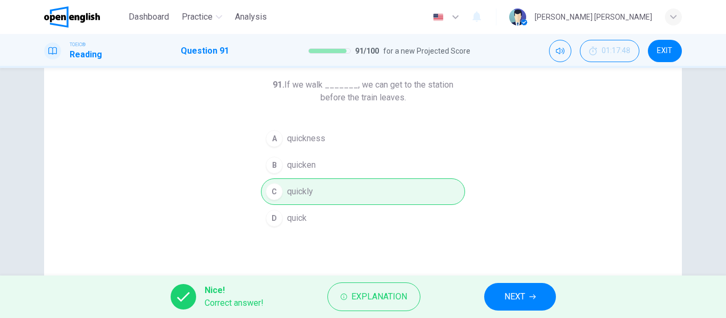
click at [523, 294] on span "NEXT" at bounding box center [514, 296] width 21 height 15
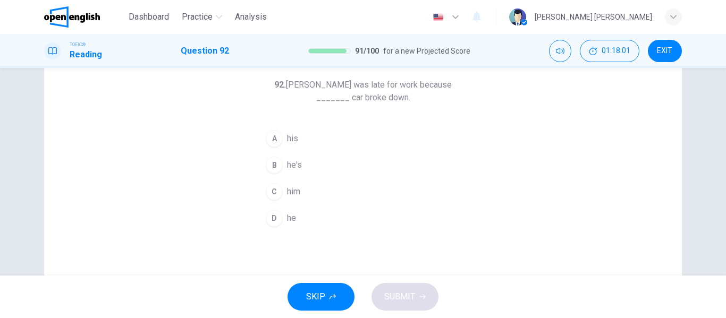
click at [290, 137] on span "his" at bounding box center [292, 138] width 11 height 13
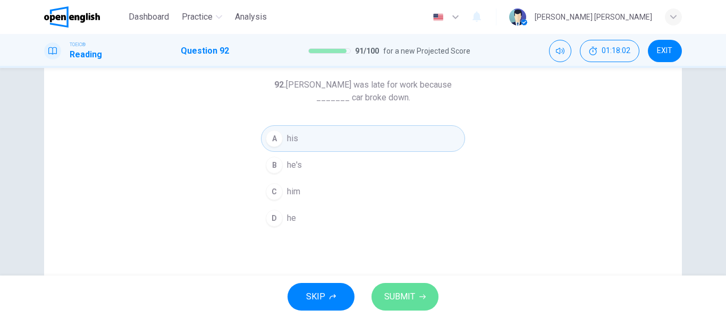
click at [414, 295] on span "SUBMIT" at bounding box center [399, 296] width 31 height 15
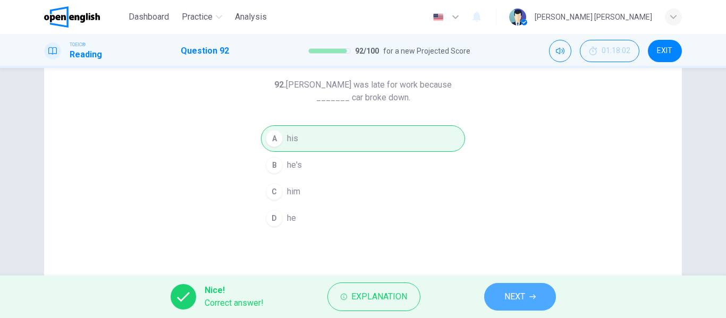
click at [528, 295] on button "NEXT" at bounding box center [520, 297] width 72 height 28
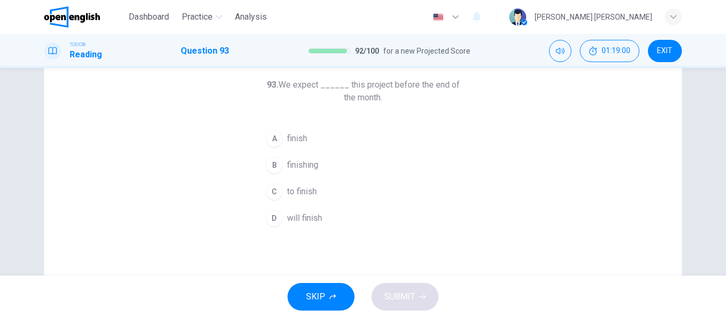
click at [307, 191] on span "to finish" at bounding box center [302, 191] width 30 height 13
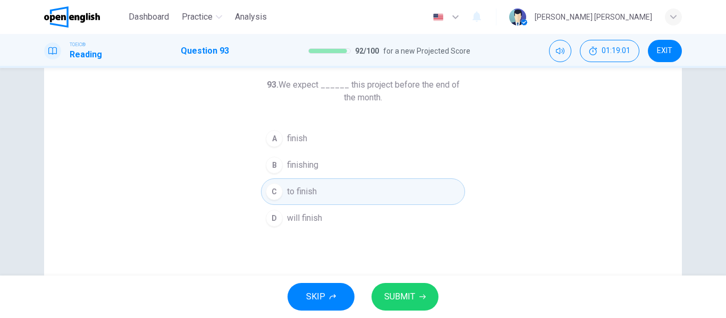
click at [420, 299] on icon "button" at bounding box center [422, 297] width 6 height 6
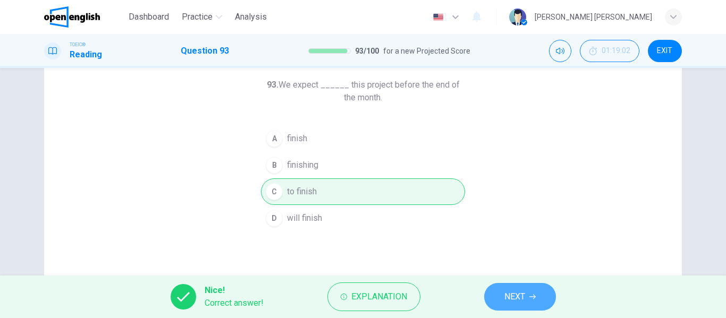
click at [531, 296] on icon "button" at bounding box center [532, 297] width 6 height 6
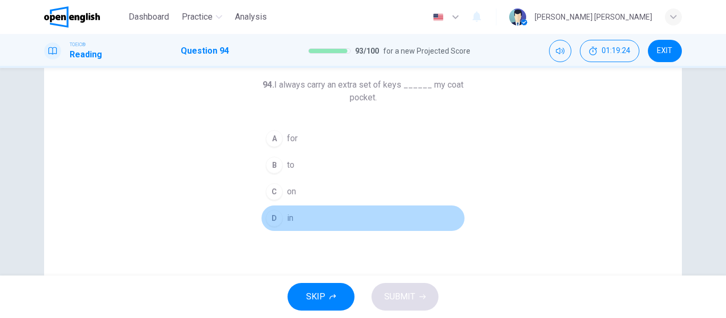
click at [288, 219] on span "in" at bounding box center [290, 218] width 6 height 13
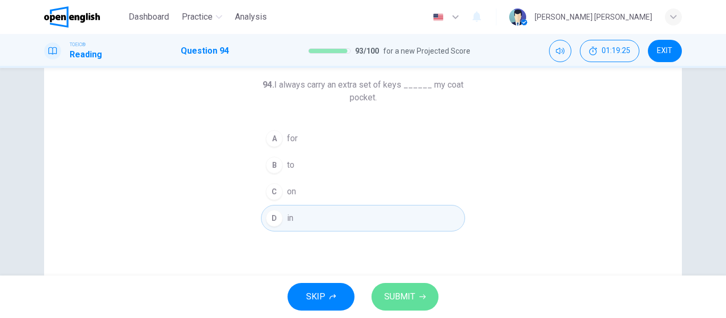
click at [409, 296] on span "SUBMIT" at bounding box center [399, 296] width 31 height 15
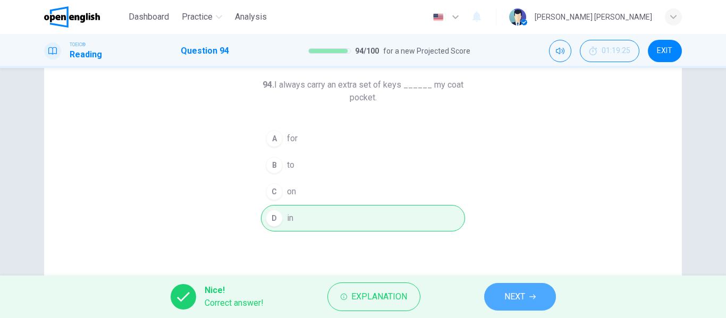
click at [528, 296] on button "NEXT" at bounding box center [520, 297] width 72 height 28
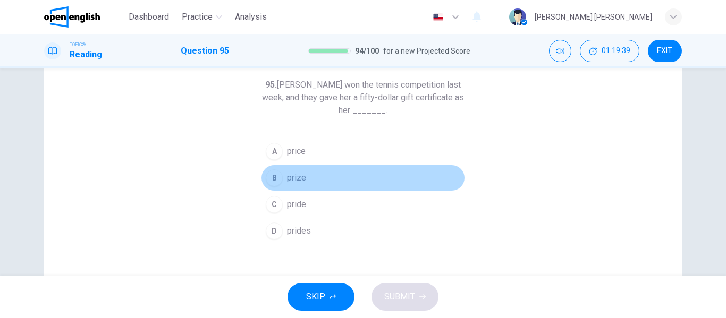
click at [300, 176] on span "prize" at bounding box center [296, 178] width 19 height 13
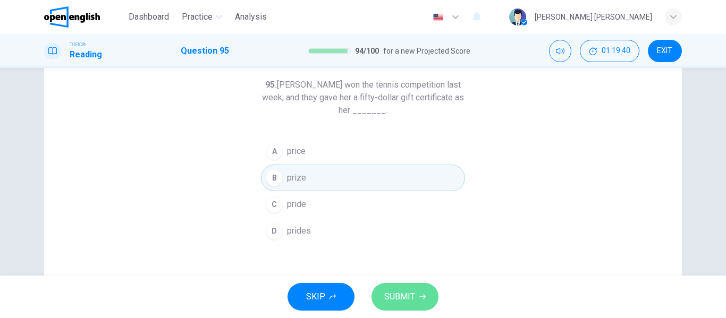
click at [408, 299] on span "SUBMIT" at bounding box center [399, 296] width 31 height 15
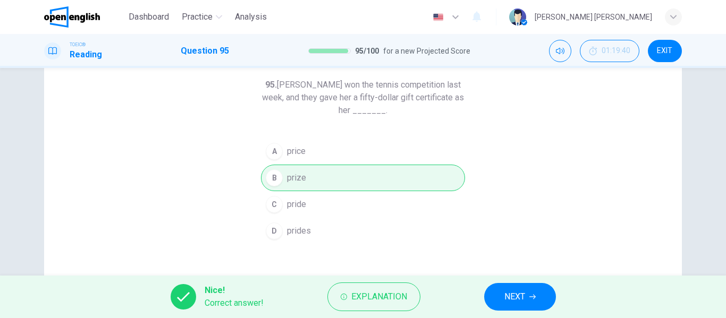
click at [525, 297] on span "NEXT" at bounding box center [514, 296] width 21 height 15
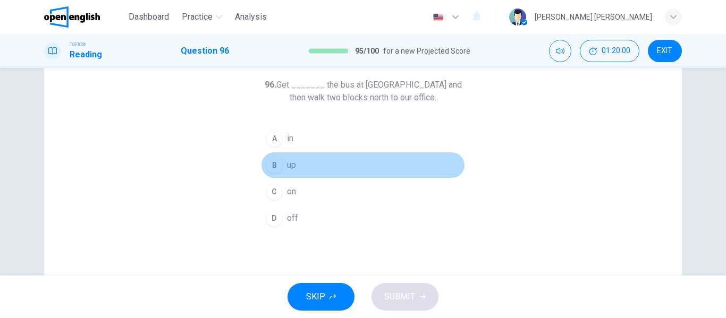
click at [292, 165] on span "up" at bounding box center [291, 165] width 9 height 13
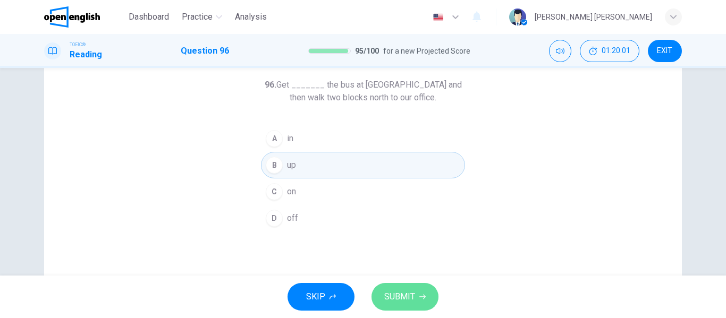
click at [407, 294] on span "SUBMIT" at bounding box center [399, 296] width 31 height 15
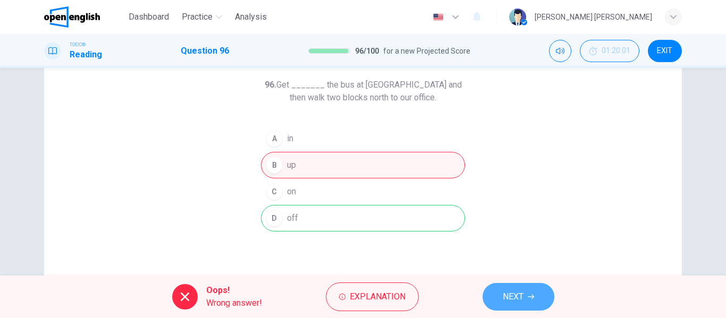
click at [528, 294] on icon "button" at bounding box center [530, 297] width 6 height 6
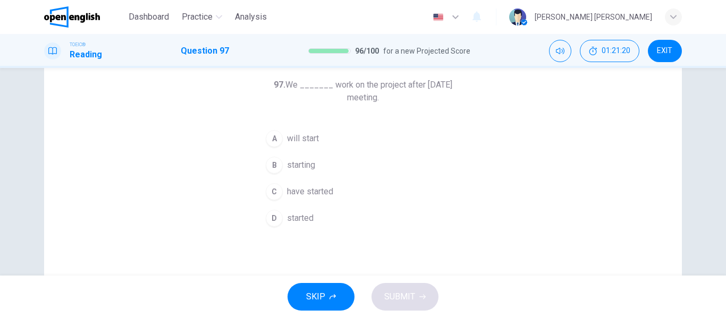
click at [303, 163] on span "starting" at bounding box center [301, 165] width 28 height 13
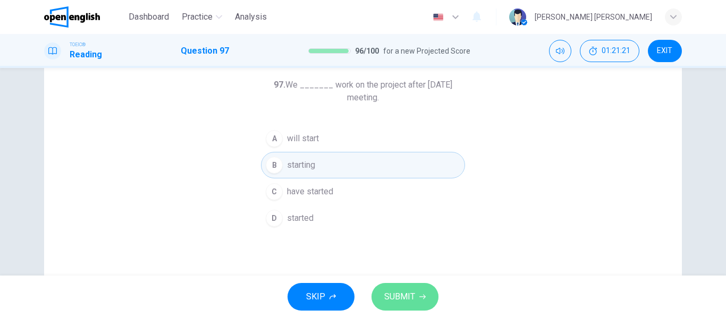
click at [419, 292] on button "SUBMIT" at bounding box center [404, 297] width 67 height 28
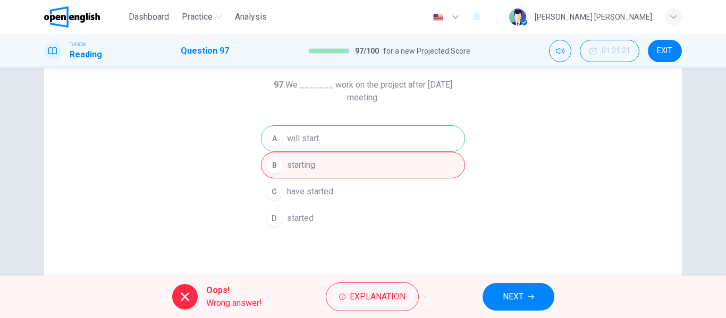
click at [518, 297] on span "NEXT" at bounding box center [512, 296] width 21 height 15
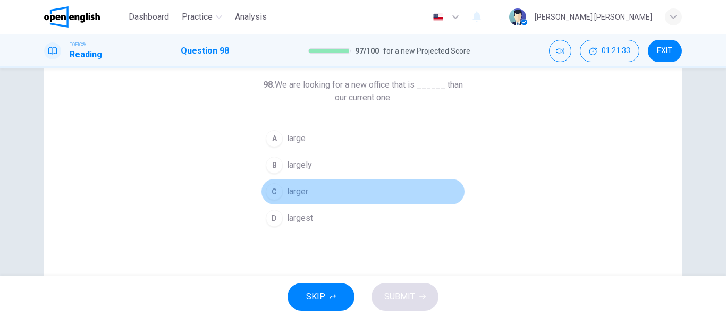
click at [303, 191] on span "larger" at bounding box center [297, 191] width 21 height 13
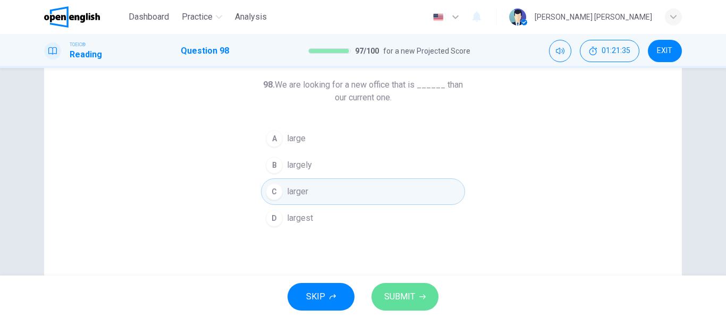
click at [415, 294] on button "SUBMIT" at bounding box center [404, 297] width 67 height 28
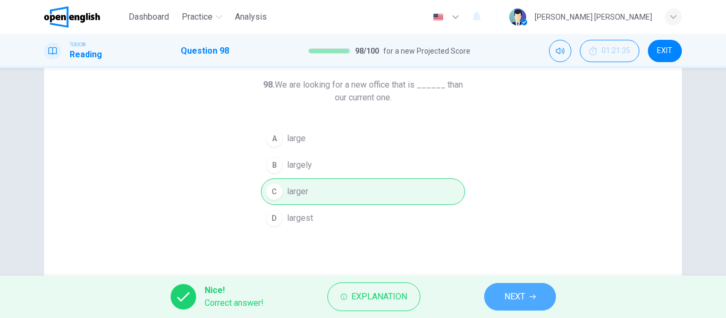
click at [526, 295] on button "NEXT" at bounding box center [520, 297] width 72 height 28
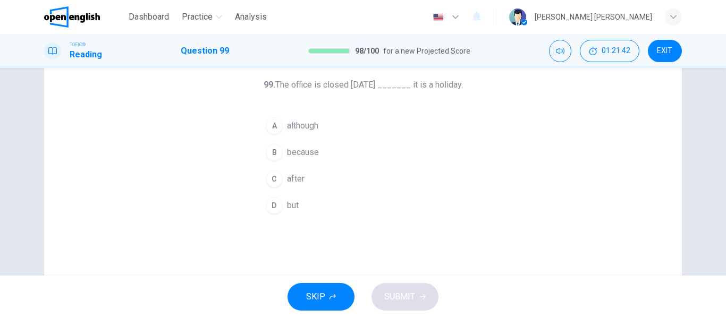
click at [311, 151] on span "because" at bounding box center [303, 152] width 32 height 13
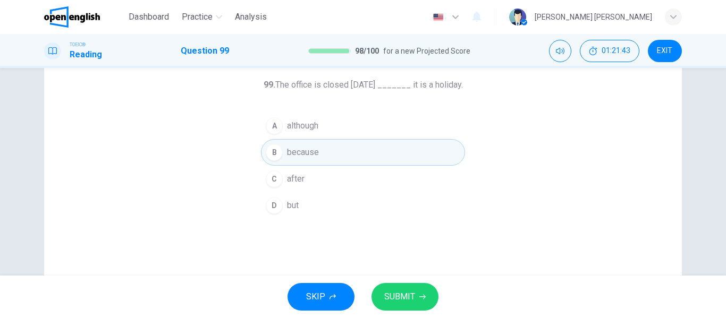
click at [421, 296] on icon "button" at bounding box center [422, 297] width 6 height 6
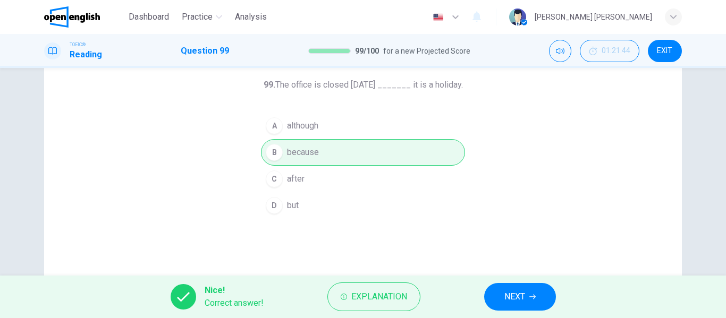
click at [519, 294] on span "NEXT" at bounding box center [514, 296] width 21 height 15
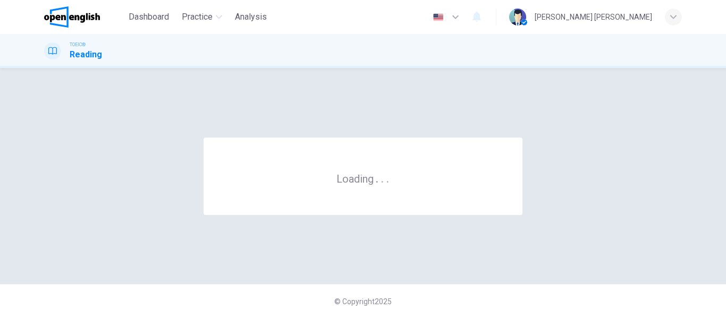
scroll to position [0, 0]
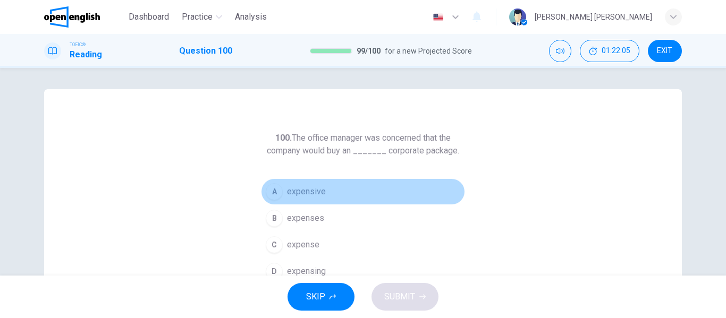
click at [318, 193] on span "expensive" at bounding box center [306, 191] width 39 height 13
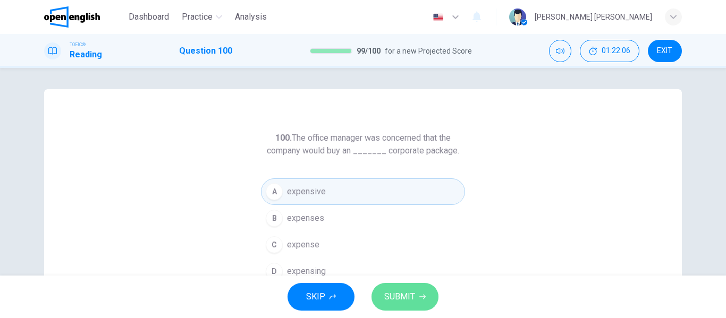
click at [405, 293] on span "SUBMIT" at bounding box center [399, 296] width 31 height 15
